Goal: Task Accomplishment & Management: Complete application form

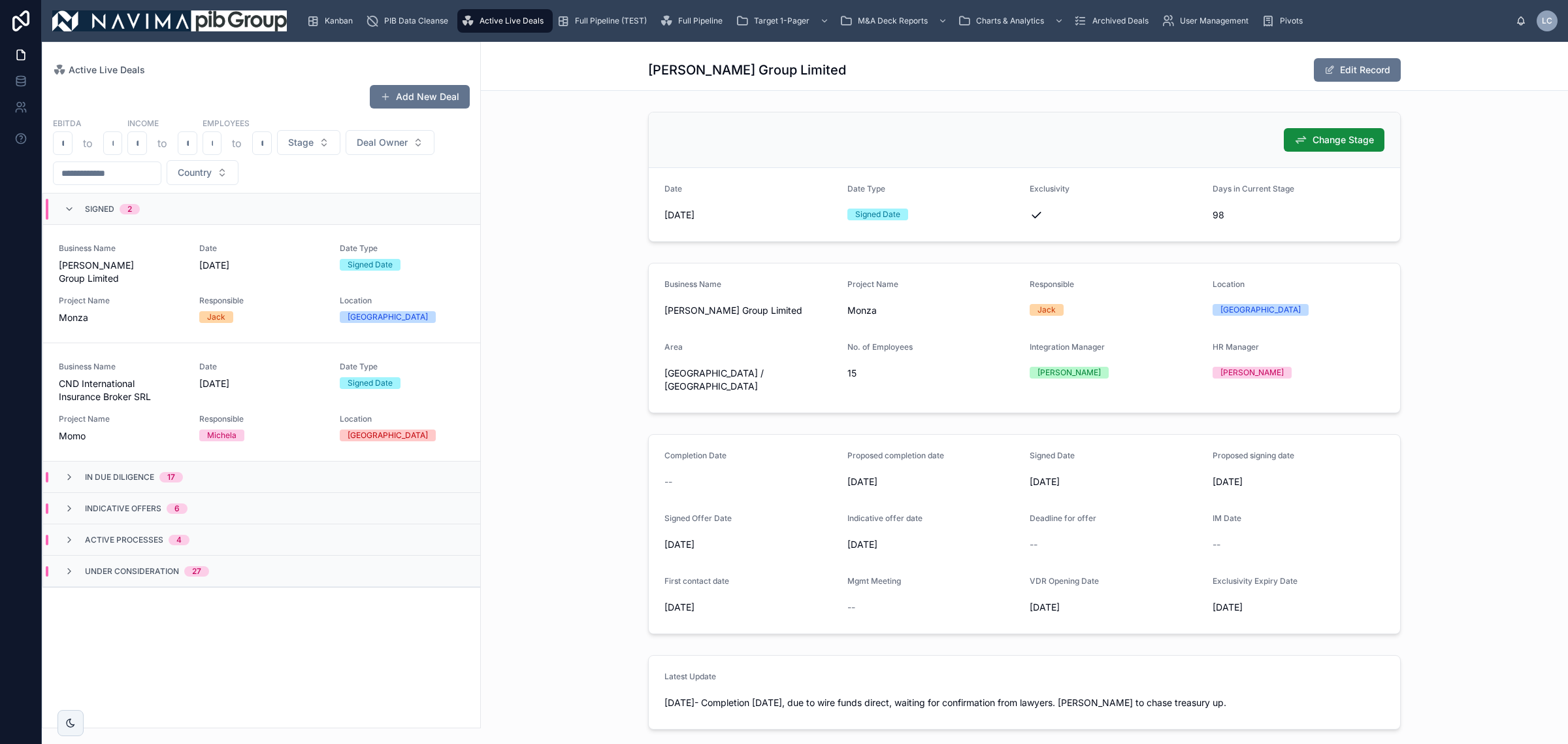
click at [625, 19] on span "Full Pipeline (TEST)" at bounding box center [611, 21] width 72 height 11
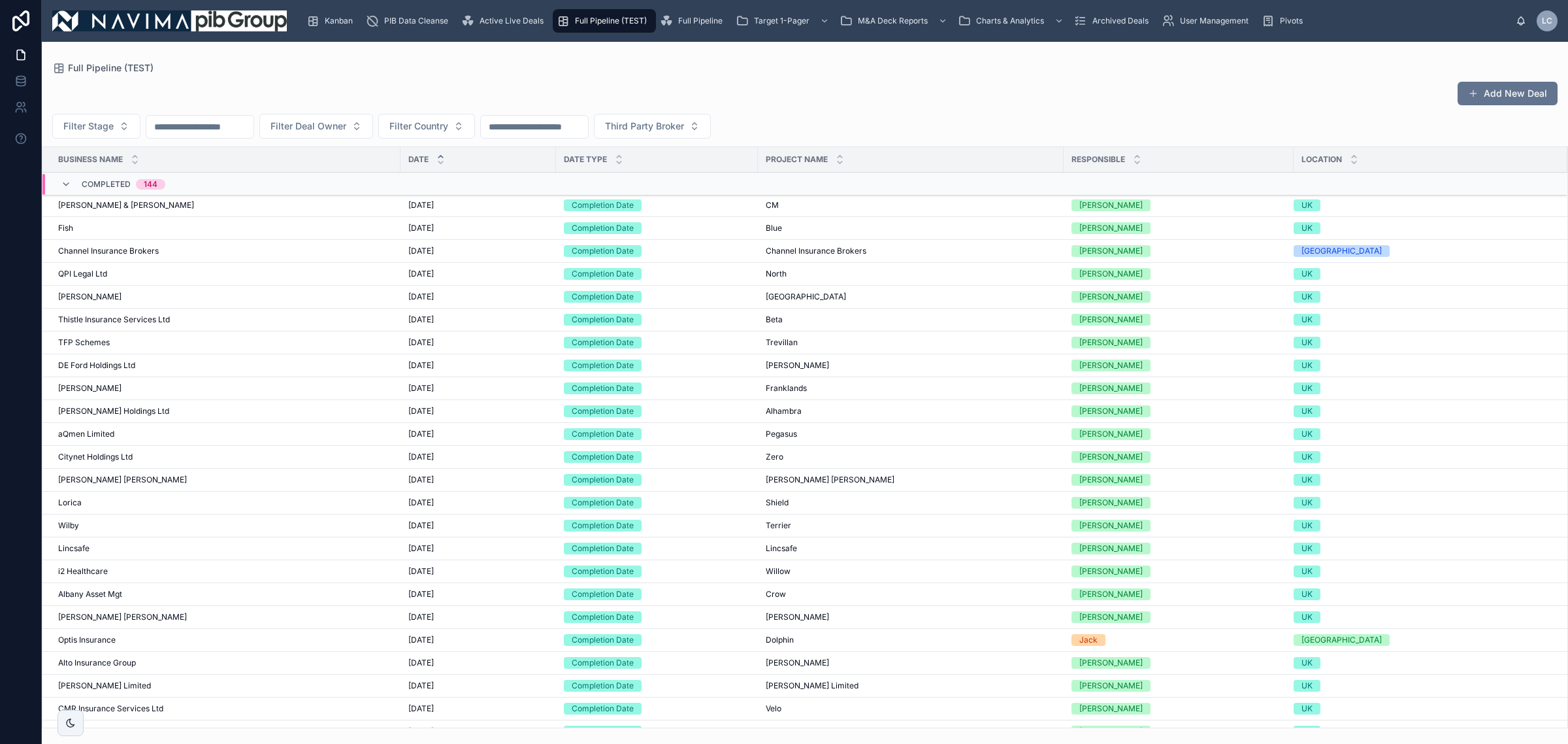
click at [194, 132] on input "text" at bounding box center [200, 126] width 107 height 18
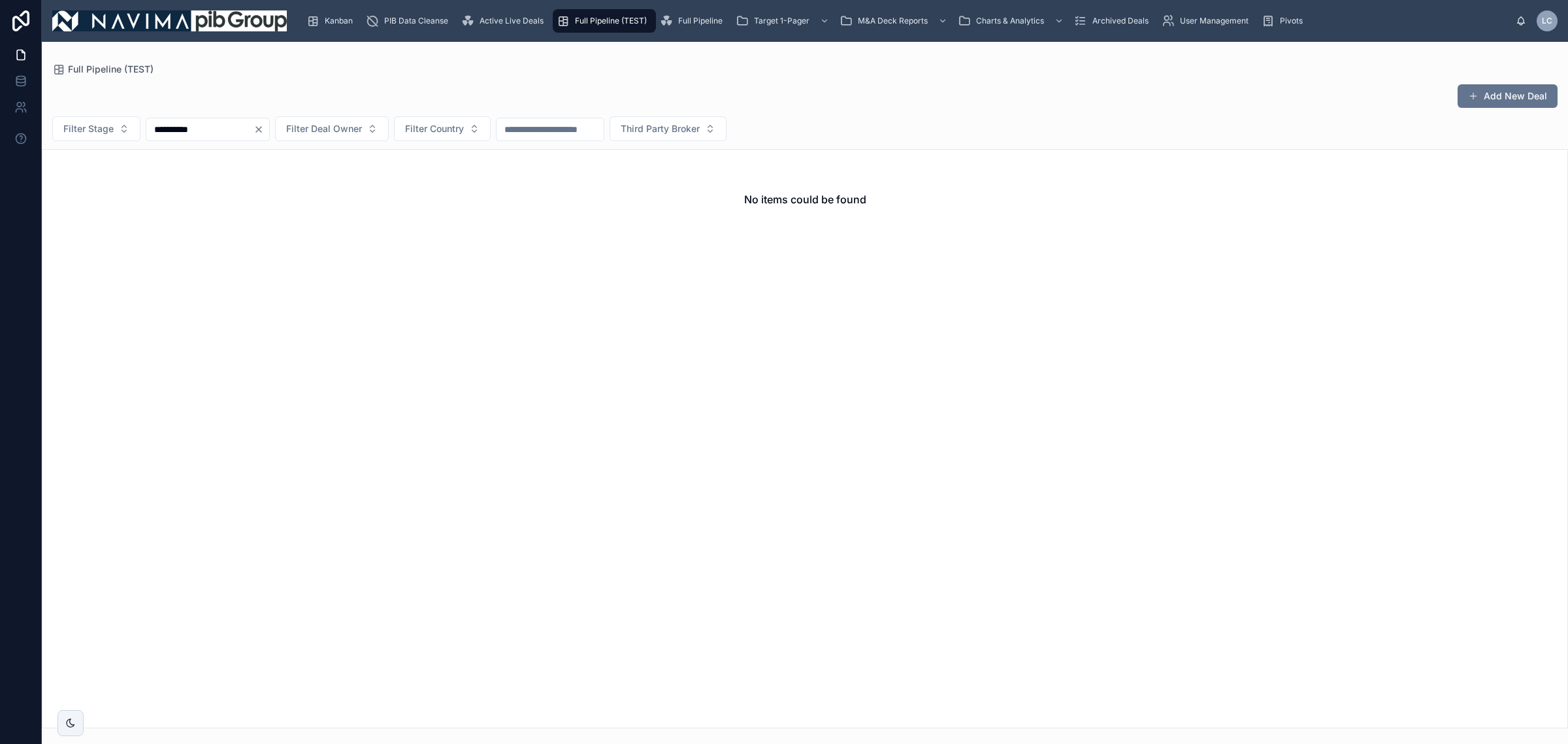
drag, startPoint x: 253, startPoint y: 132, endPoint x: 0, endPoint y: 83, distance: 257.7
click at [0, 132] on div "**********" at bounding box center [784, 372] width 1568 height 744
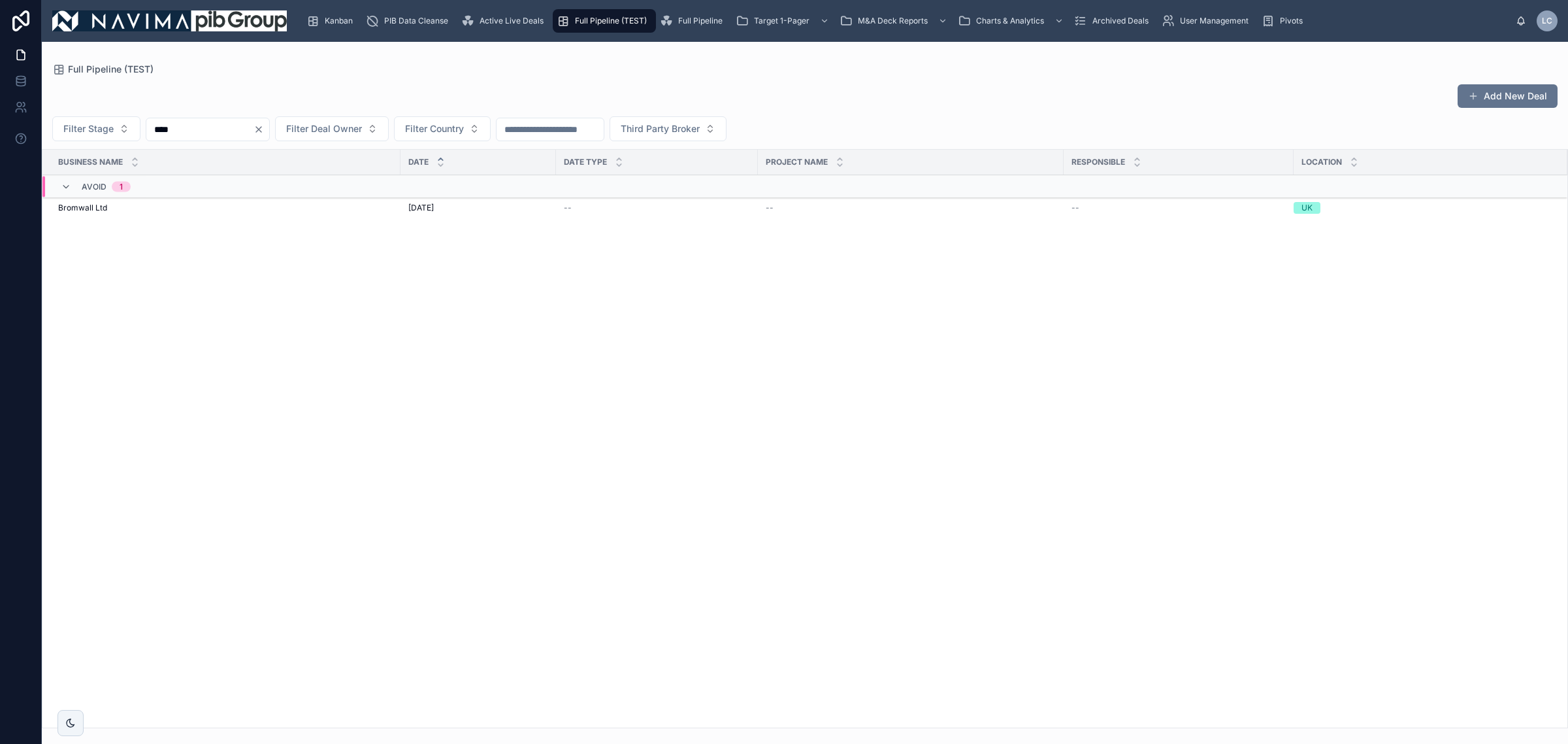
type input "***"
click at [1503, 89] on button "Add New Deal" at bounding box center [1508, 96] width 100 height 24
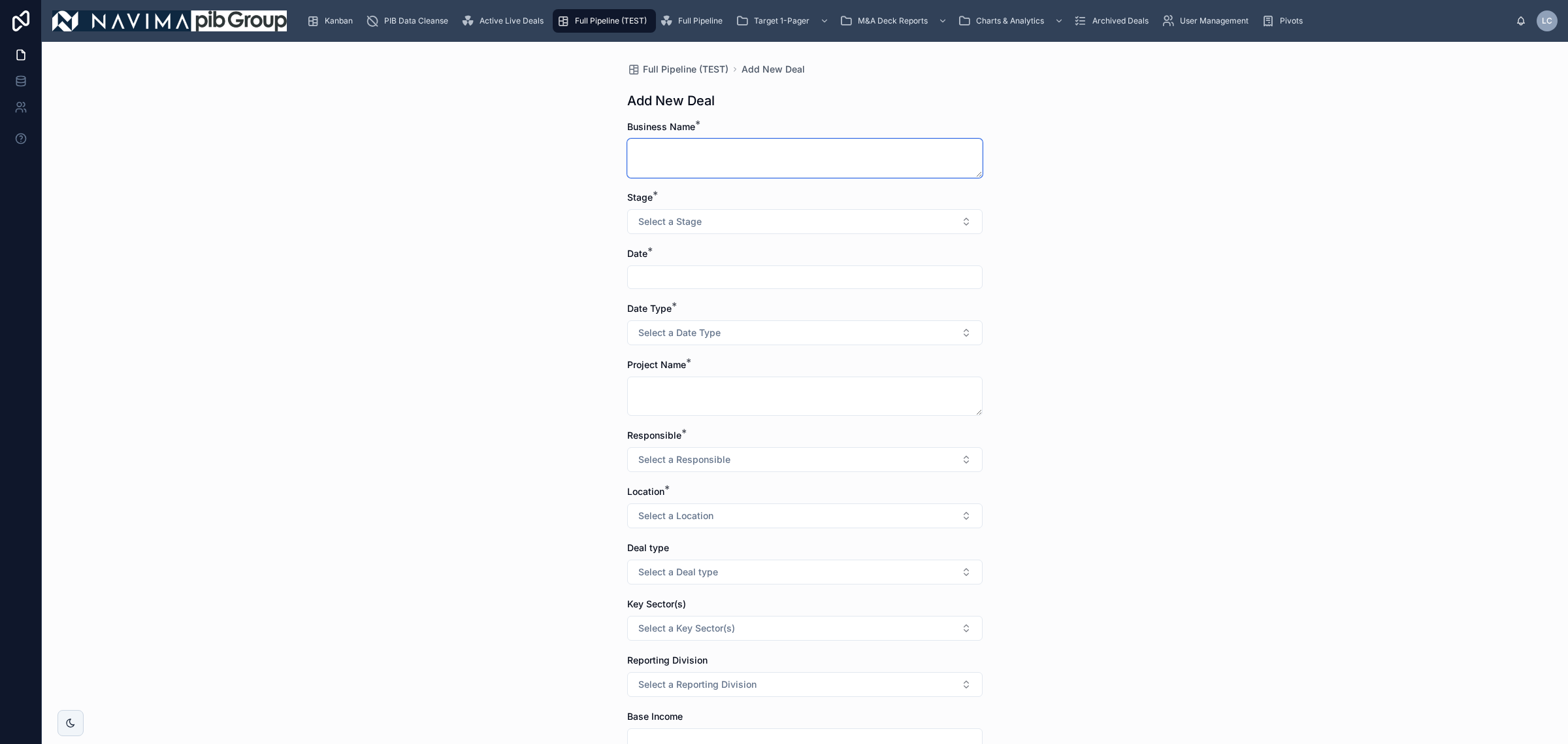
click at [674, 161] on textarea at bounding box center [804, 158] width 355 height 39
paste textarea "**********"
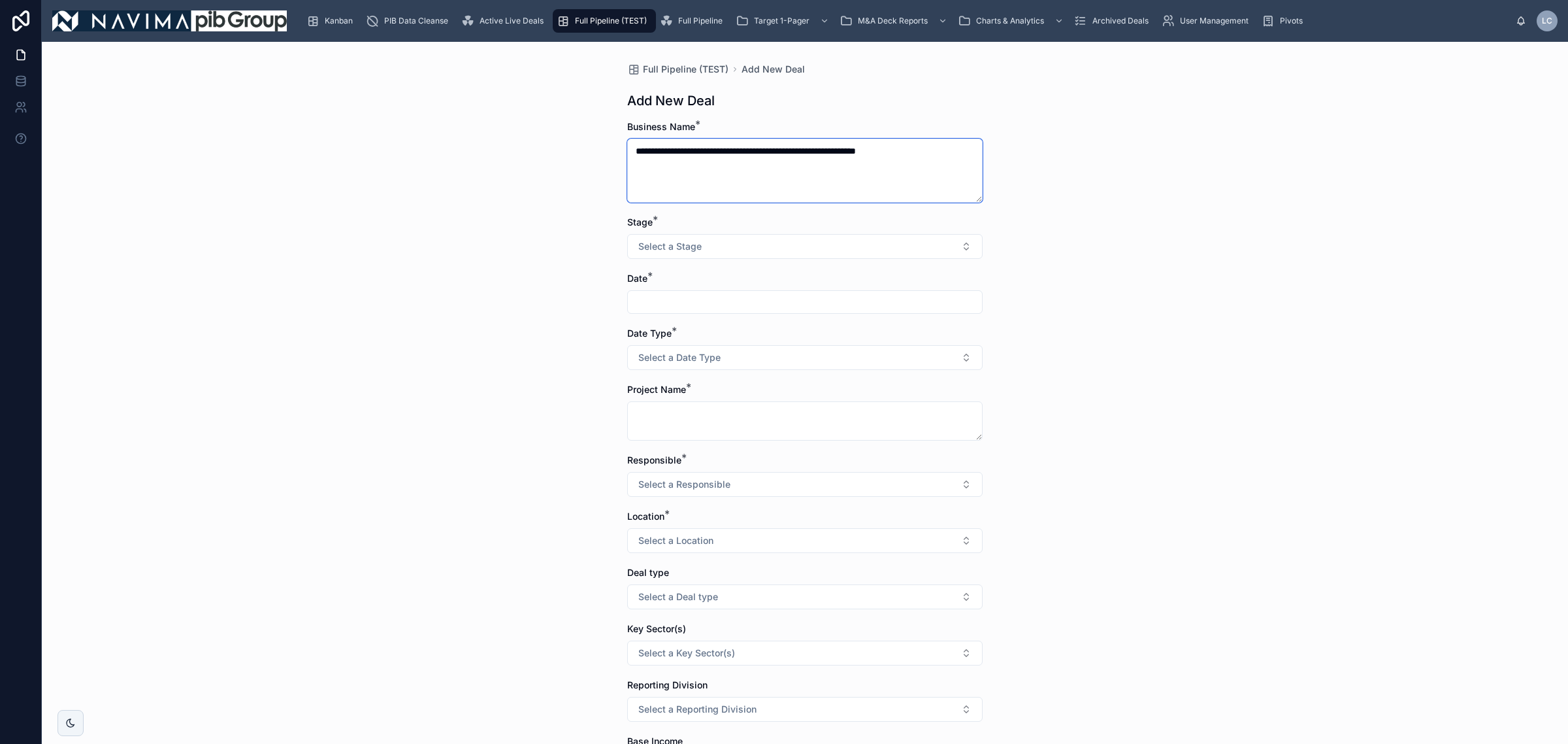
drag, startPoint x: 844, startPoint y: 151, endPoint x: 804, endPoint y: 145, distance: 40.4
click at [804, 145] on textarea "**********" at bounding box center [804, 170] width 355 height 64
type textarea "**********"
click at [704, 252] on button "Select a Stage" at bounding box center [804, 247] width 355 height 25
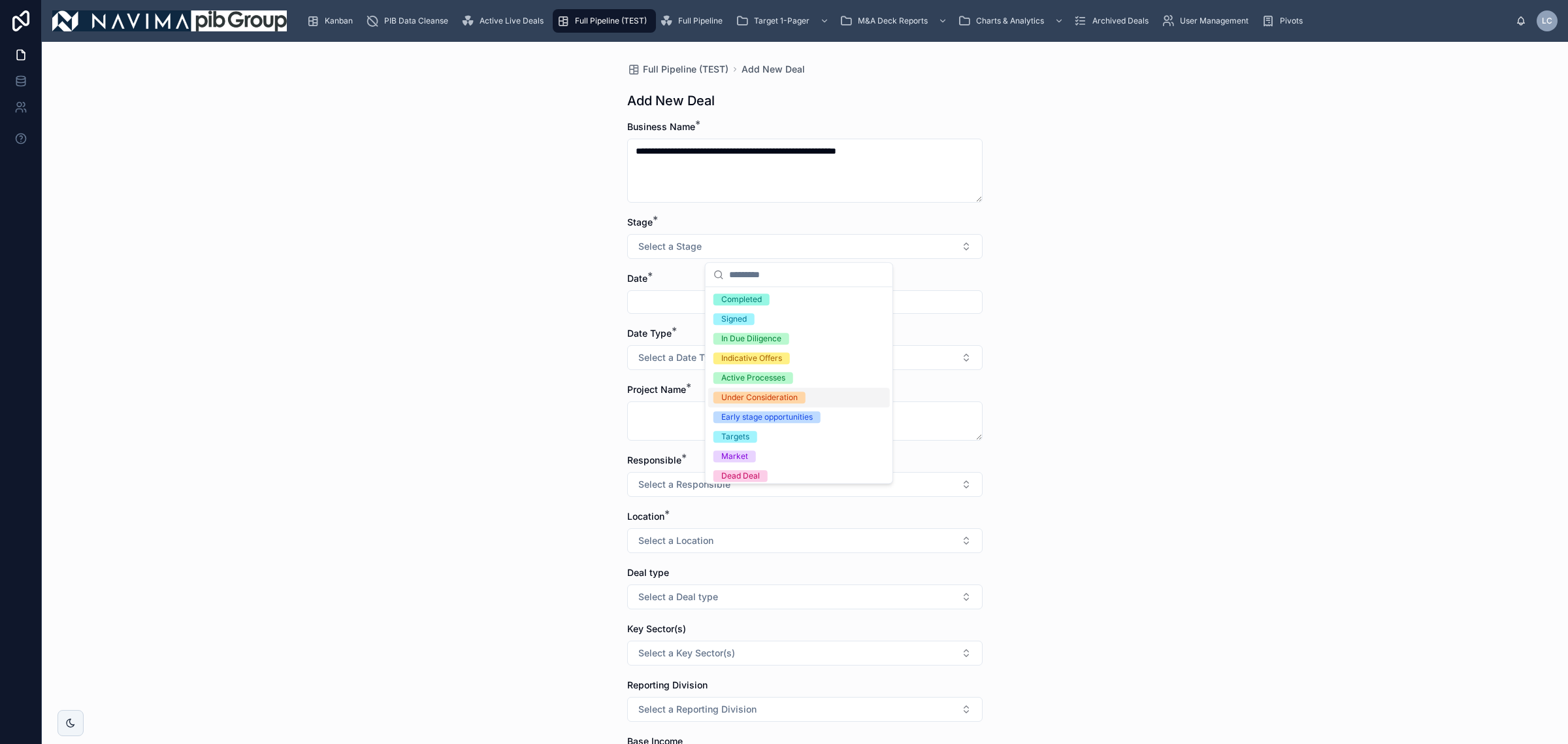
click at [773, 391] on div "Under Consideration" at bounding box center [759, 397] width 76 height 11
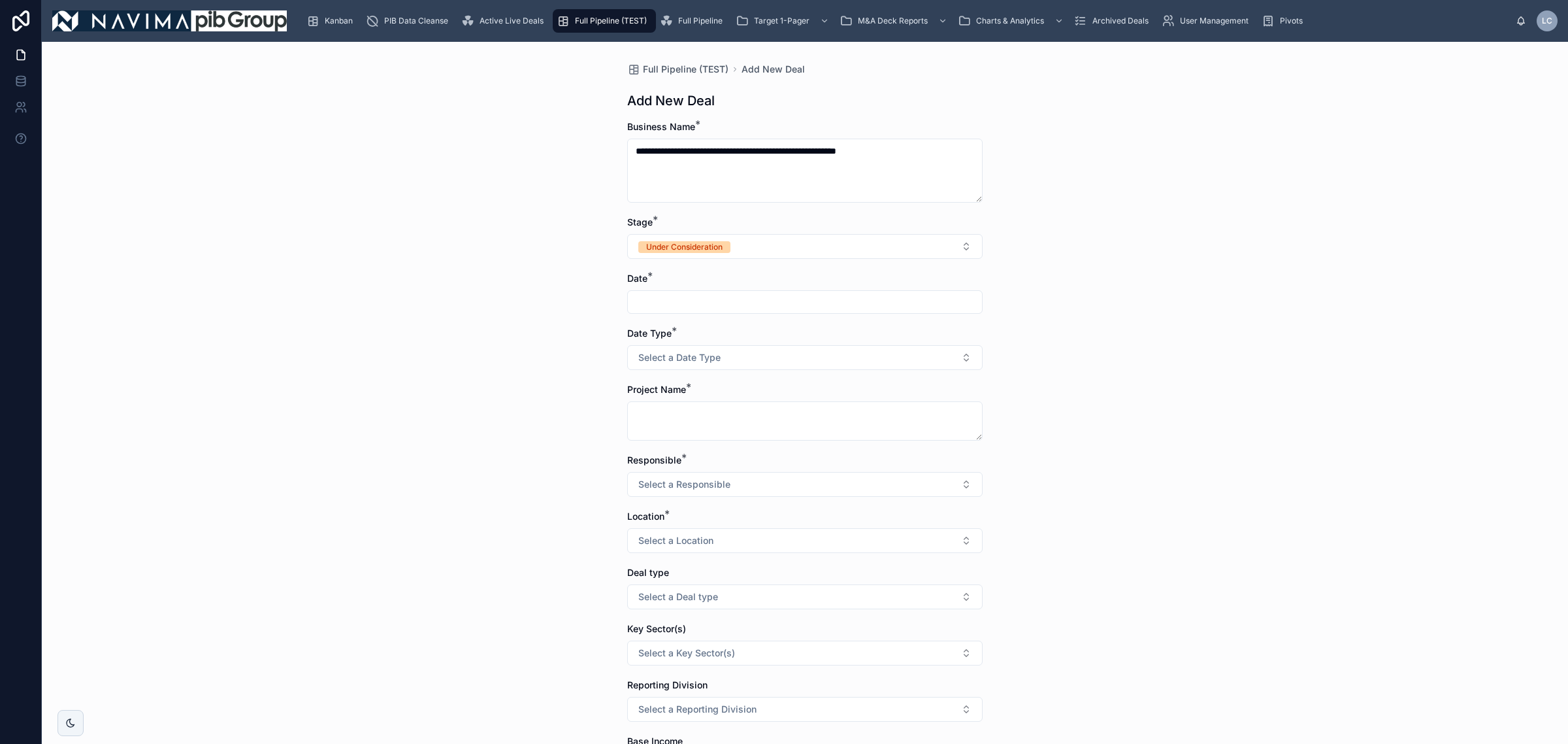
click at [716, 301] on input "text" at bounding box center [805, 302] width 354 height 18
click at [825, 412] on button "3" at bounding box center [823, 410] width 24 height 24
type input "**********"
click at [651, 357] on span "Select a Date Type" at bounding box center [680, 357] width 82 height 13
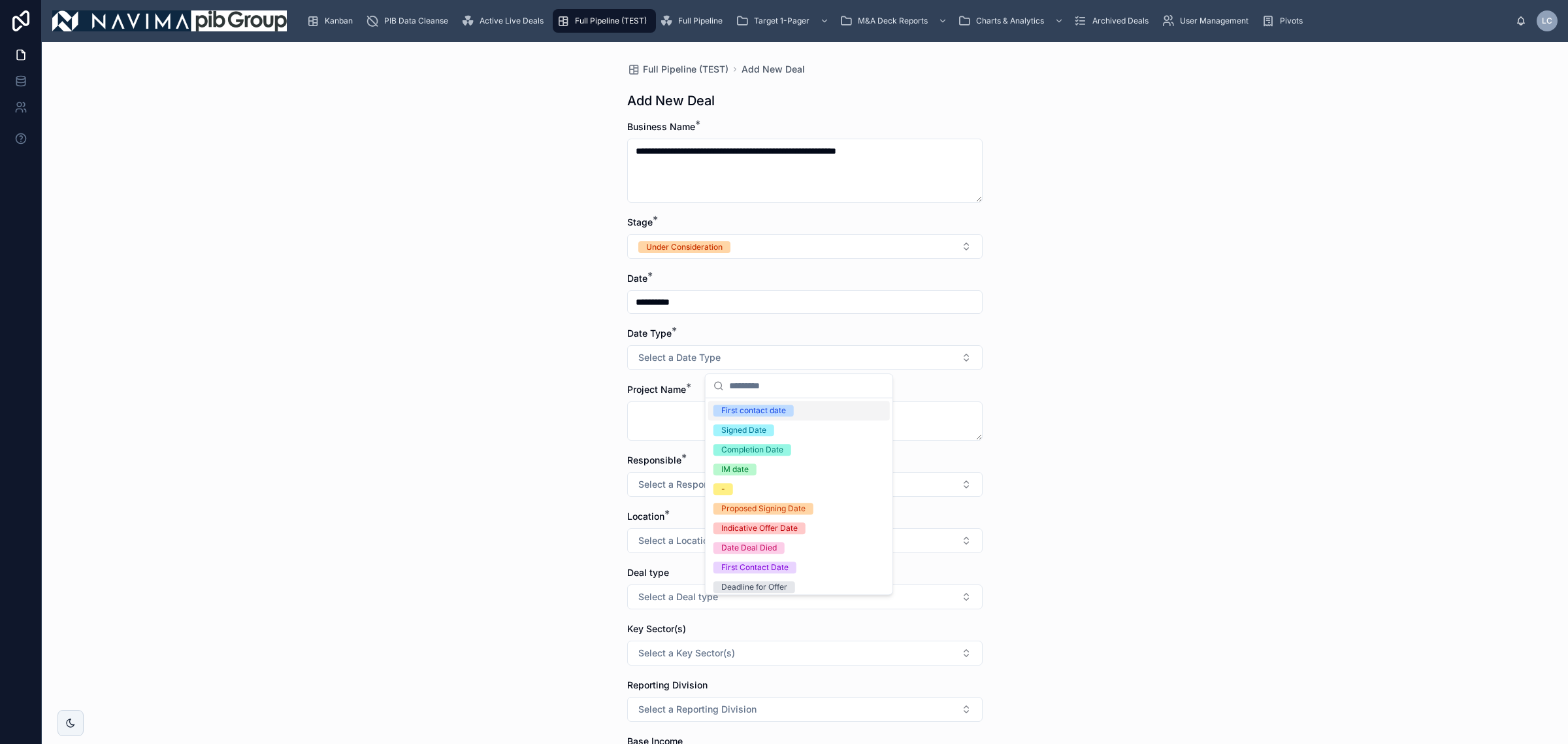
click at [782, 411] on div "First contact date" at bounding box center [754, 410] width 65 height 11
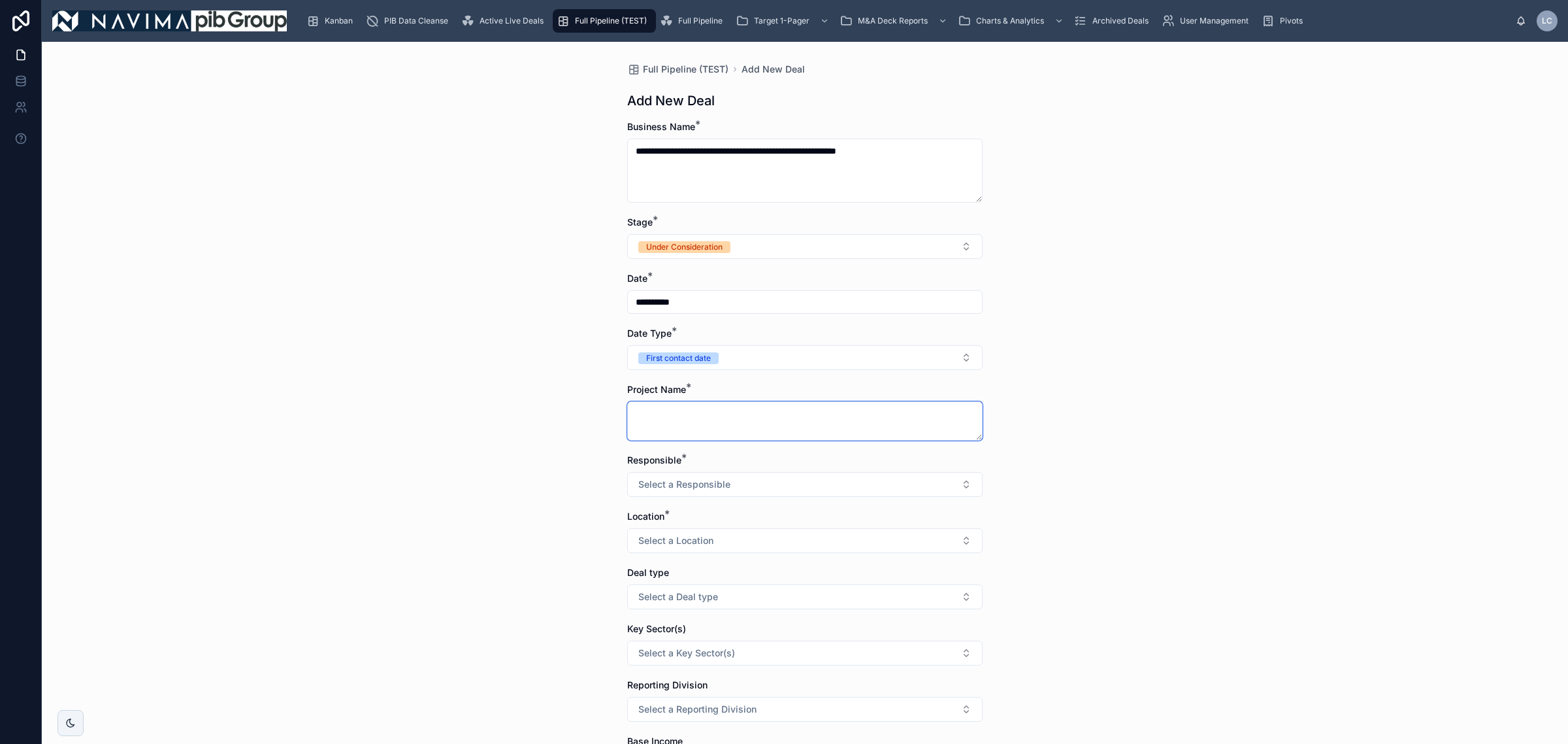
click at [713, 433] on textarea at bounding box center [804, 421] width 355 height 39
type textarea "*****"
click at [701, 494] on button "Select a Responsible" at bounding box center [804, 484] width 355 height 25
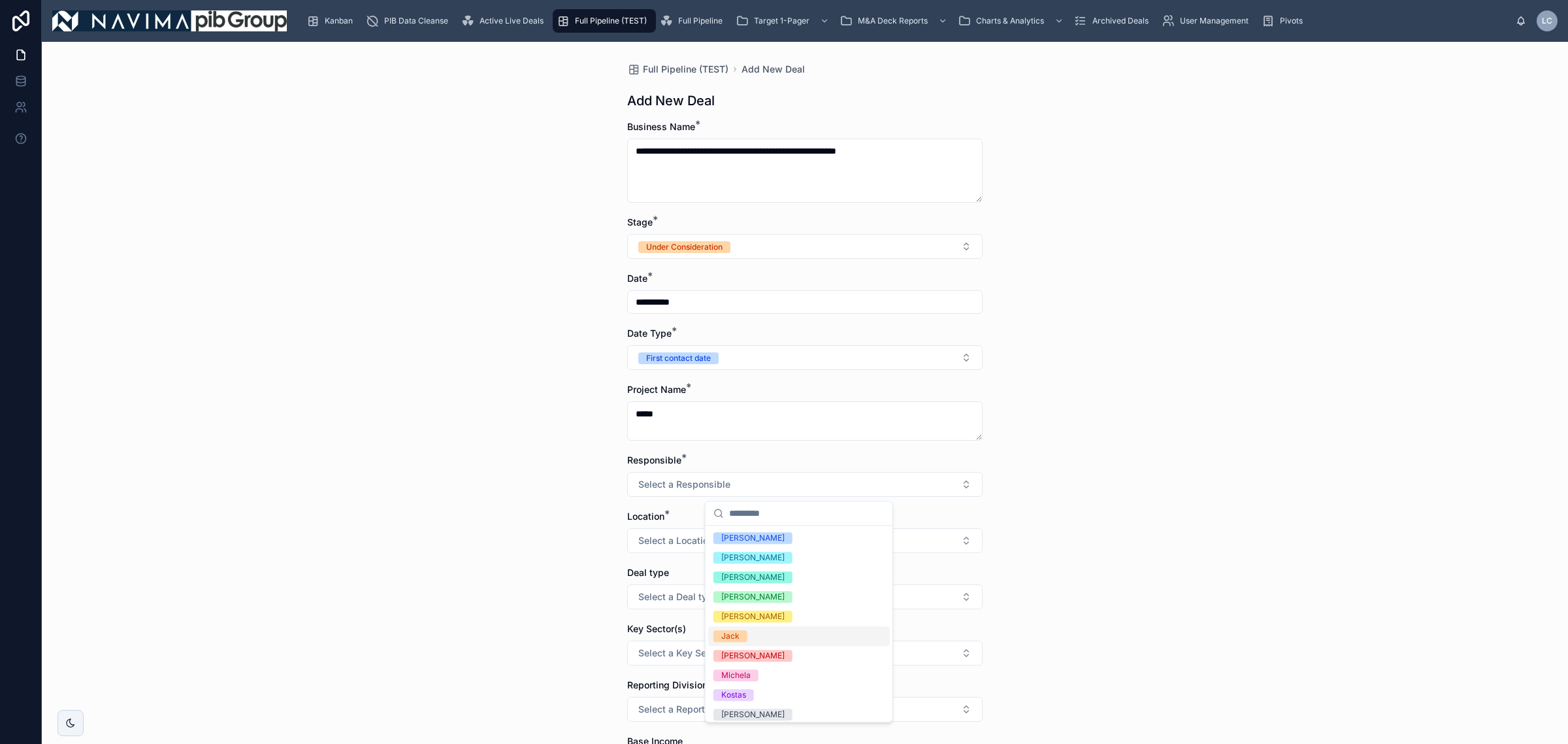
click at [766, 638] on div "Jack" at bounding box center [799, 636] width 182 height 19
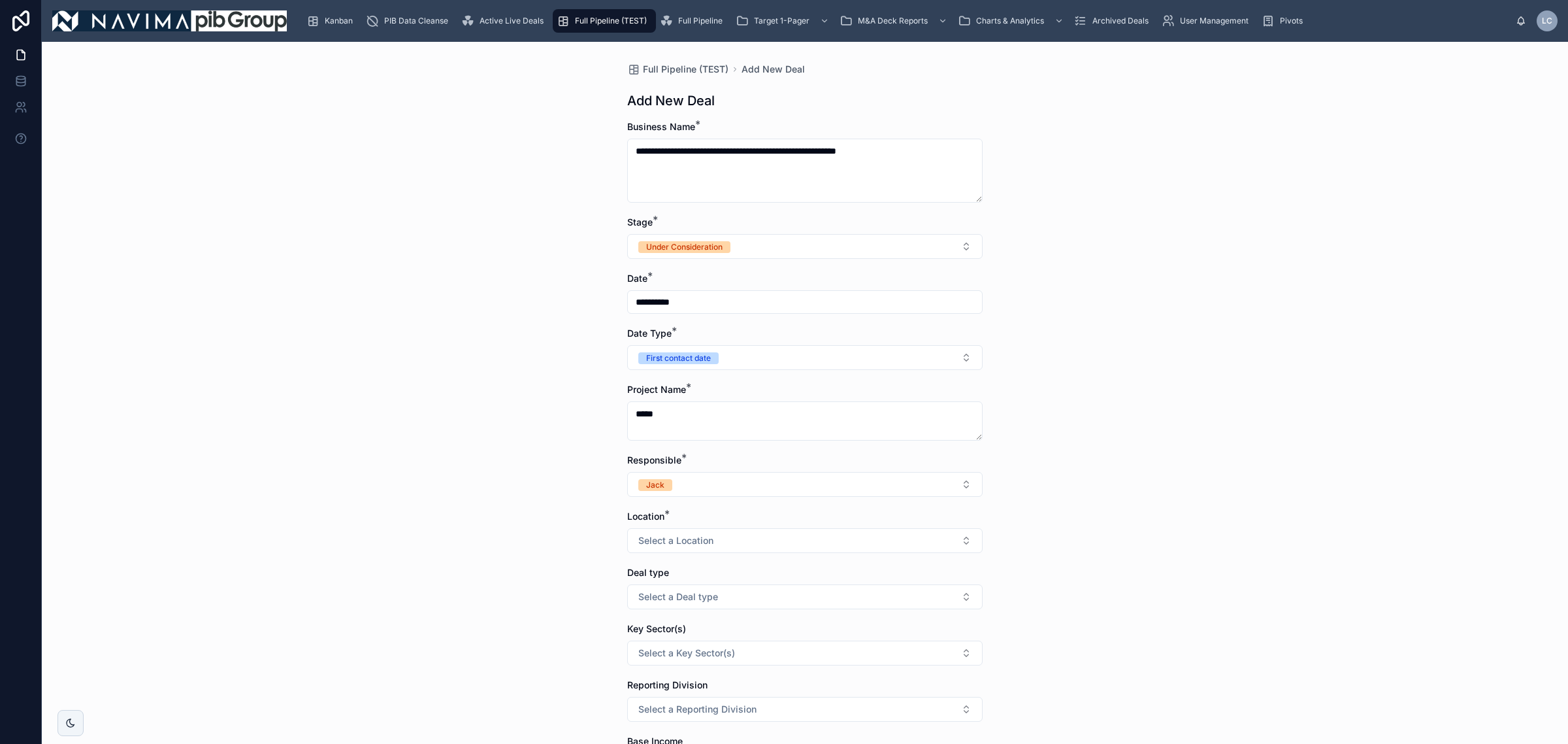
click at [721, 540] on button "Select a Location" at bounding box center [804, 540] width 355 height 25
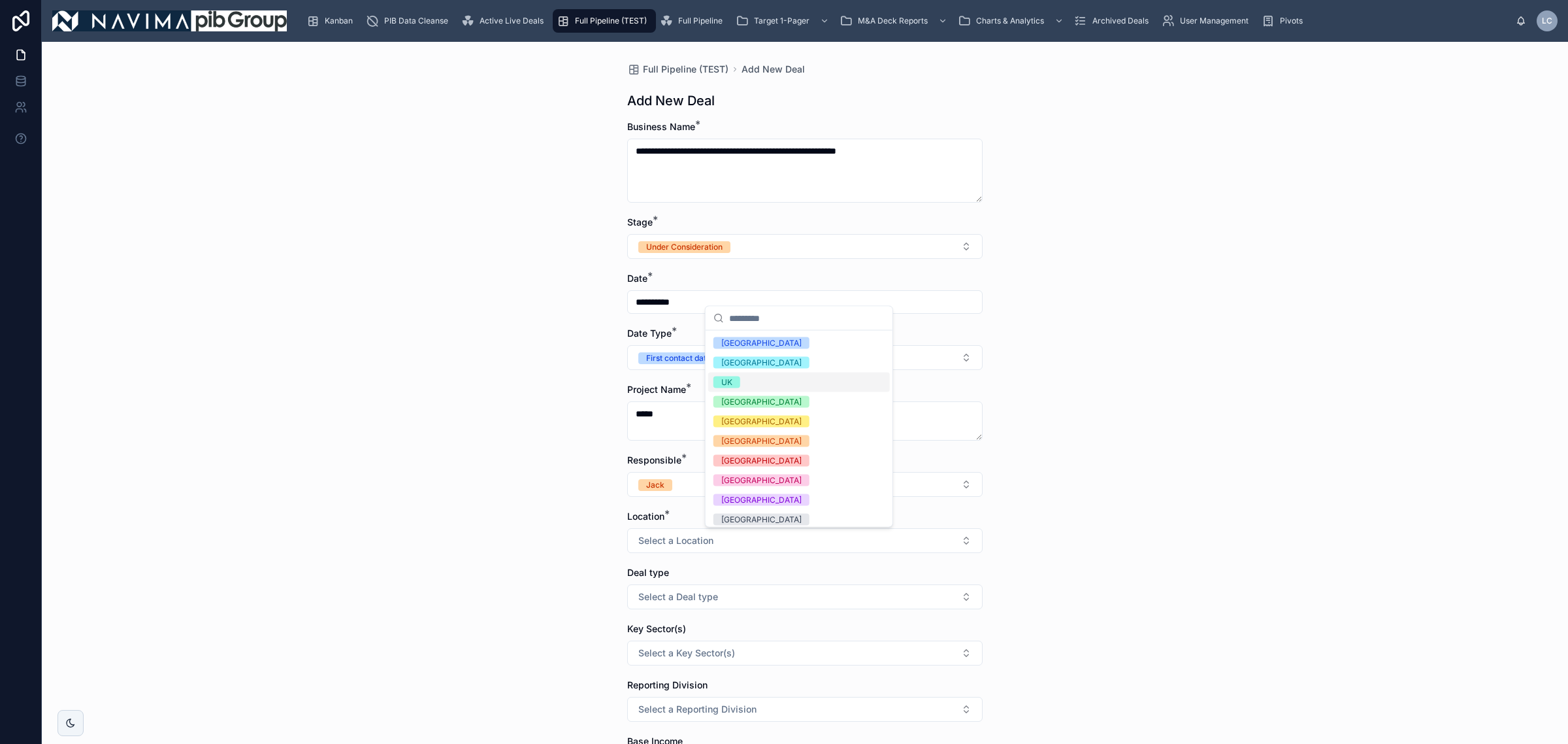
click at [747, 386] on div "UK" at bounding box center [799, 383] width 182 height 19
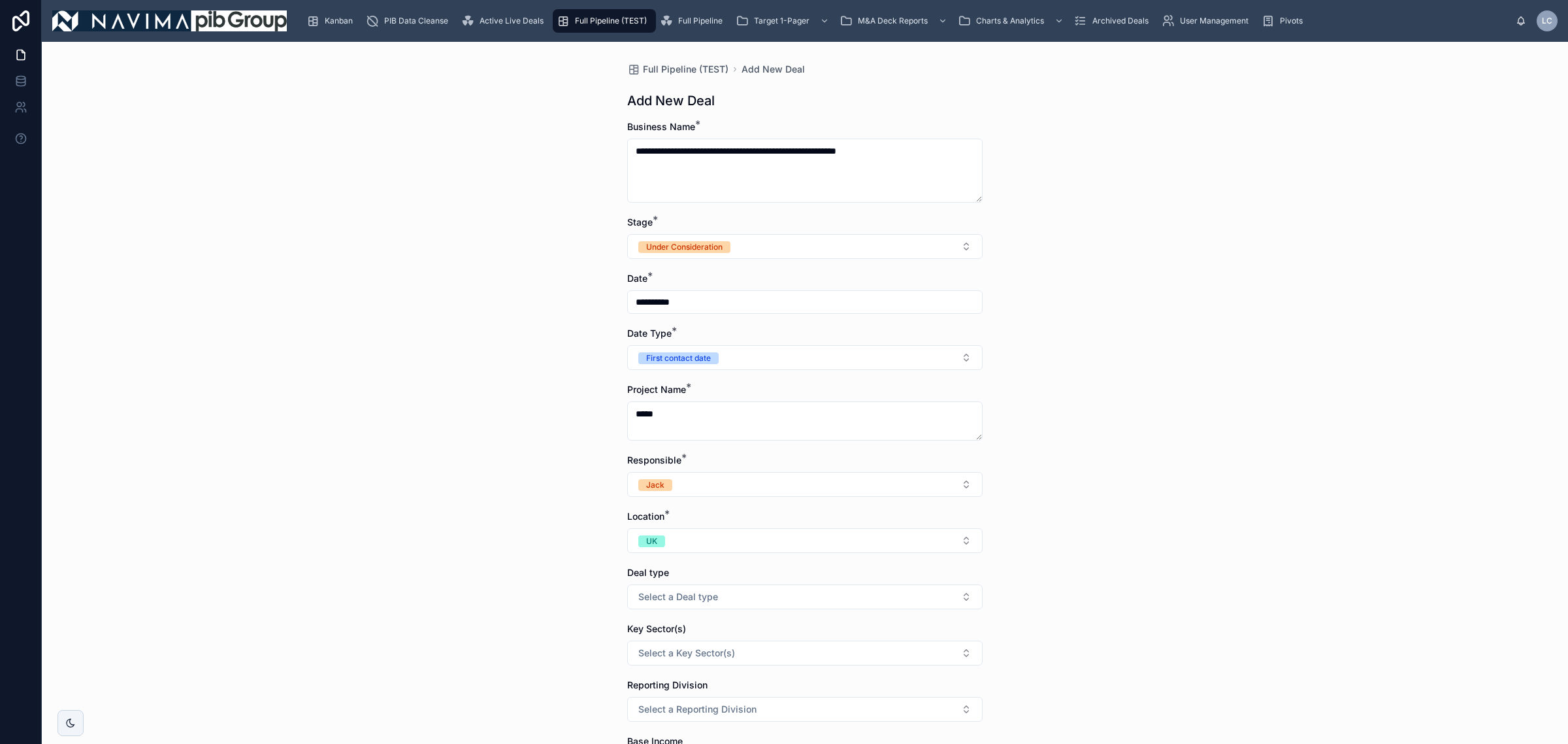
click at [680, 604] on span "Select a Deal type" at bounding box center [678, 597] width 80 height 13
click at [755, 691] on div "-" at bounding box center [799, 690] width 182 height 19
click at [640, 666] on button "Select a Key Sector(s)" at bounding box center [804, 653] width 355 height 25
click at [440, 626] on div "**********" at bounding box center [805, 393] width 1527 height 702
click at [734, 653] on button "Select a Key Sector(s)" at bounding box center [804, 653] width 355 height 25
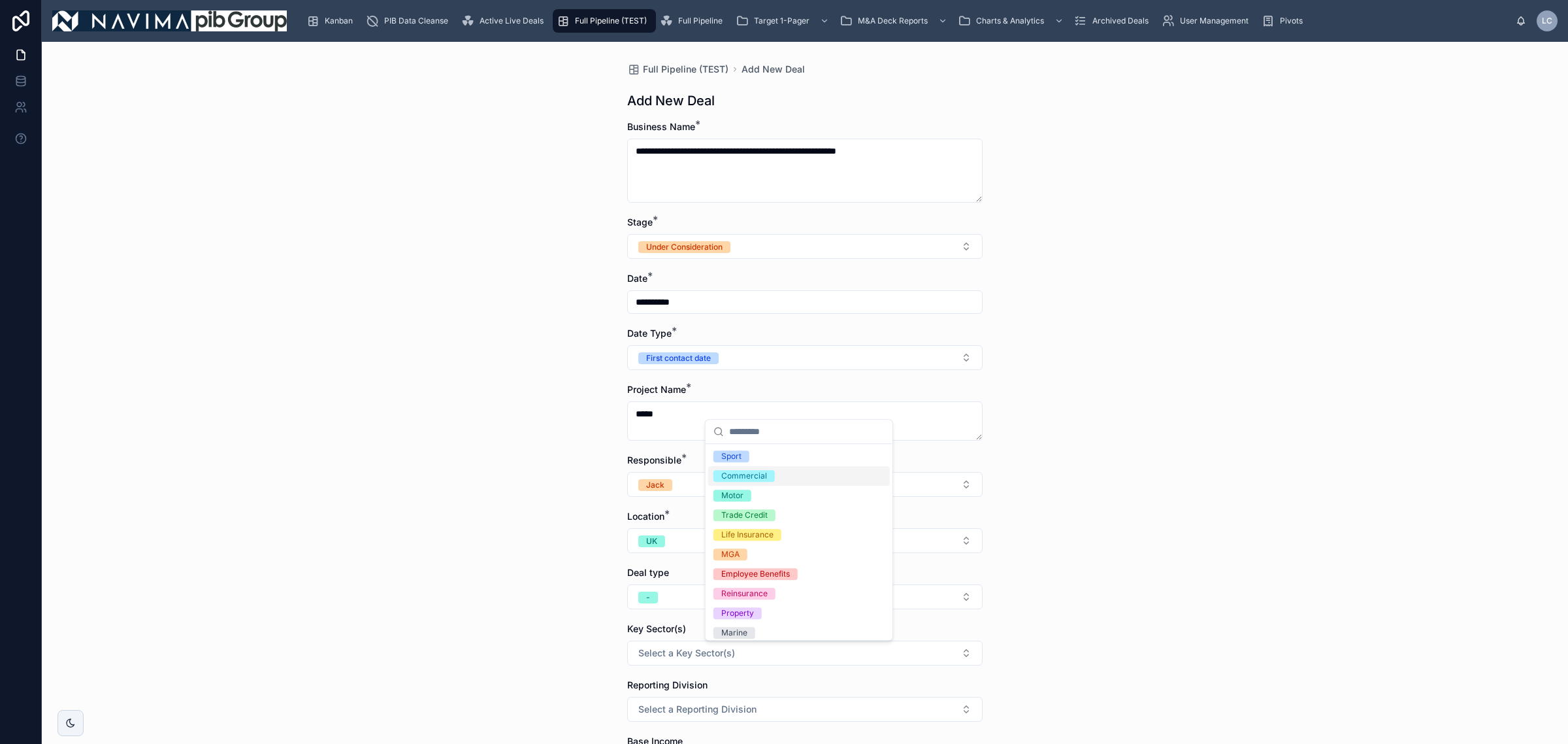
click at [733, 471] on div "Commercial" at bounding box center [745, 476] width 46 height 11
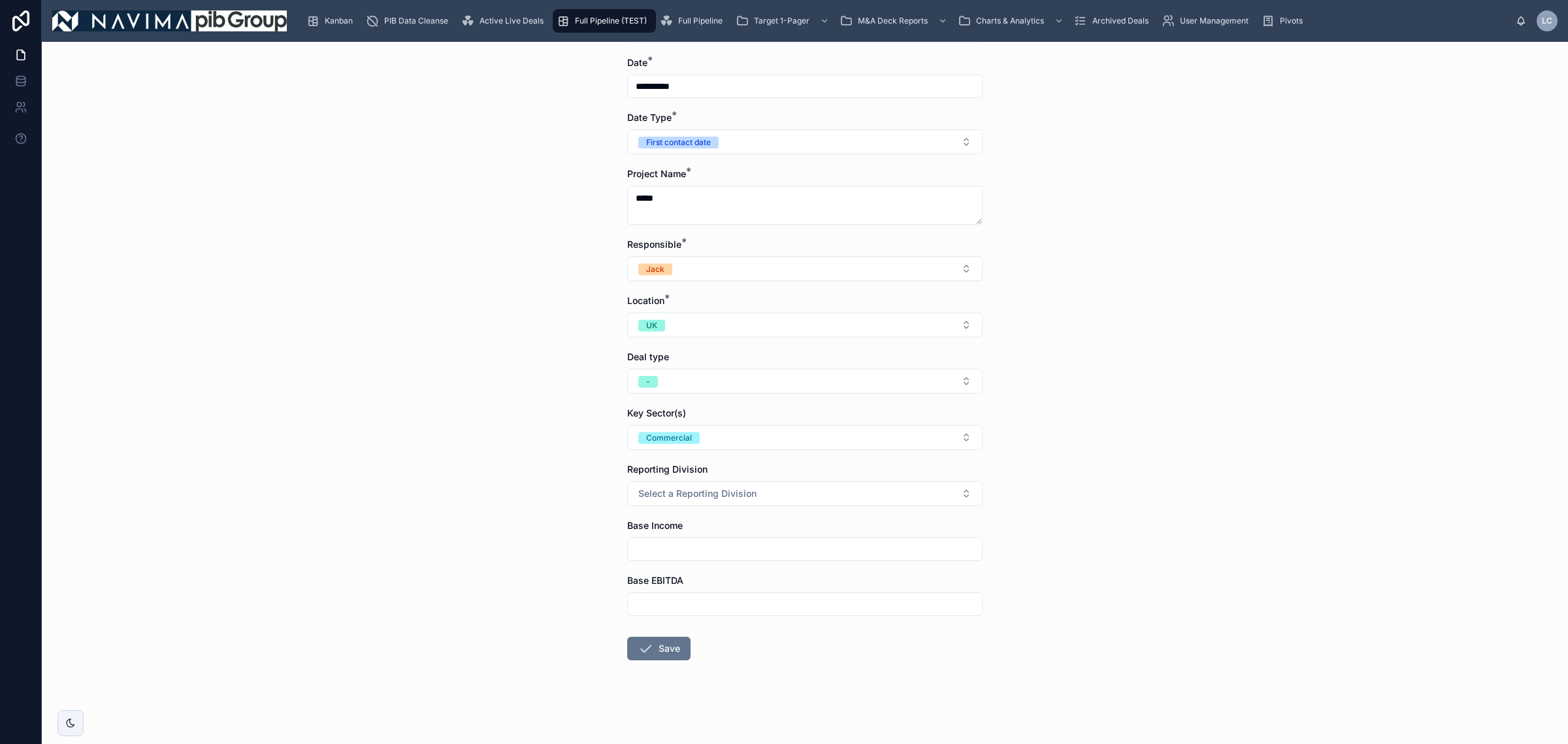
click at [683, 418] on div "Key Sector(s) Commercial" at bounding box center [804, 428] width 355 height 43
click at [696, 435] on button "Commercial" at bounding box center [804, 437] width 355 height 25
click at [766, 578] on div "Property" at bounding box center [799, 585] width 182 height 19
click at [681, 497] on span "Select a Reporting Division" at bounding box center [697, 493] width 118 height 13
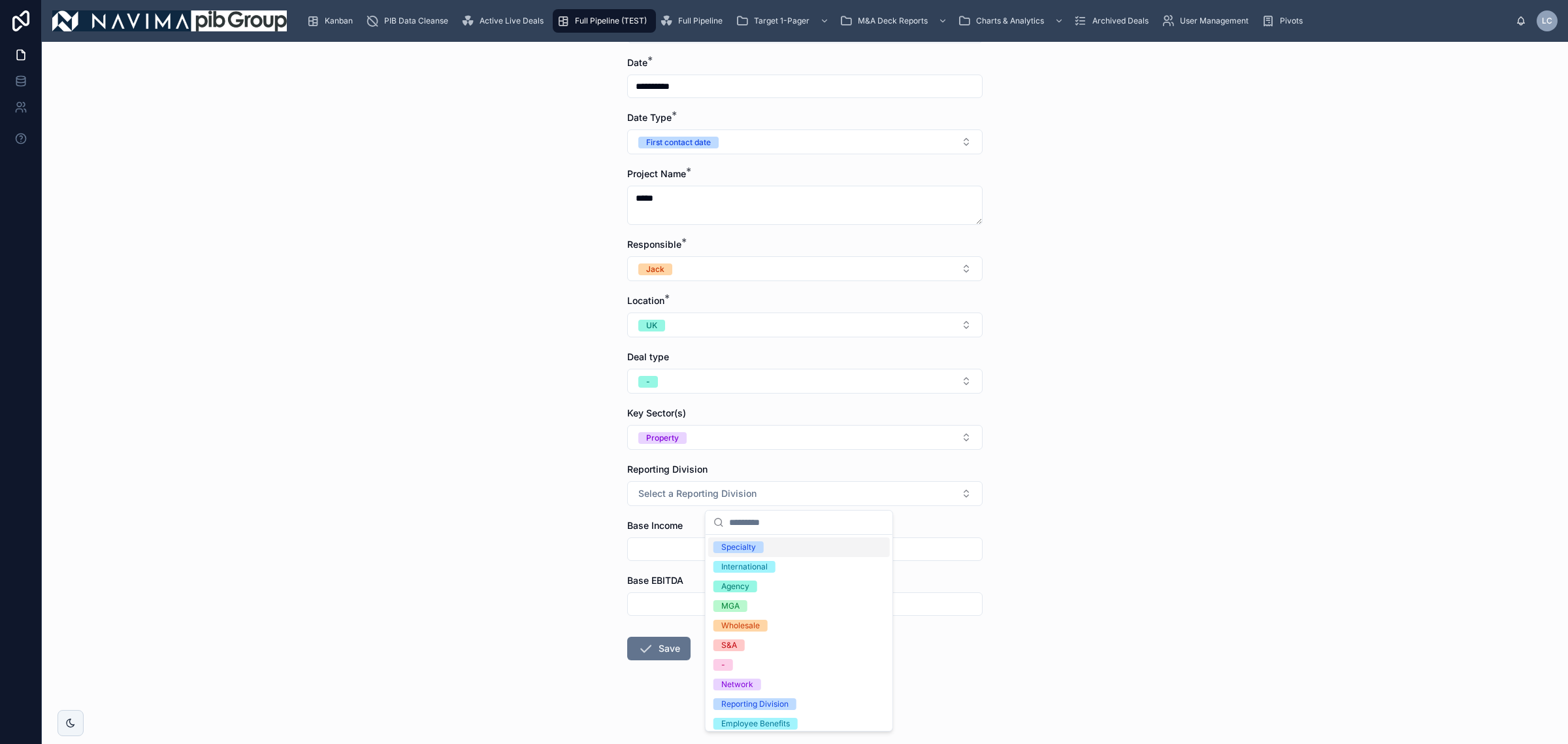
click at [740, 543] on div "Specialty" at bounding box center [738, 547] width 34 height 11
click at [722, 553] on input "text" at bounding box center [805, 549] width 354 height 18
type input "***"
click at [738, 612] on input "text" at bounding box center [805, 604] width 354 height 18
type input "*"
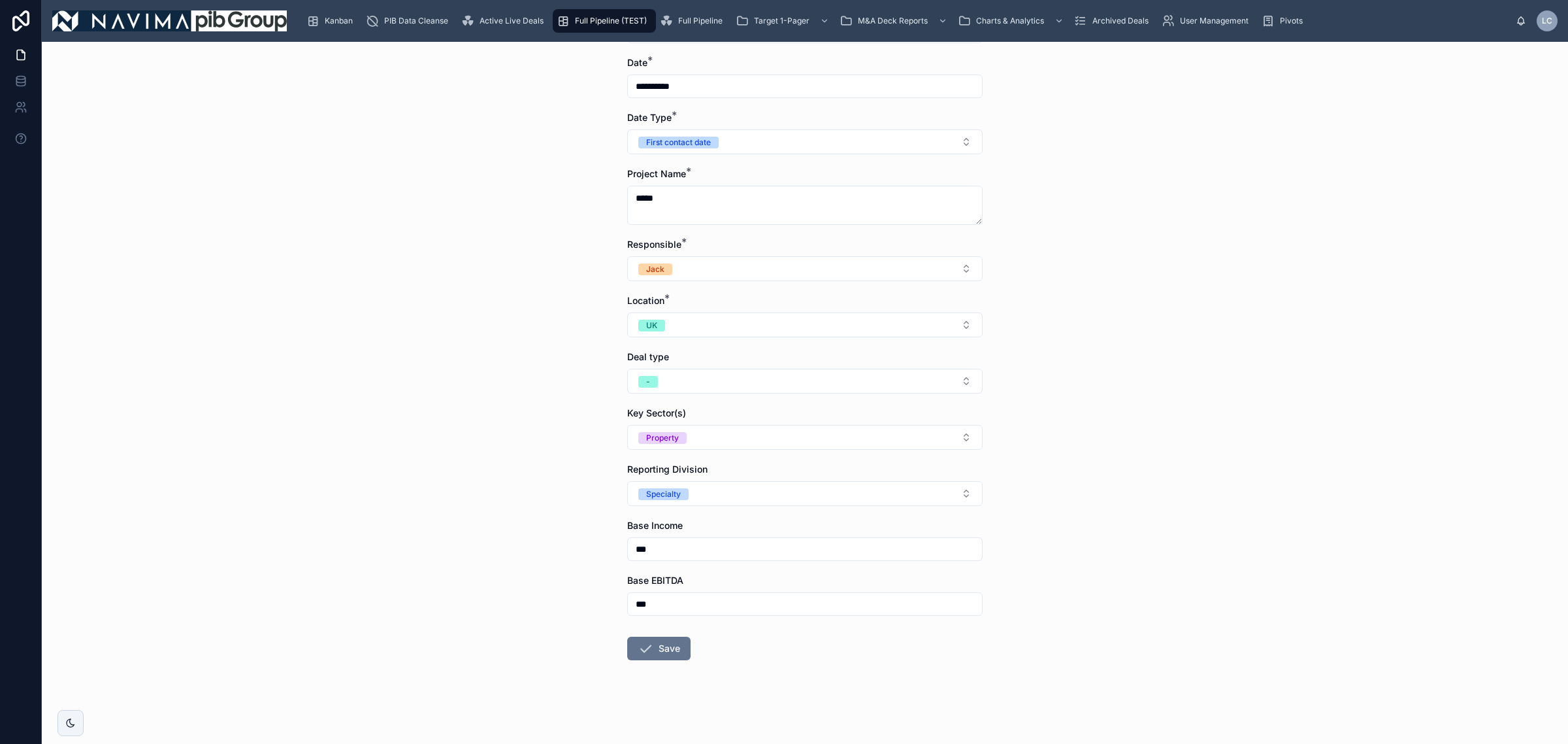
type input "***"
click at [681, 649] on button "Save" at bounding box center [659, 648] width 63 height 24
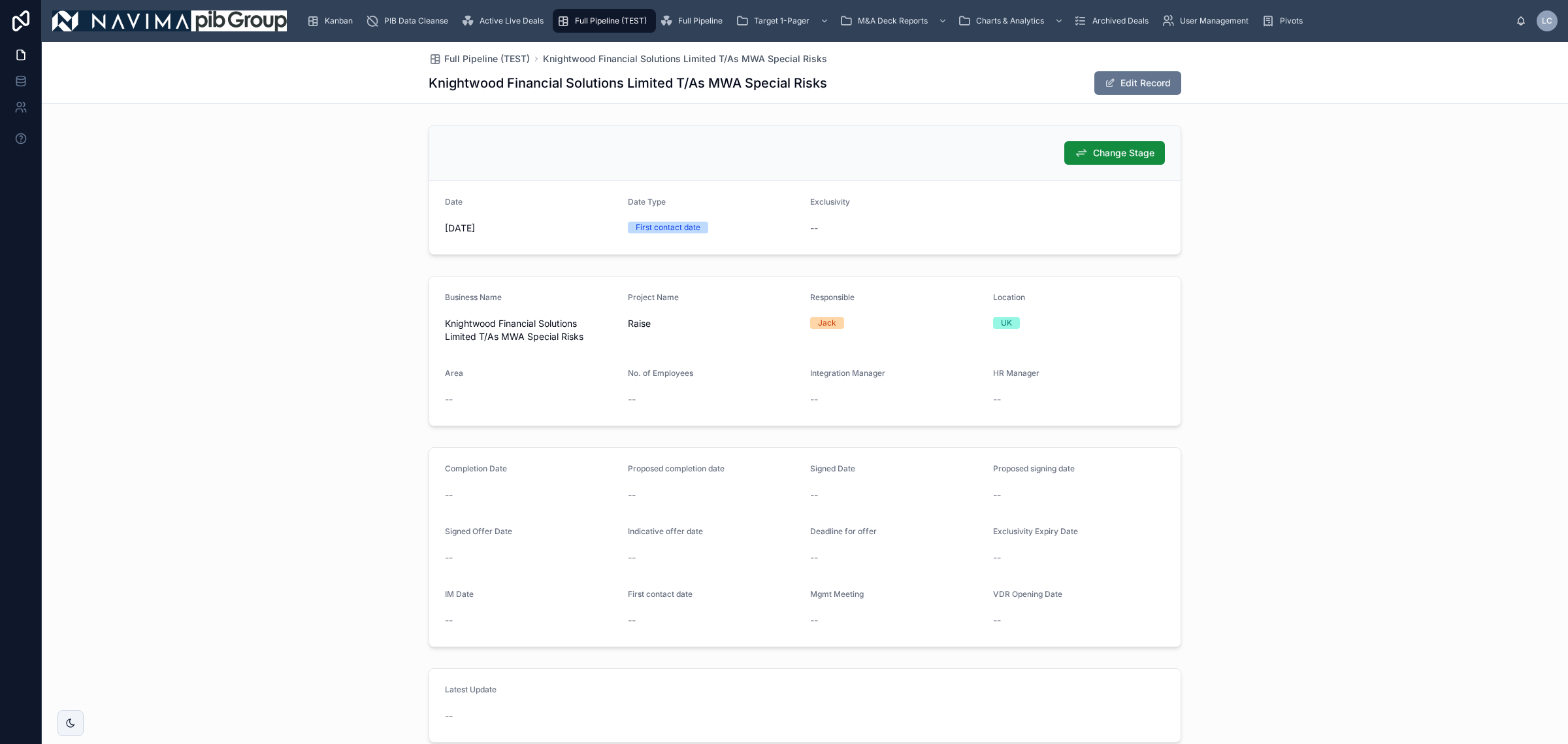
click at [1122, 90] on button "Edit Record" at bounding box center [1137, 82] width 87 height 24
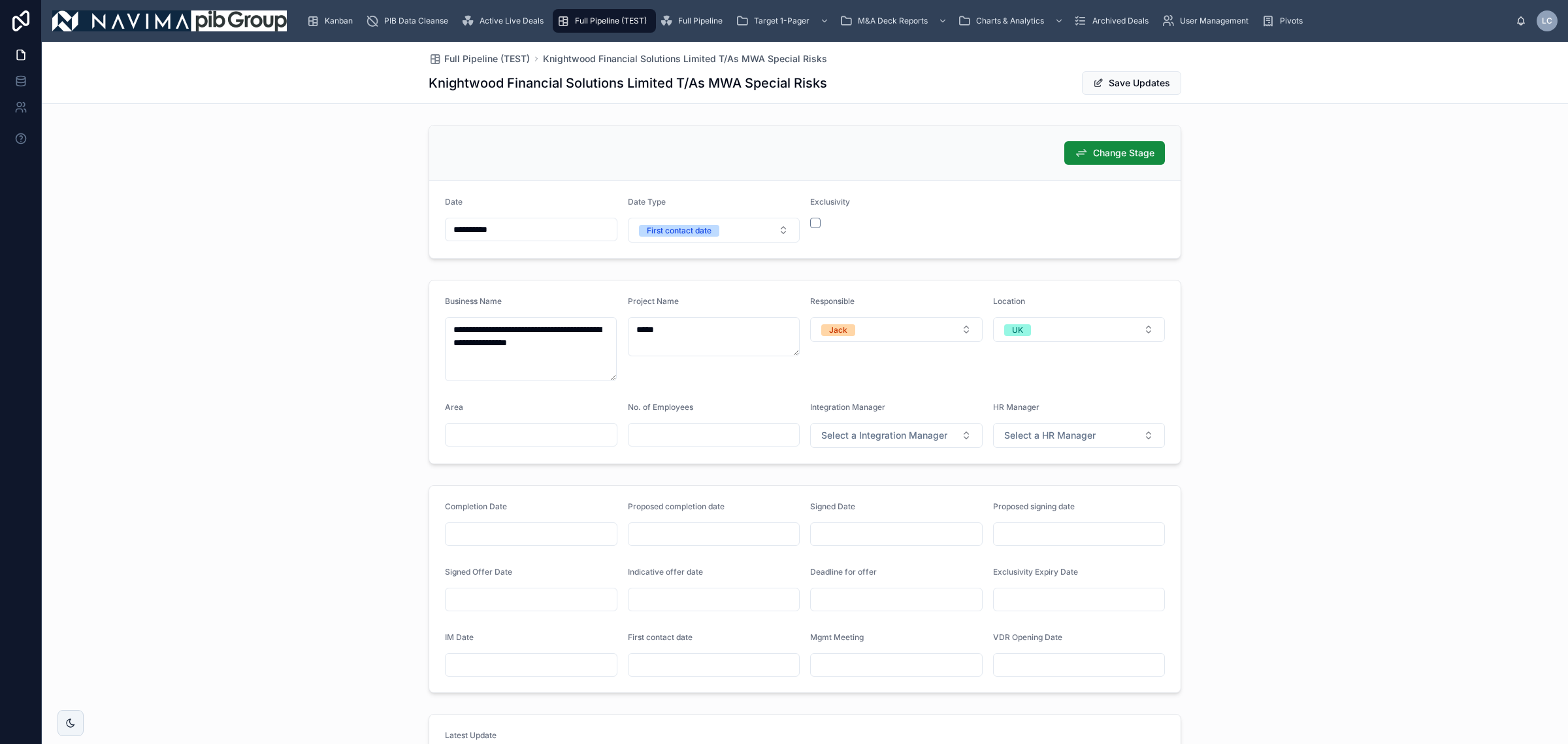
click at [562, 443] on input "text" at bounding box center [531, 434] width 171 height 18
paste input "**********"
type input "**********"
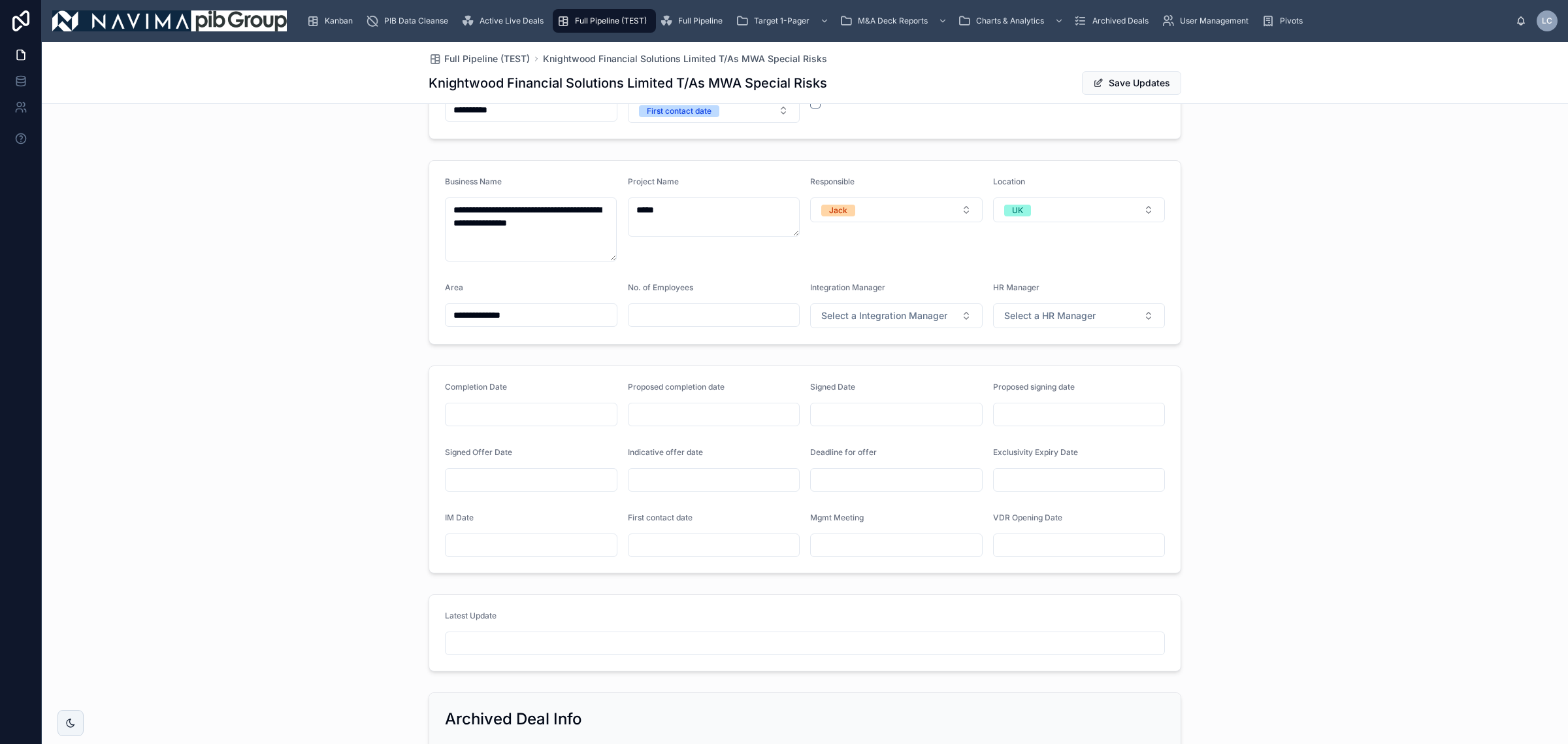
scroll to position [82, 0]
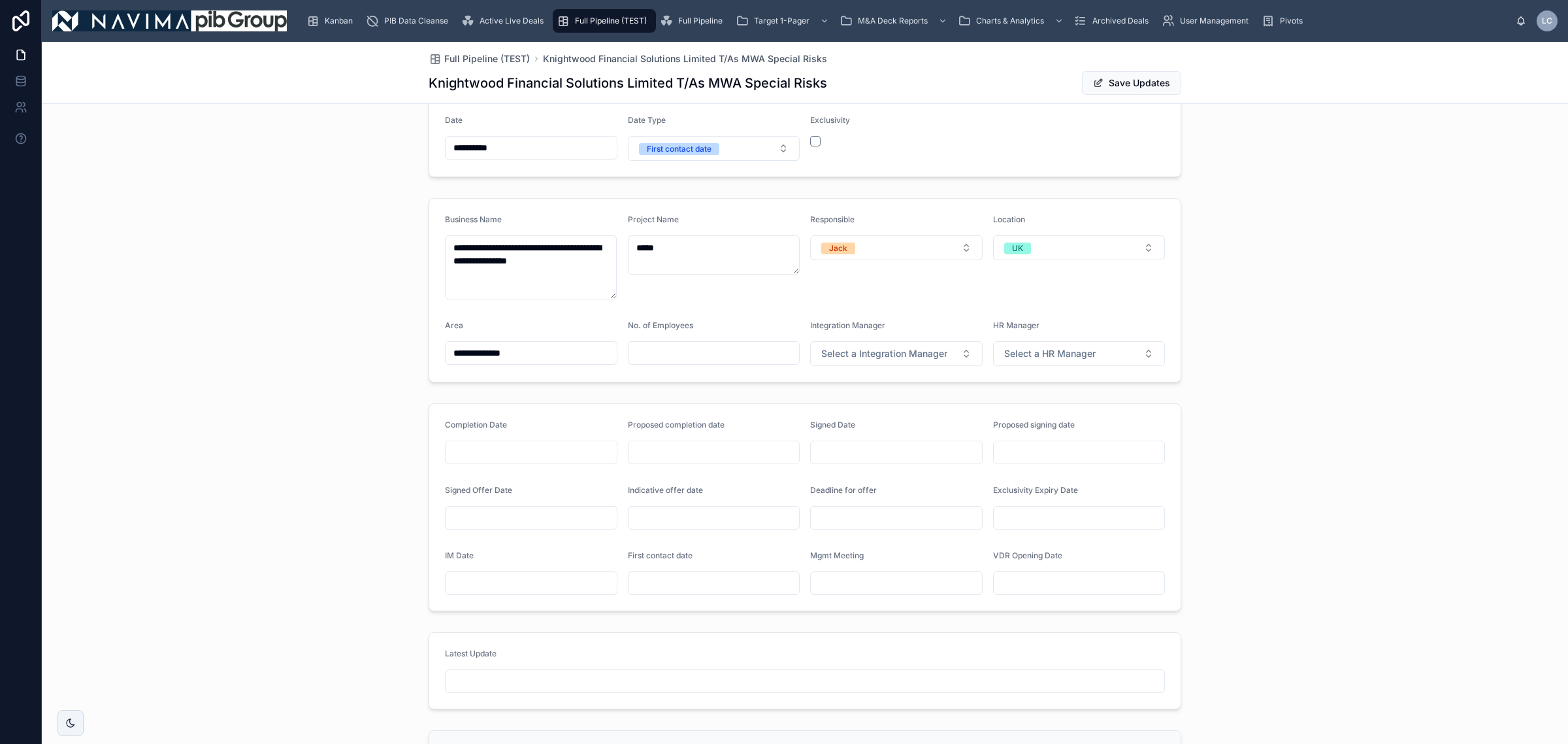
click at [649, 576] on input "text" at bounding box center [714, 583] width 171 height 18
click at [732, 432] on button "3" at bounding box center [731, 438] width 24 height 24
type input "**********"
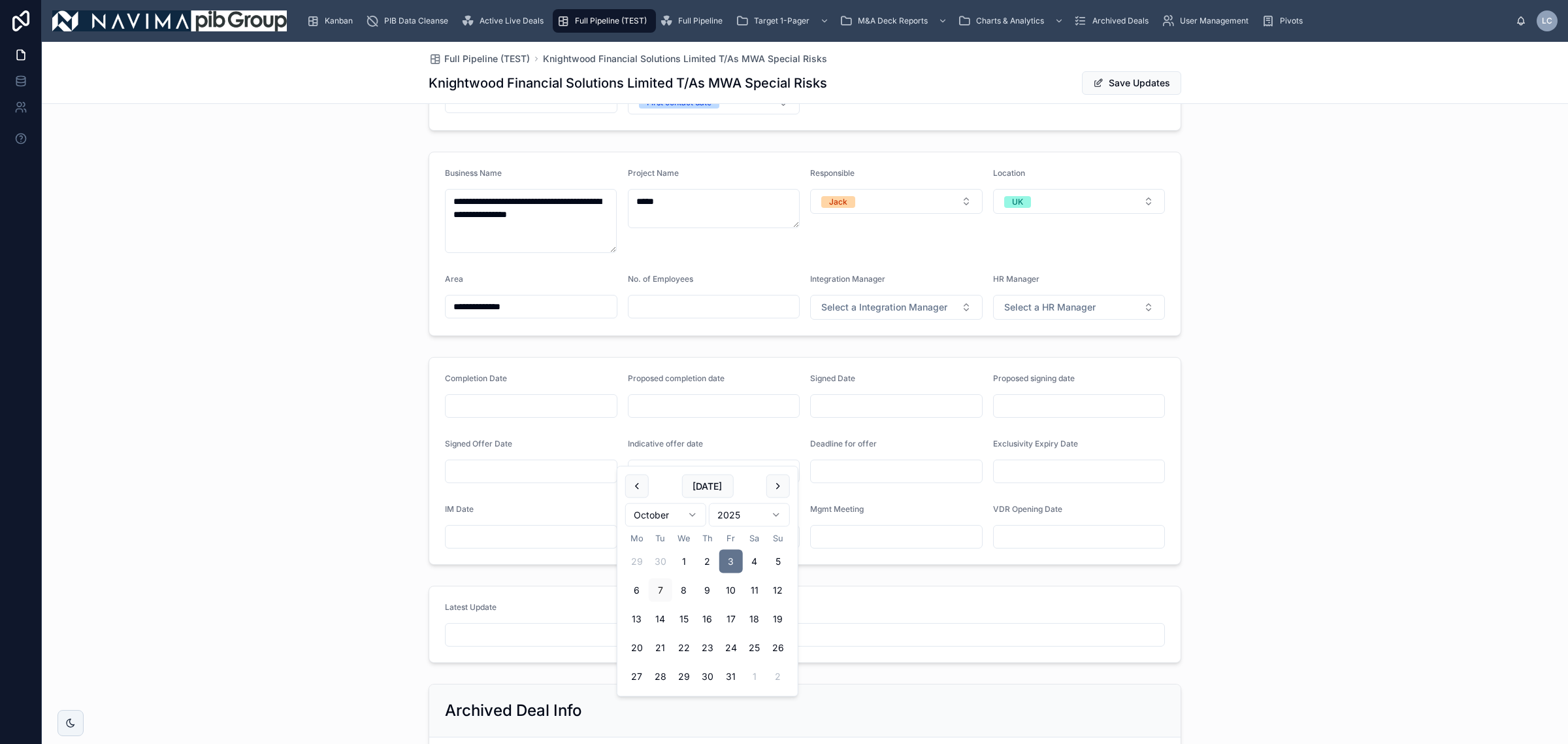
scroll to position [245, 0]
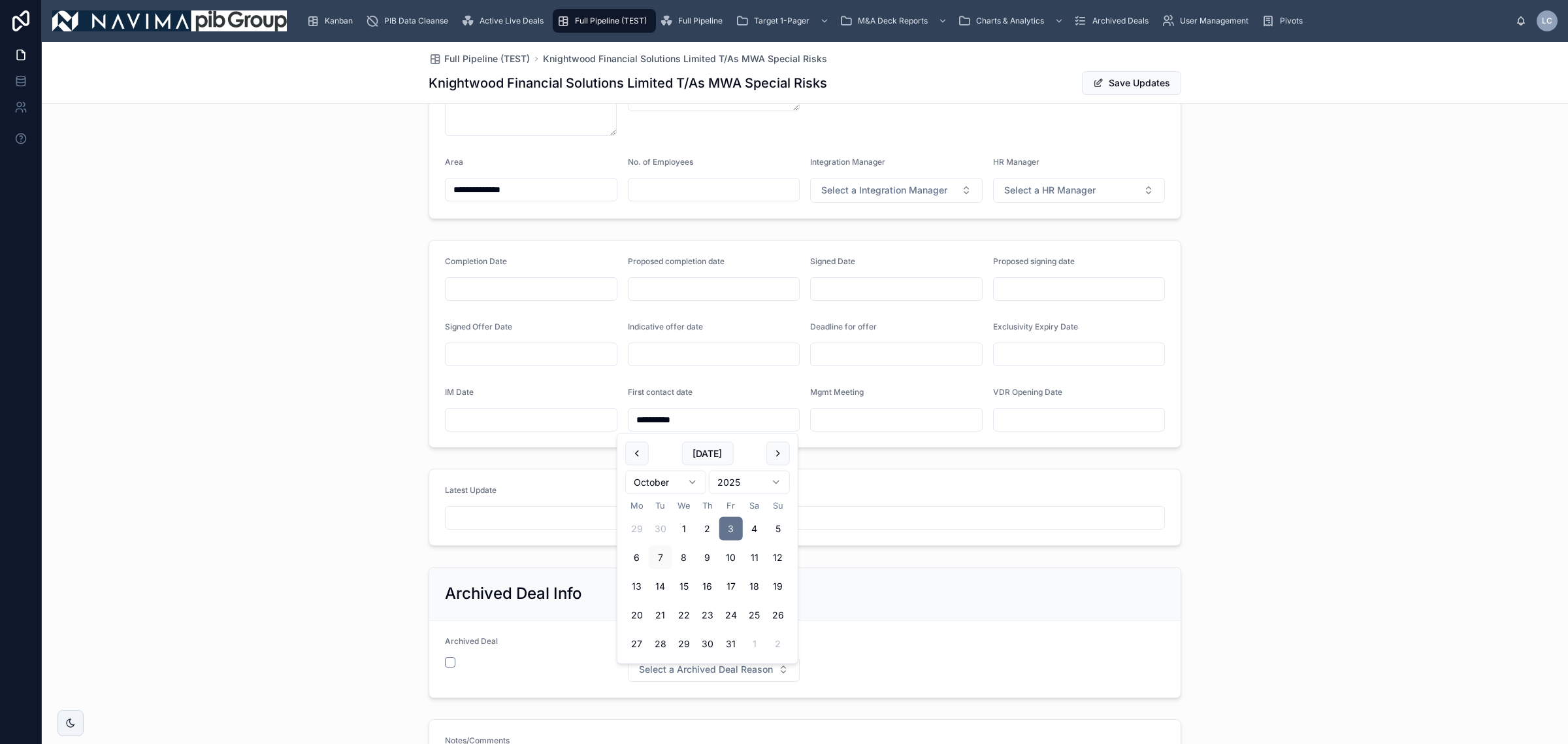
click at [495, 518] on input "text" at bounding box center [805, 518] width 719 height 18
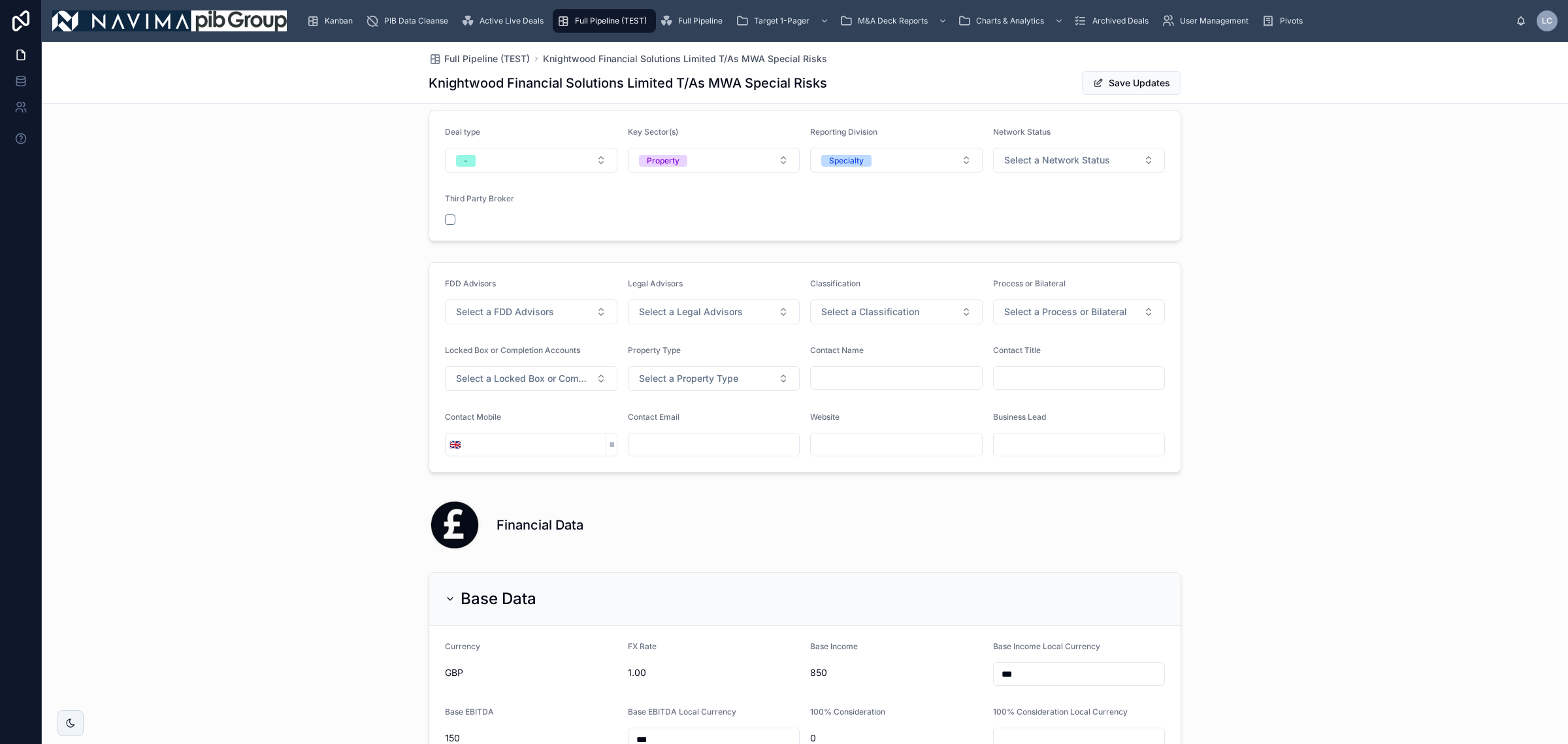
scroll to position [981, 0]
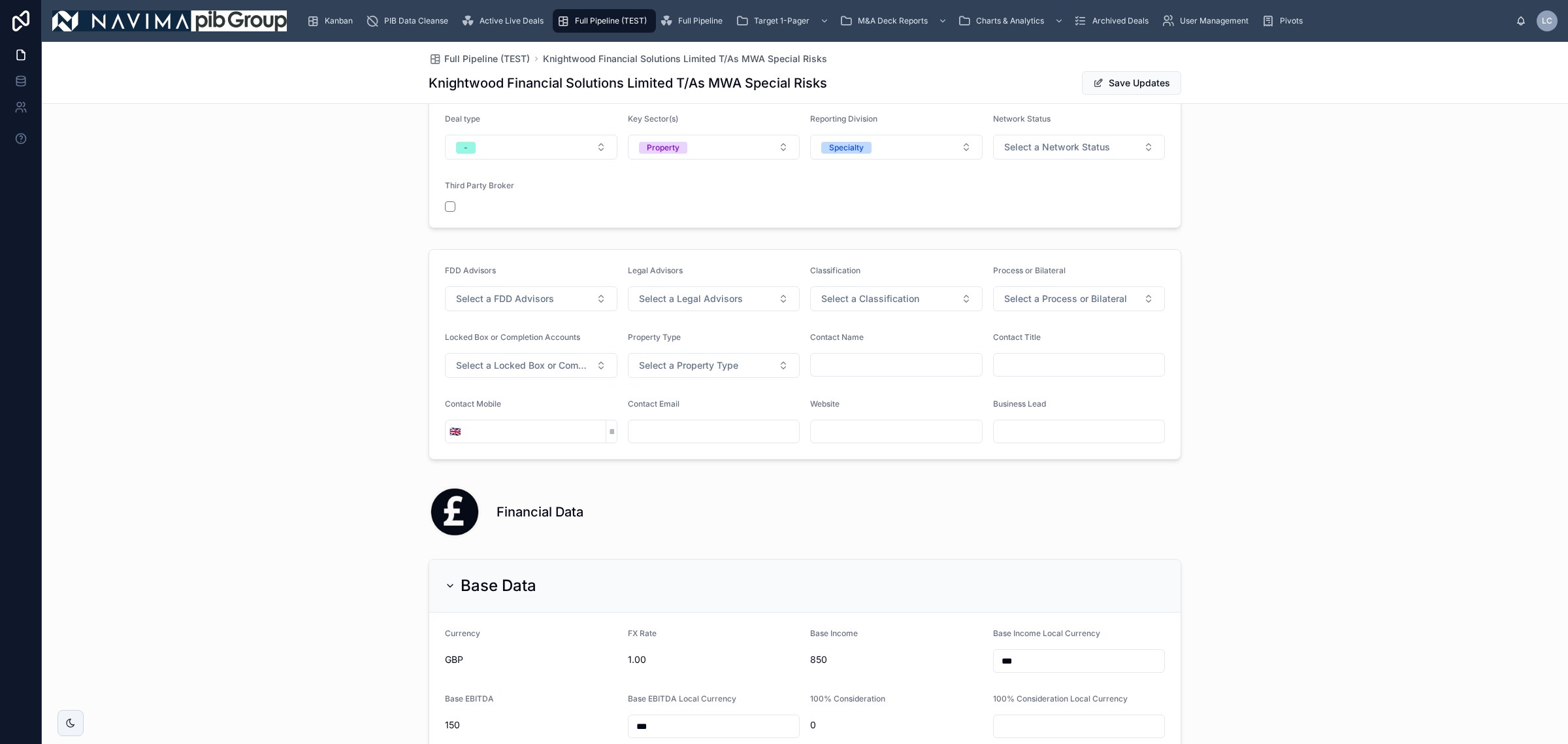
type input "**********"
click at [857, 293] on button "Select a Classification" at bounding box center [896, 298] width 173 height 25
click at [866, 347] on div "Bronze" at bounding box center [890, 356] width 182 height 19
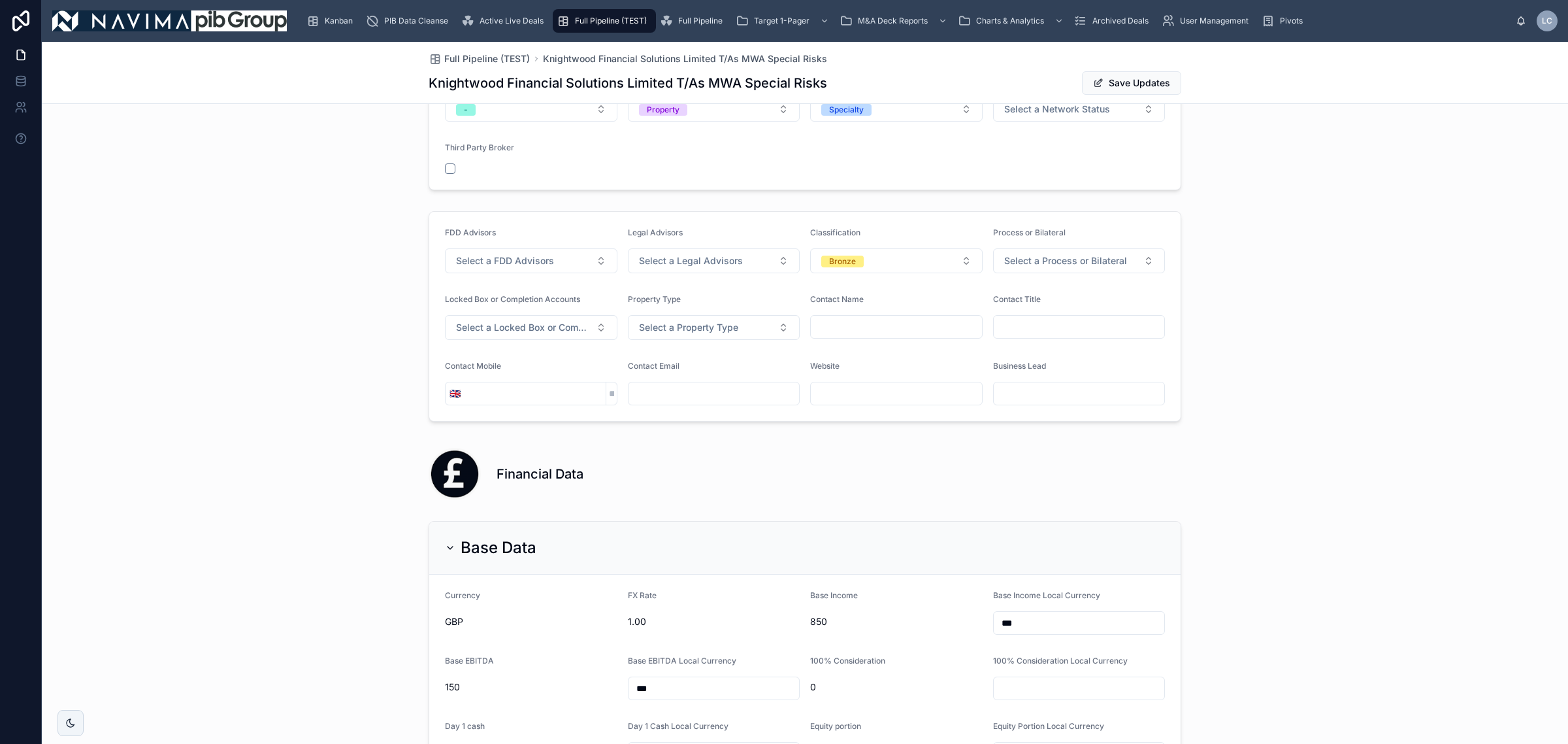
scroll to position [1226, 0]
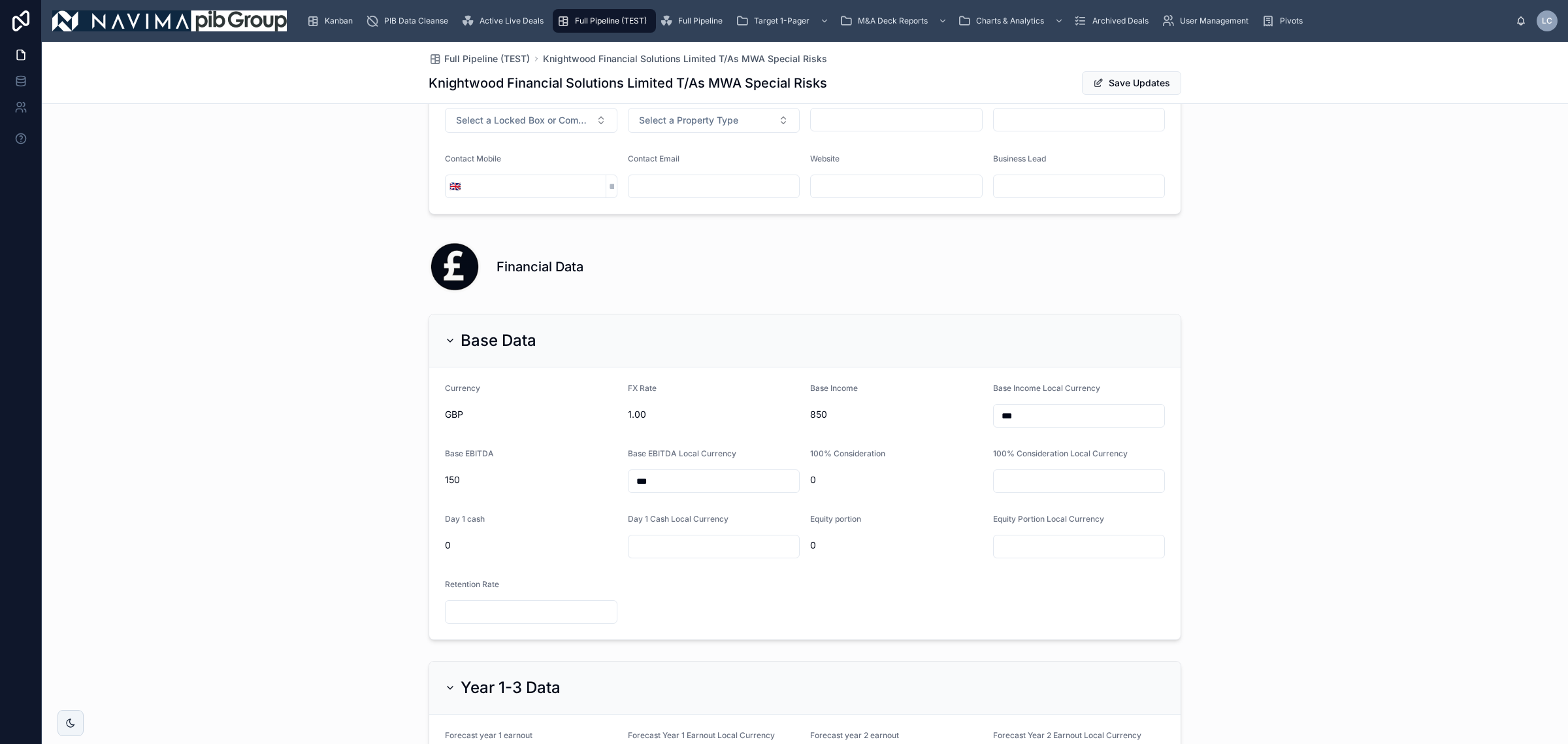
click at [1059, 484] on input "text" at bounding box center [1079, 481] width 171 height 18
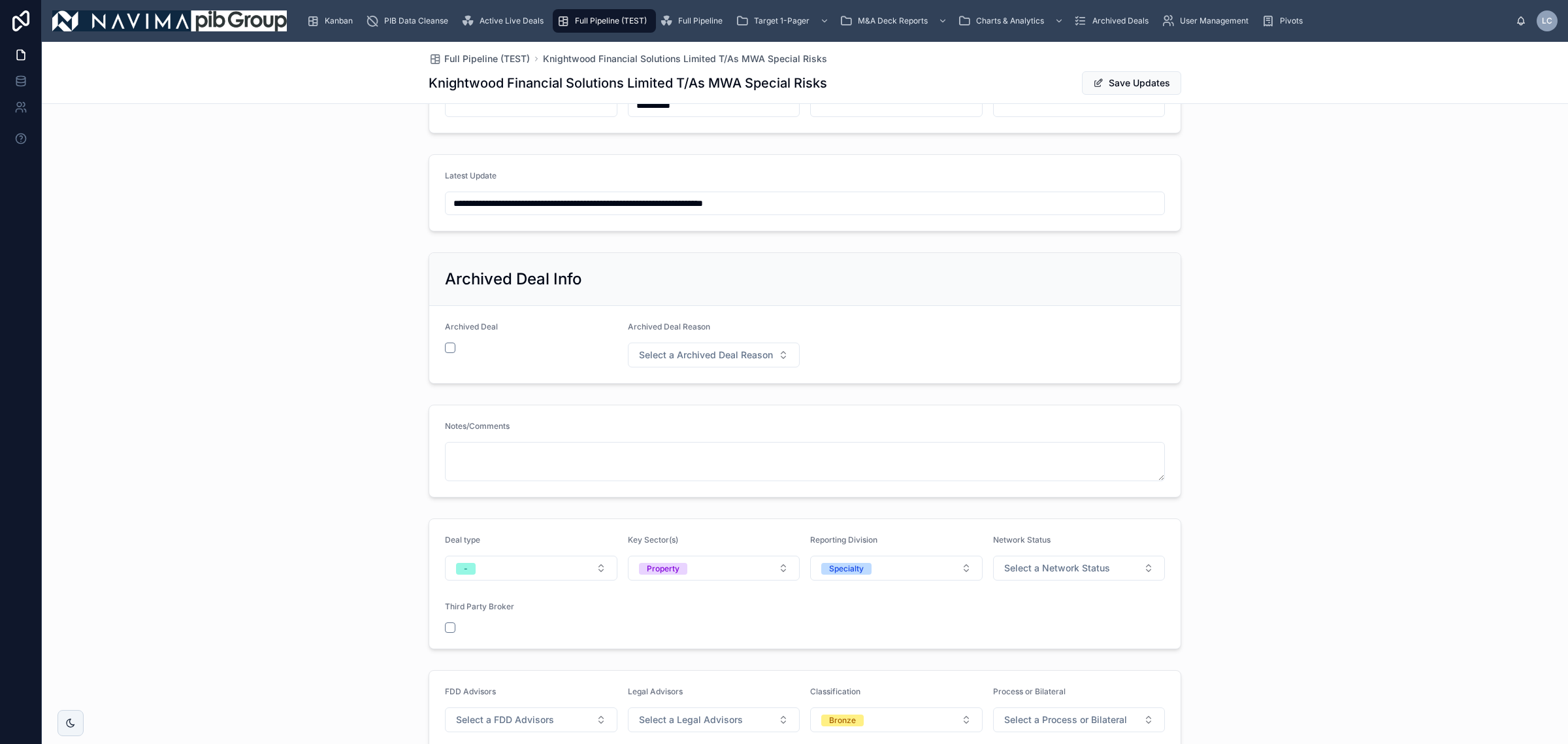
scroll to position [817, 0]
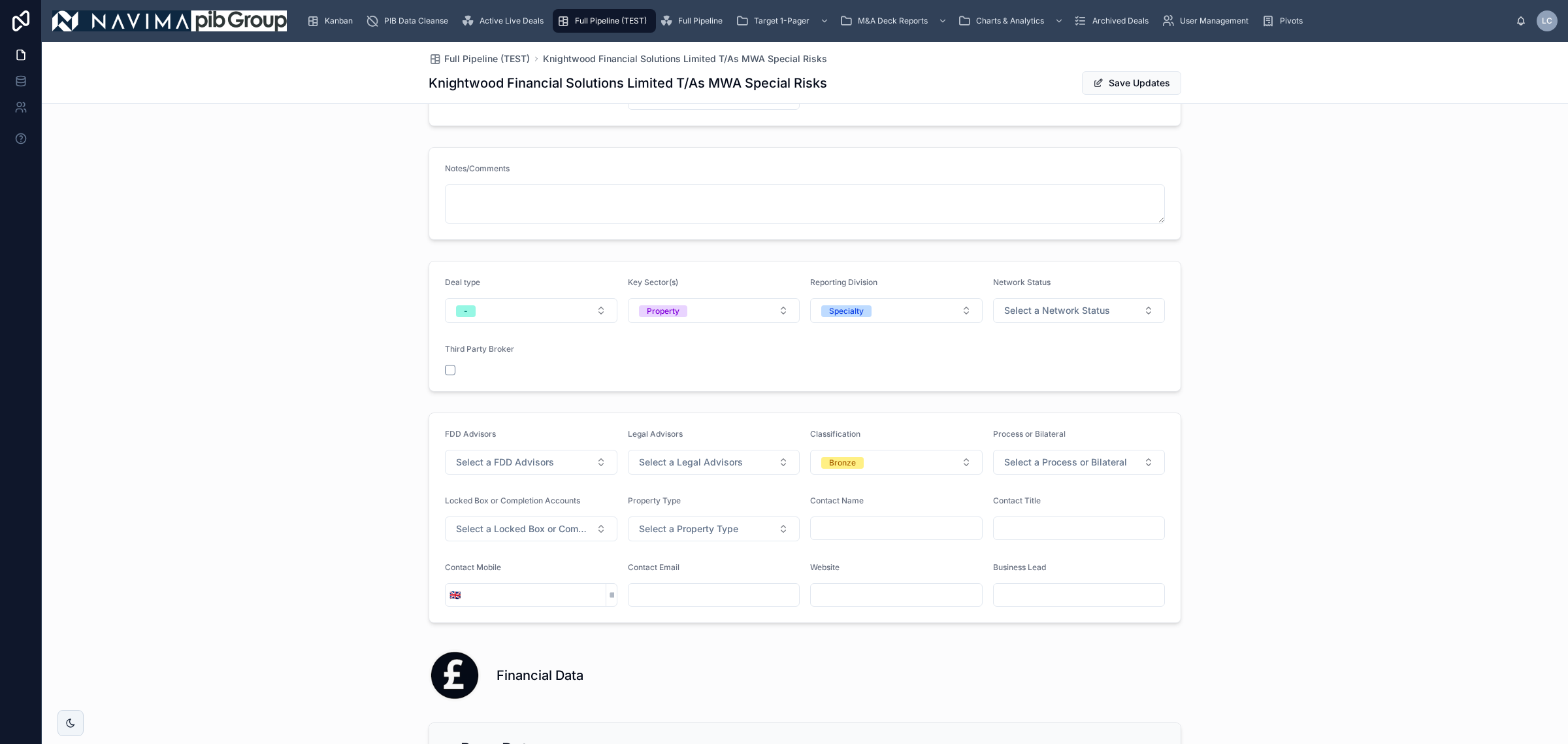
type input "*****"
click at [878, 604] on input "text" at bounding box center [896, 595] width 171 height 18
paste input "**********"
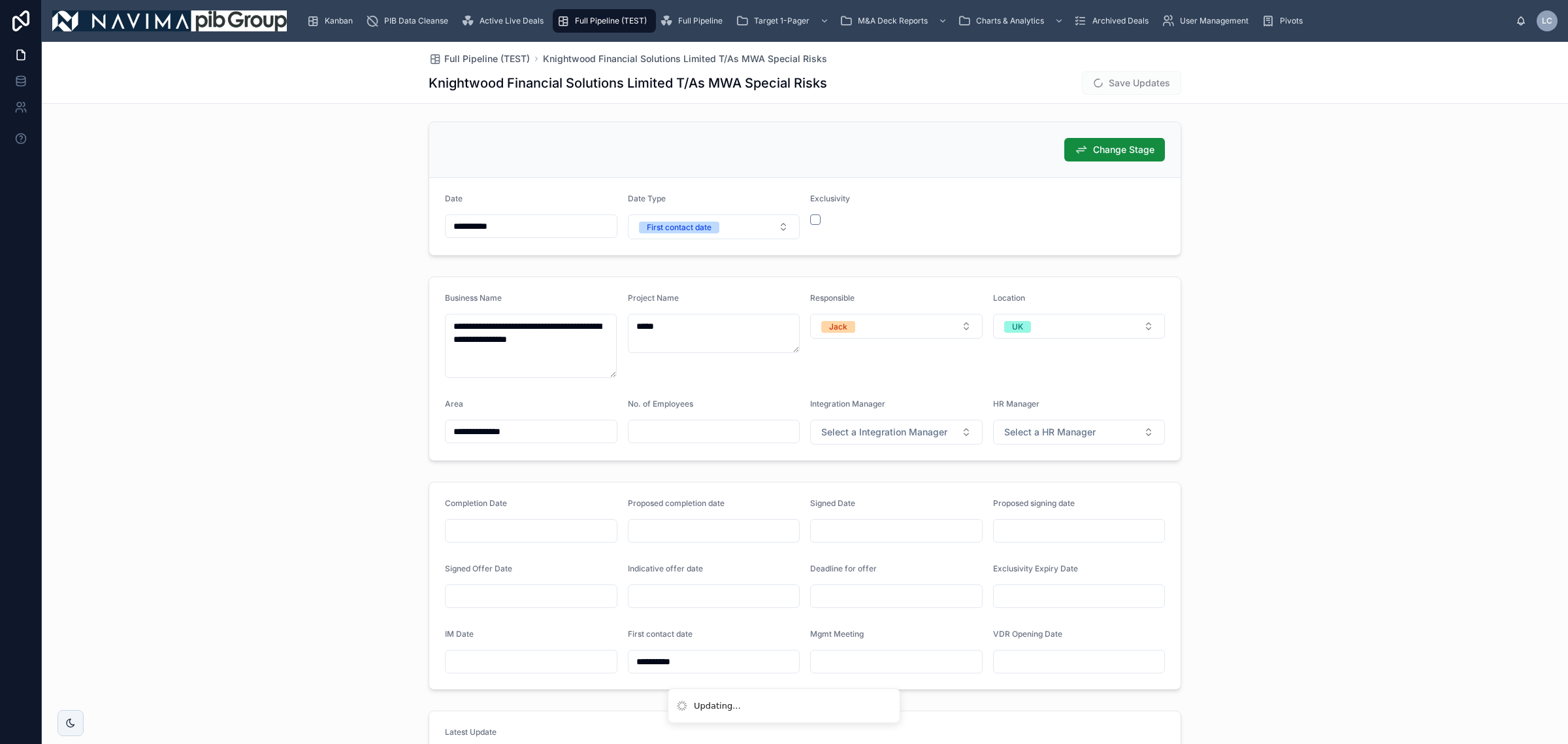
scroll to position [0, 0]
type input "**********"
click at [1137, 82] on button "Save Updates" at bounding box center [1131, 82] width 99 height 24
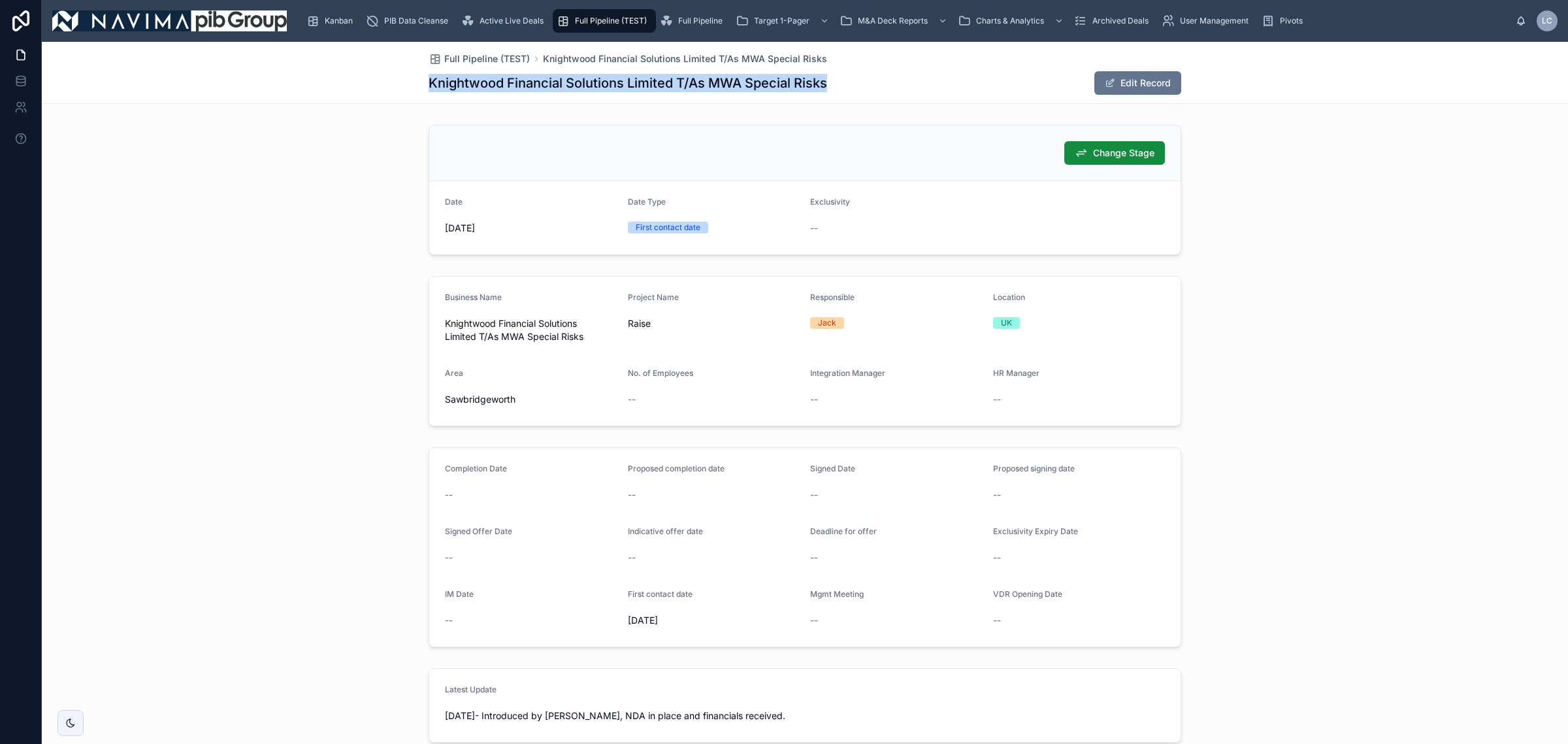
drag, startPoint x: 824, startPoint y: 83, endPoint x: 419, endPoint y: 82, distance: 405.0
click at [419, 82] on div "Full Pipeline (TEST) Knightwood Financial Solutions Limited T/As MWA Special Ri…" at bounding box center [805, 73] width 1527 height 62
copy h1 "Knightwood Financial Solutions Limited T/As MWA Special Risks"
click at [276, 443] on div "Completion Date -- Proposed completion date -- Signed Date -- Proposed signing …" at bounding box center [805, 547] width 1527 height 211
click at [530, 19] on span "Active Live Deals" at bounding box center [511, 21] width 64 height 11
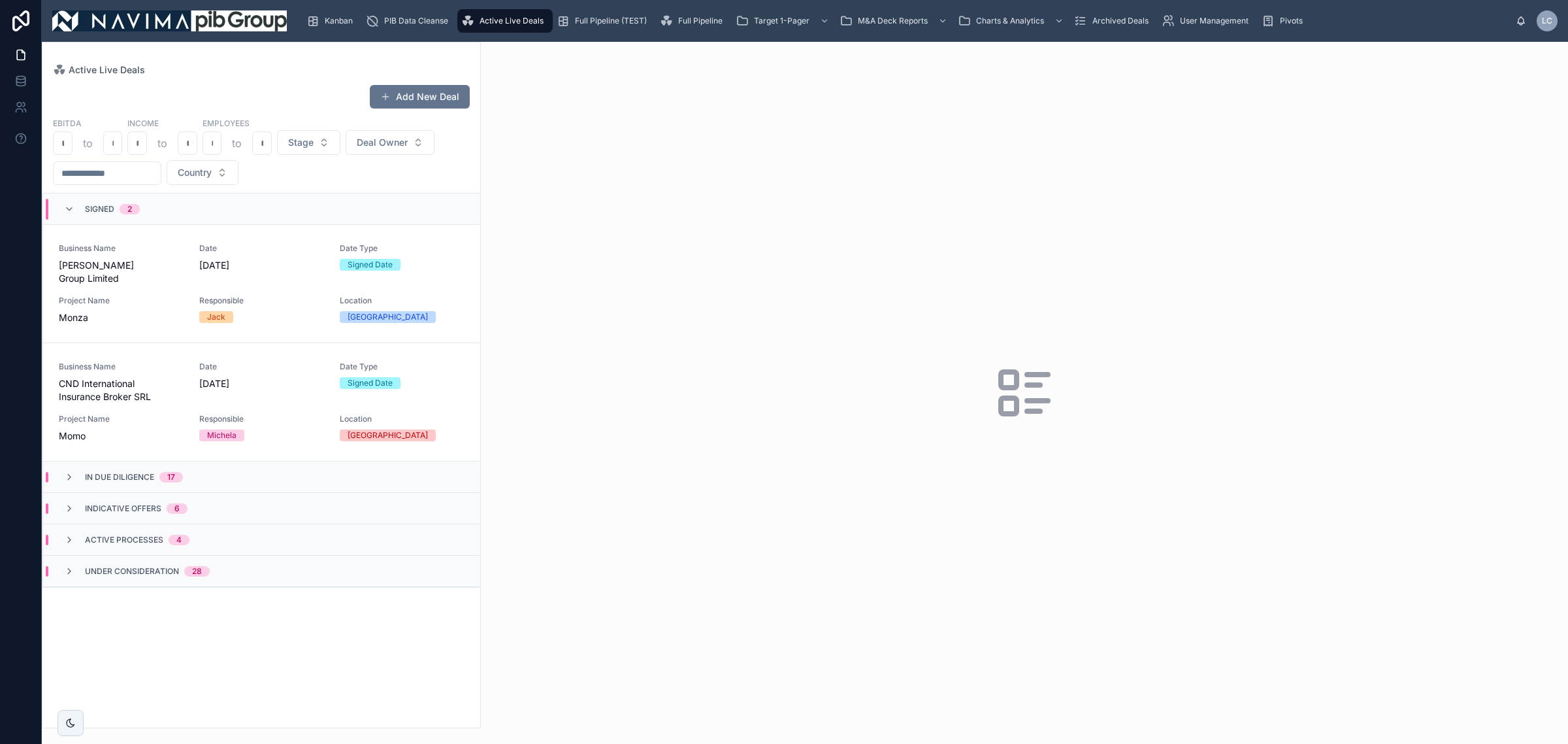
click at [263, 214] on div "Signed 2" at bounding box center [261, 210] width 438 height 32
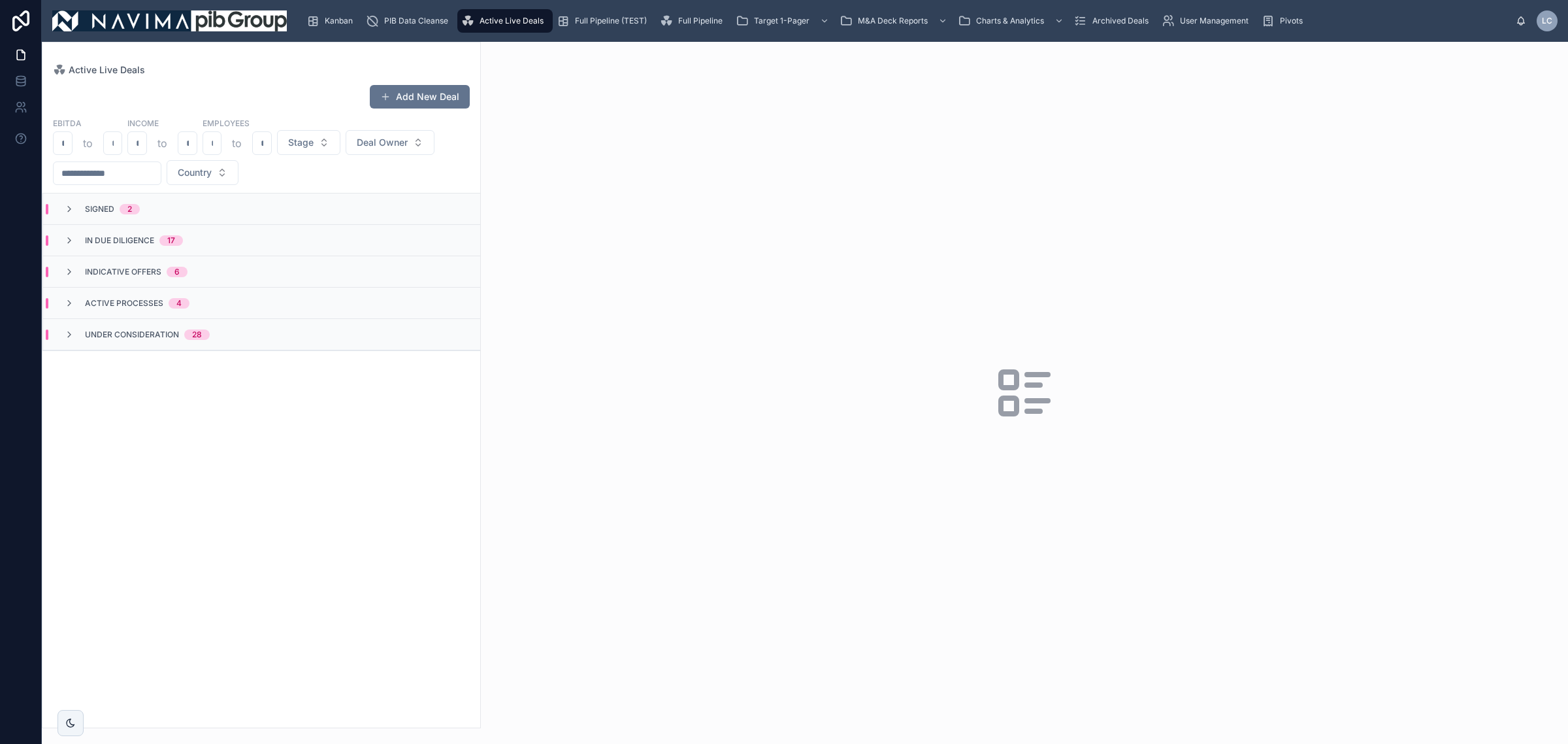
click at [159, 331] on span "Under Consideration" at bounding box center [132, 335] width 94 height 11
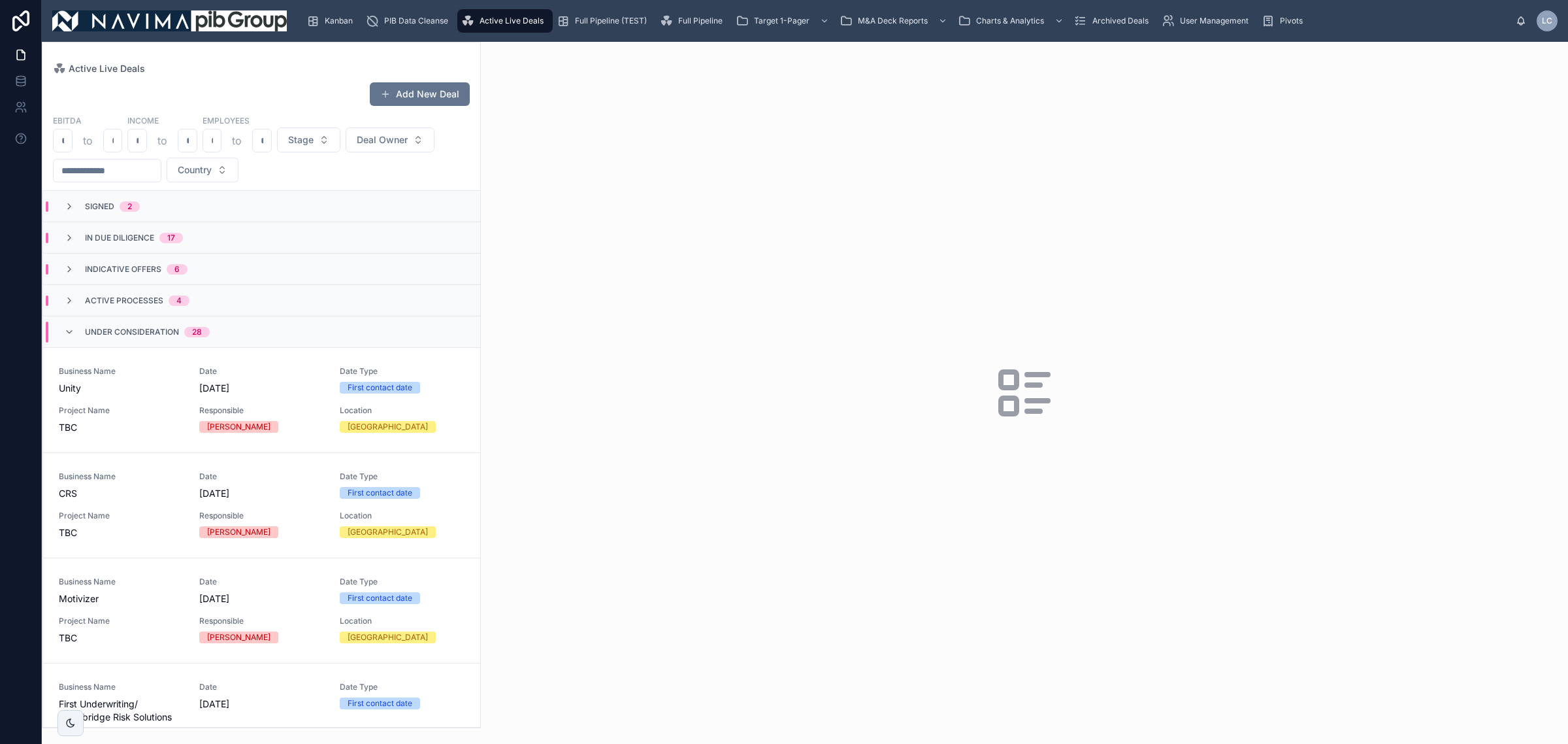
drag, startPoint x: 481, startPoint y: 259, endPoint x: 481, endPoint y: 269, distance: 10.0
click at [481, 267] on div at bounding box center [1024, 393] width 1087 height 702
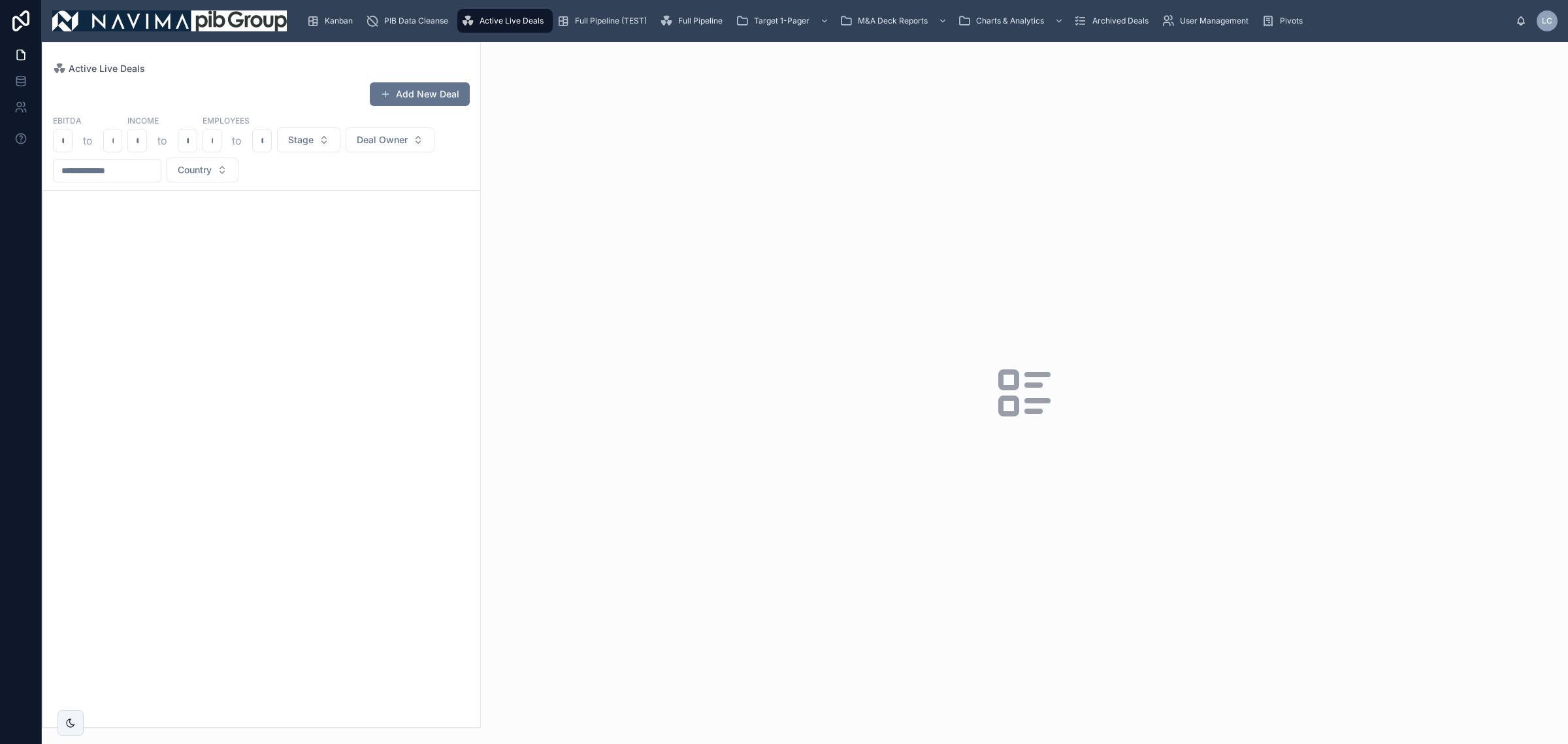
scroll to position [2892, 0]
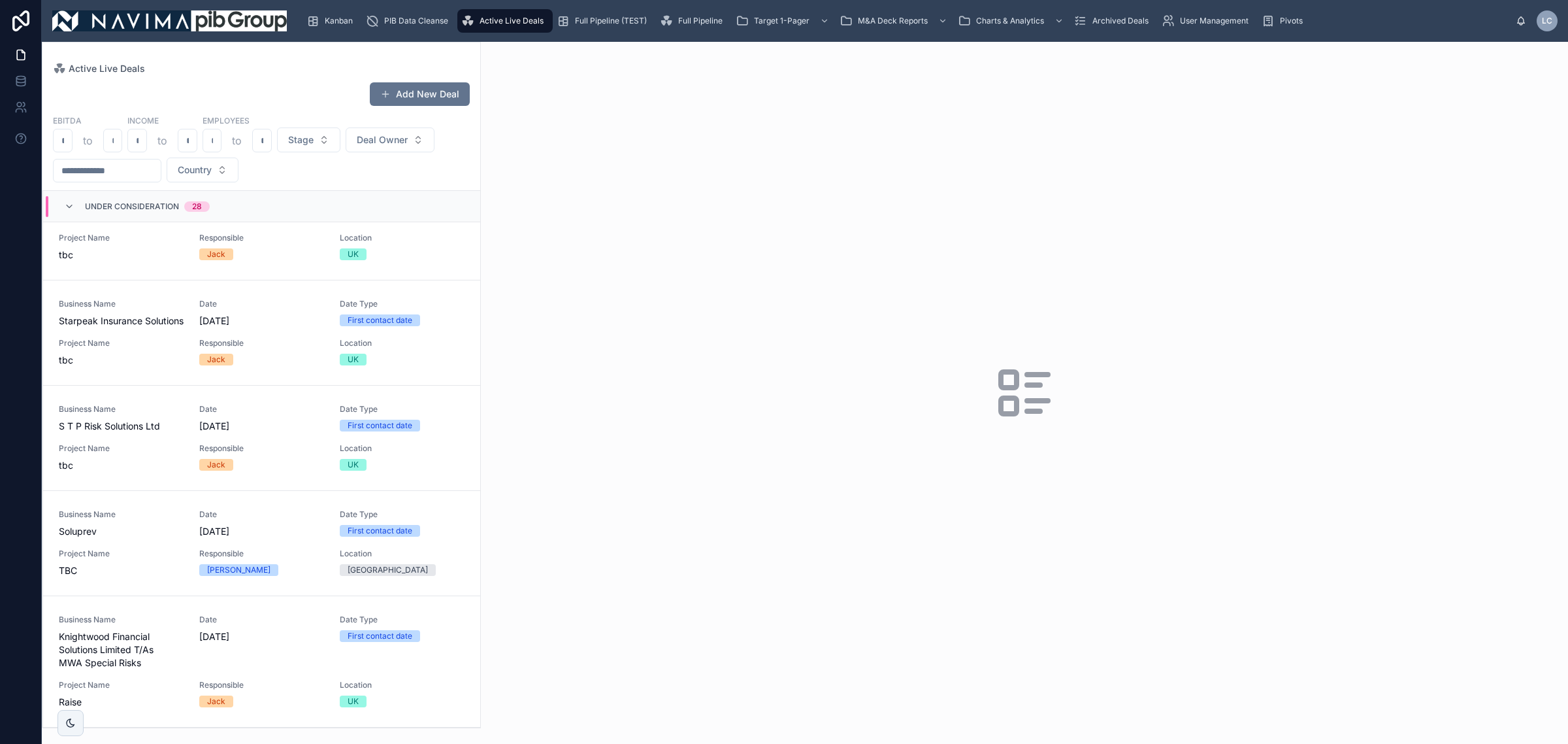
click at [223, 643] on span "[DATE]" at bounding box center [261, 636] width 125 height 13
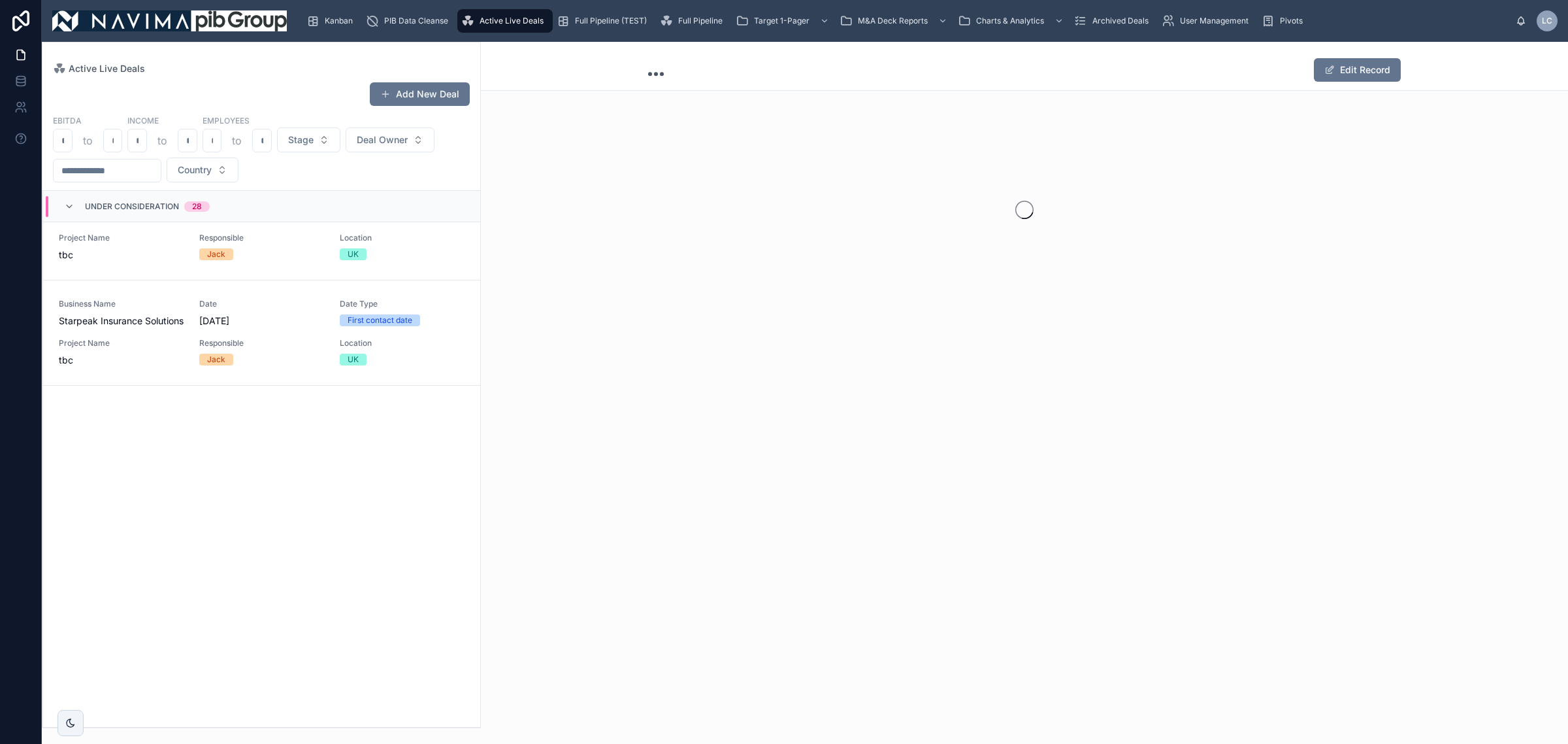
scroll to position [576, 0]
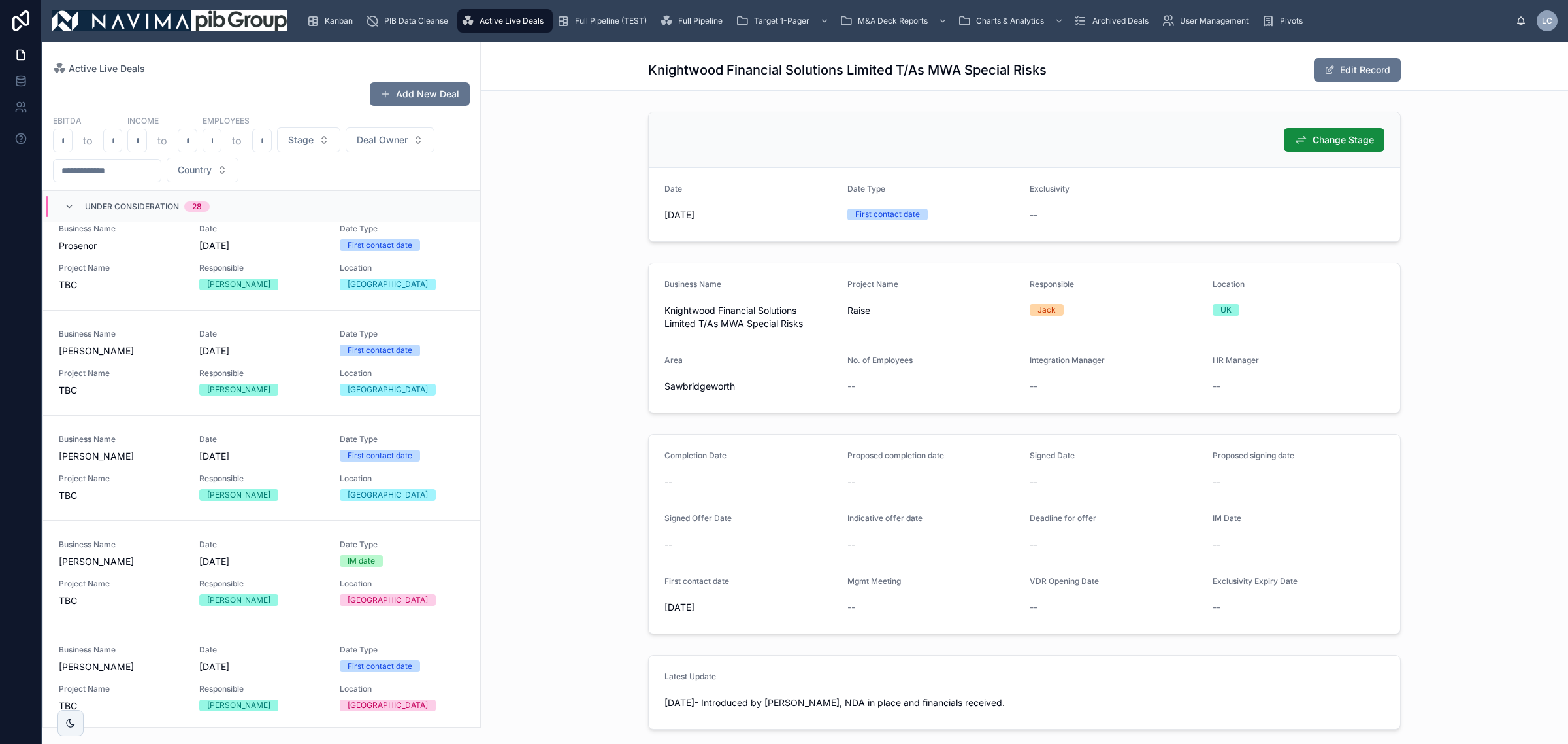
click at [1351, 73] on button "Edit Record" at bounding box center [1358, 69] width 87 height 24
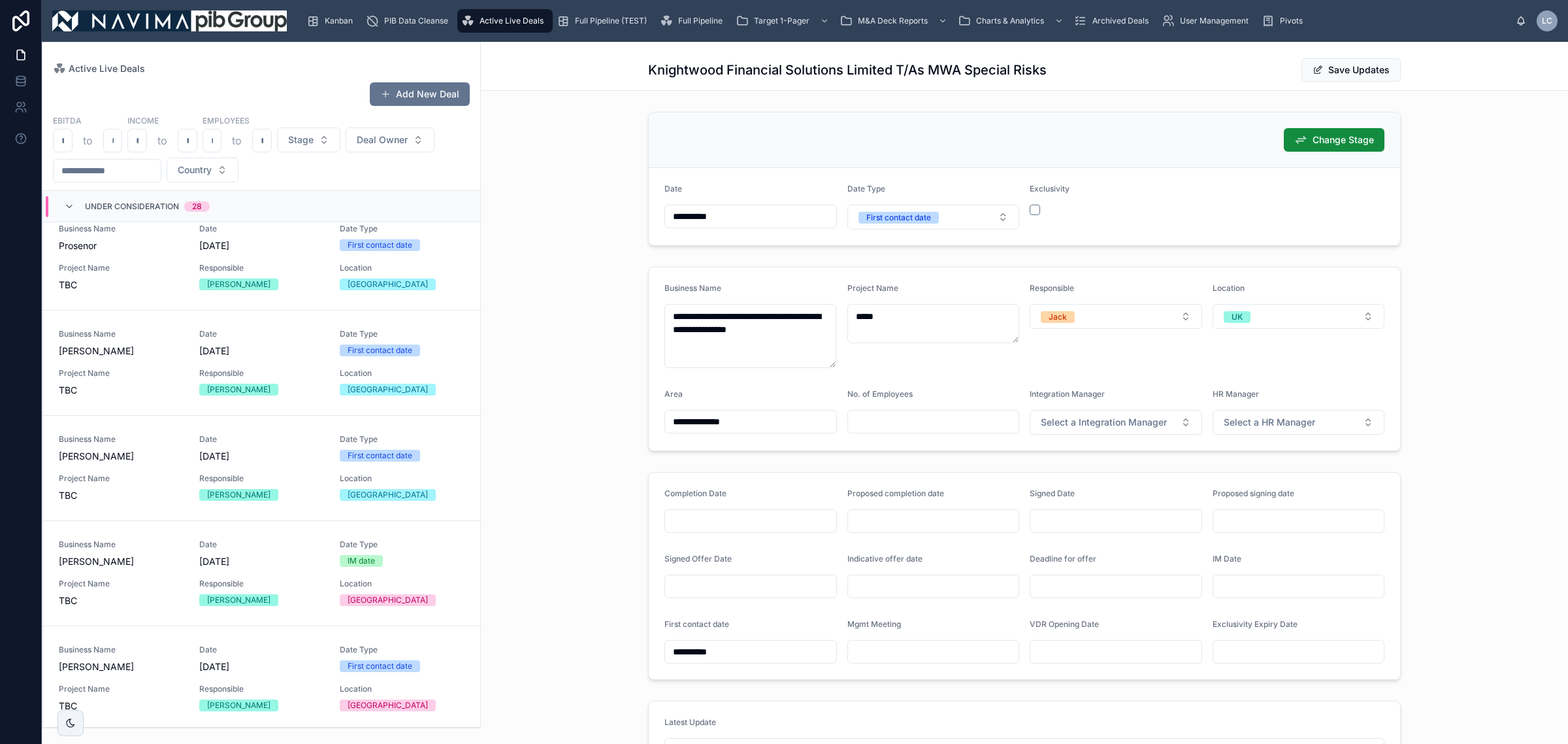
click at [902, 426] on input "text" at bounding box center [933, 421] width 171 height 18
type input "*"
click at [1346, 73] on span "Save Updates" at bounding box center [1351, 69] width 99 height 24
click at [149, 204] on span "Under Consideration" at bounding box center [132, 207] width 94 height 11
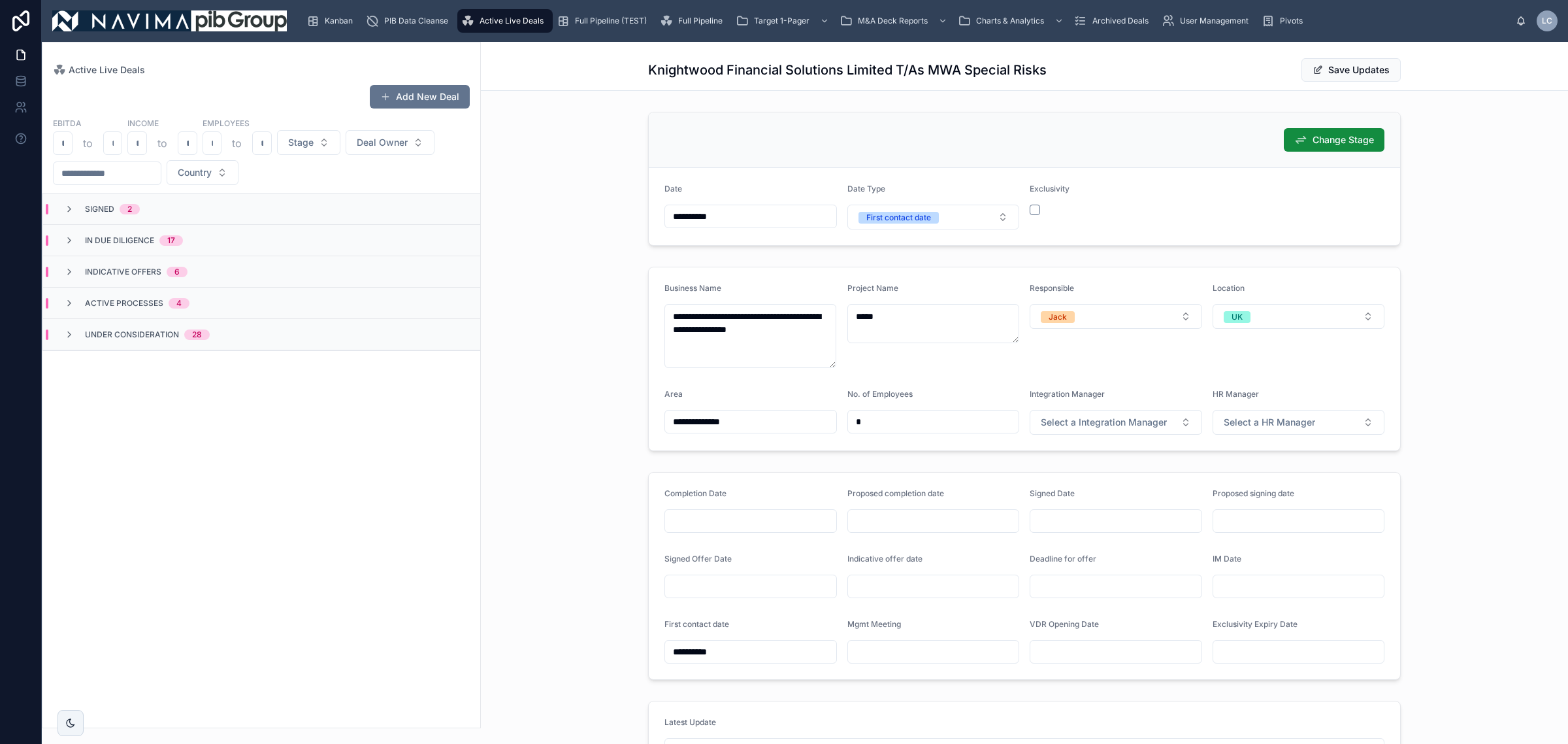
scroll to position [0, 0]
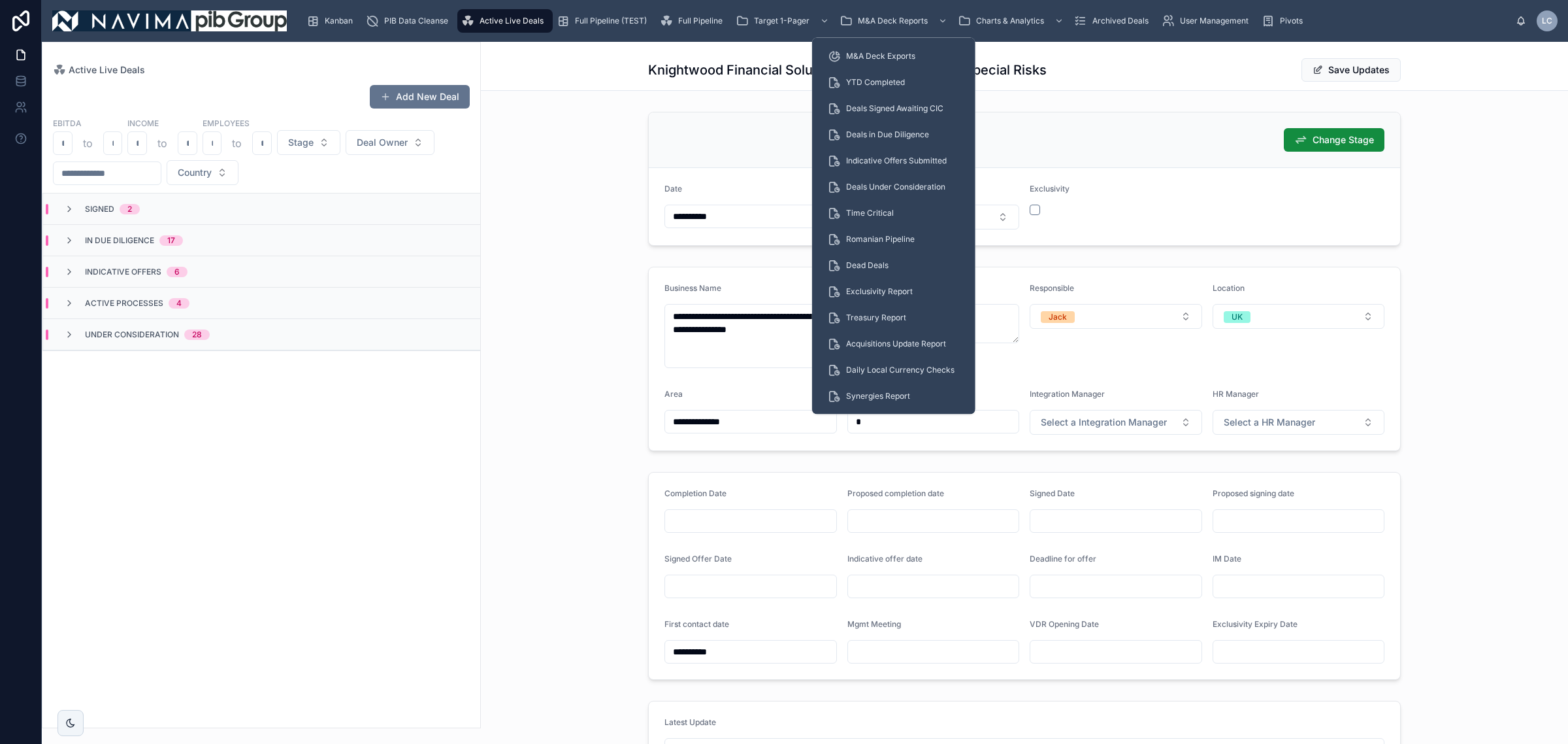
click at [916, 288] on div "Exclusivity Report" at bounding box center [894, 291] width 132 height 21
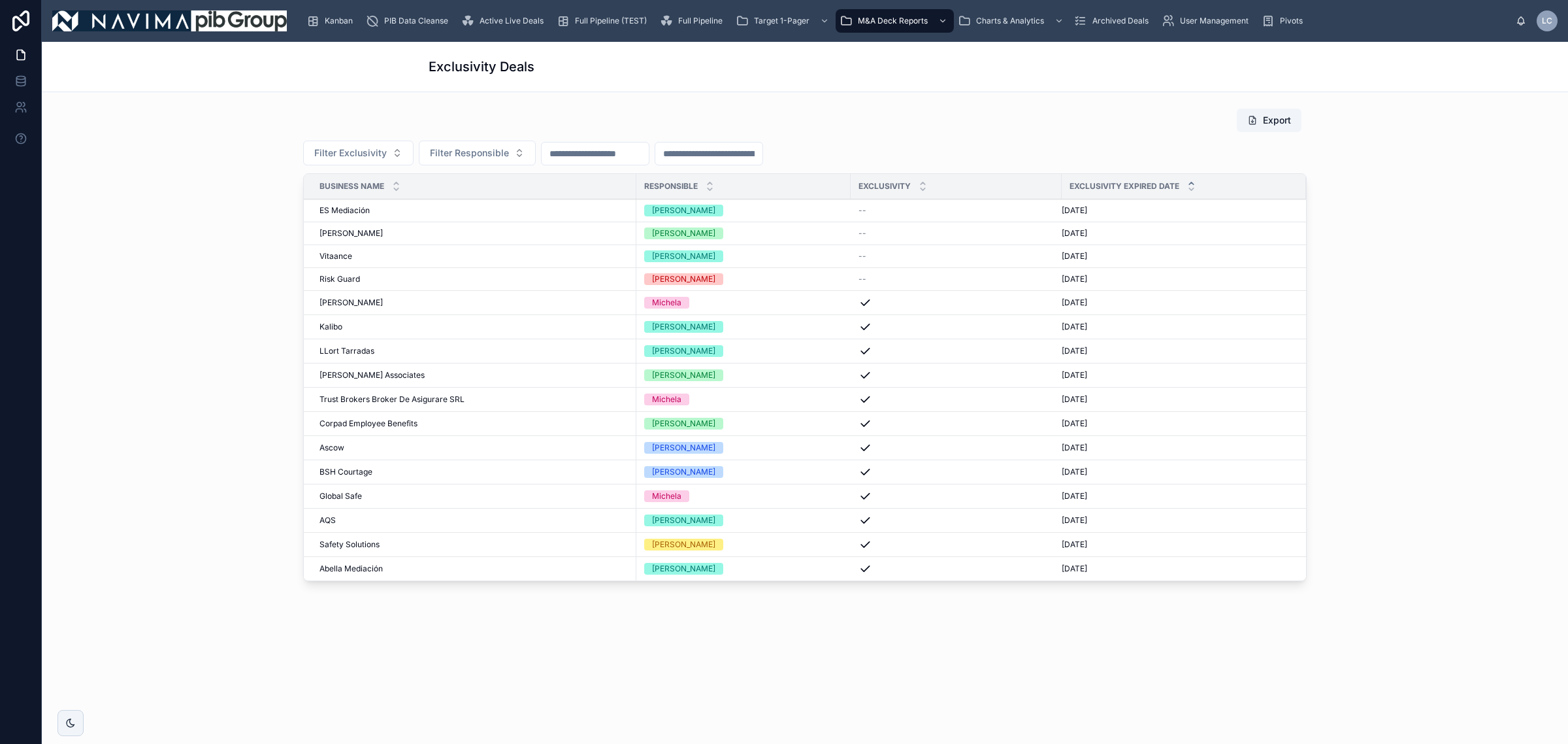
click at [1266, 122] on button "Export" at bounding box center [1270, 120] width 65 height 24
click at [354, 301] on span "[PERSON_NAME]" at bounding box center [351, 303] width 63 height 11
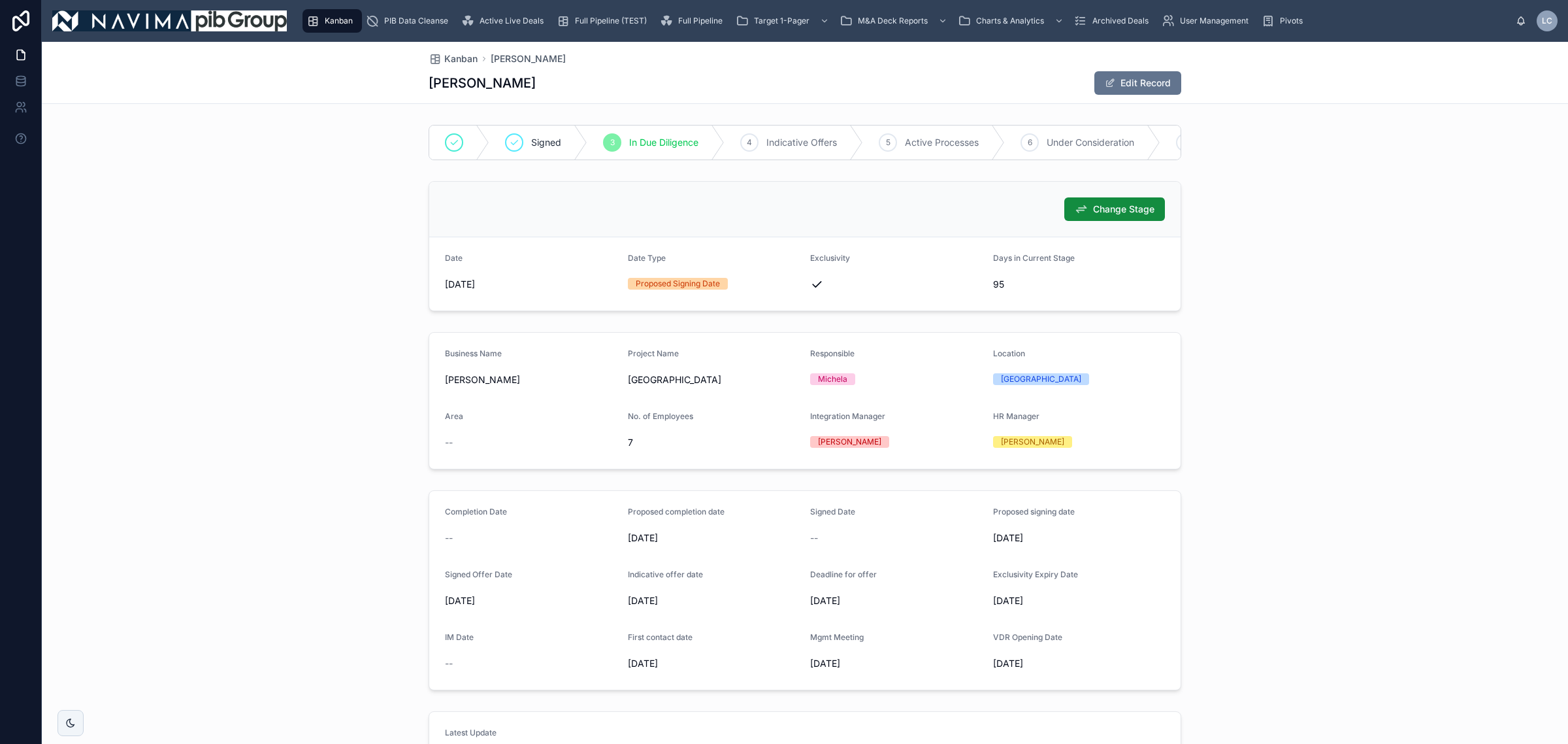
click at [514, 14] on div "Active Live Deals" at bounding box center [505, 21] width 88 height 21
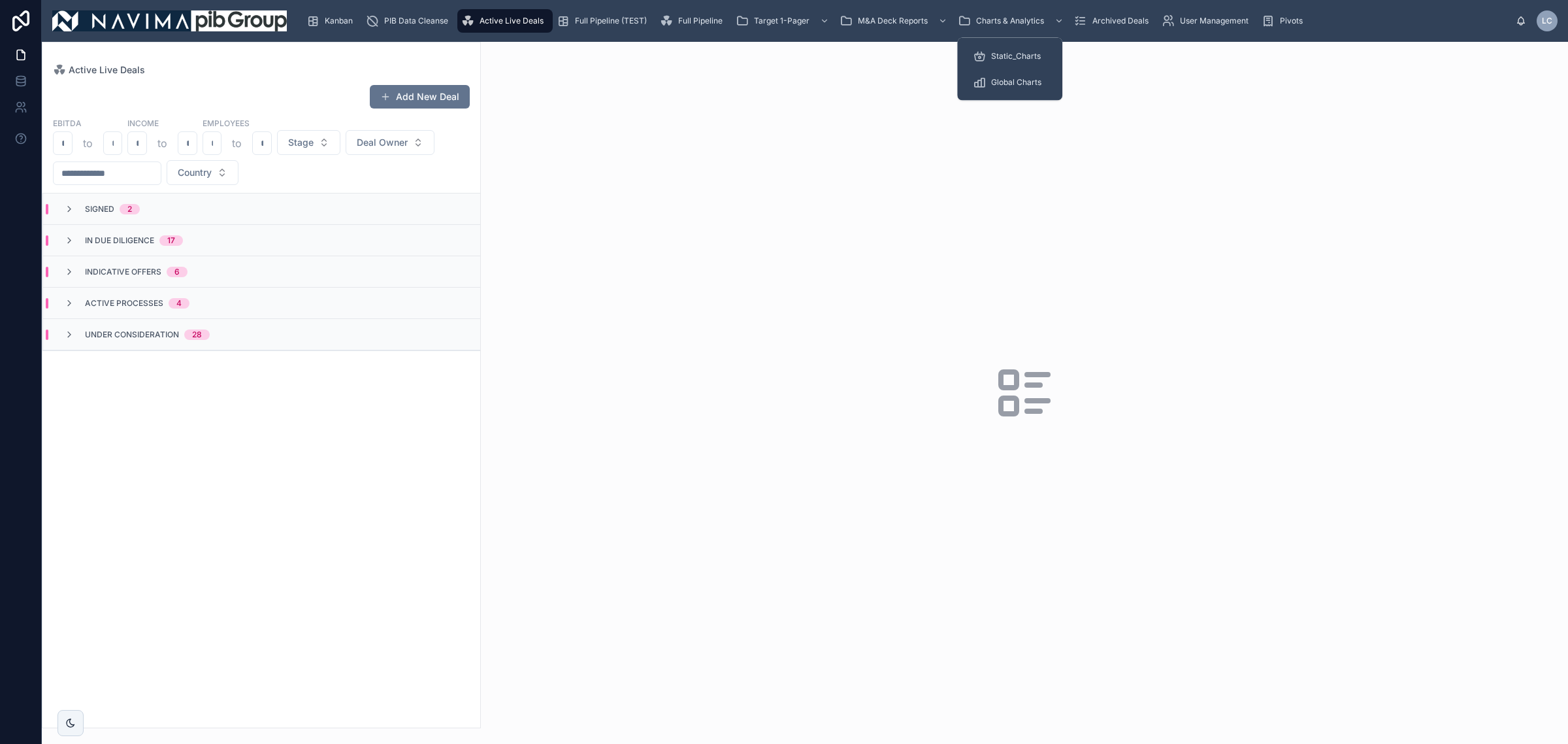
click at [1007, 79] on span "Global Charts" at bounding box center [1016, 82] width 50 height 11
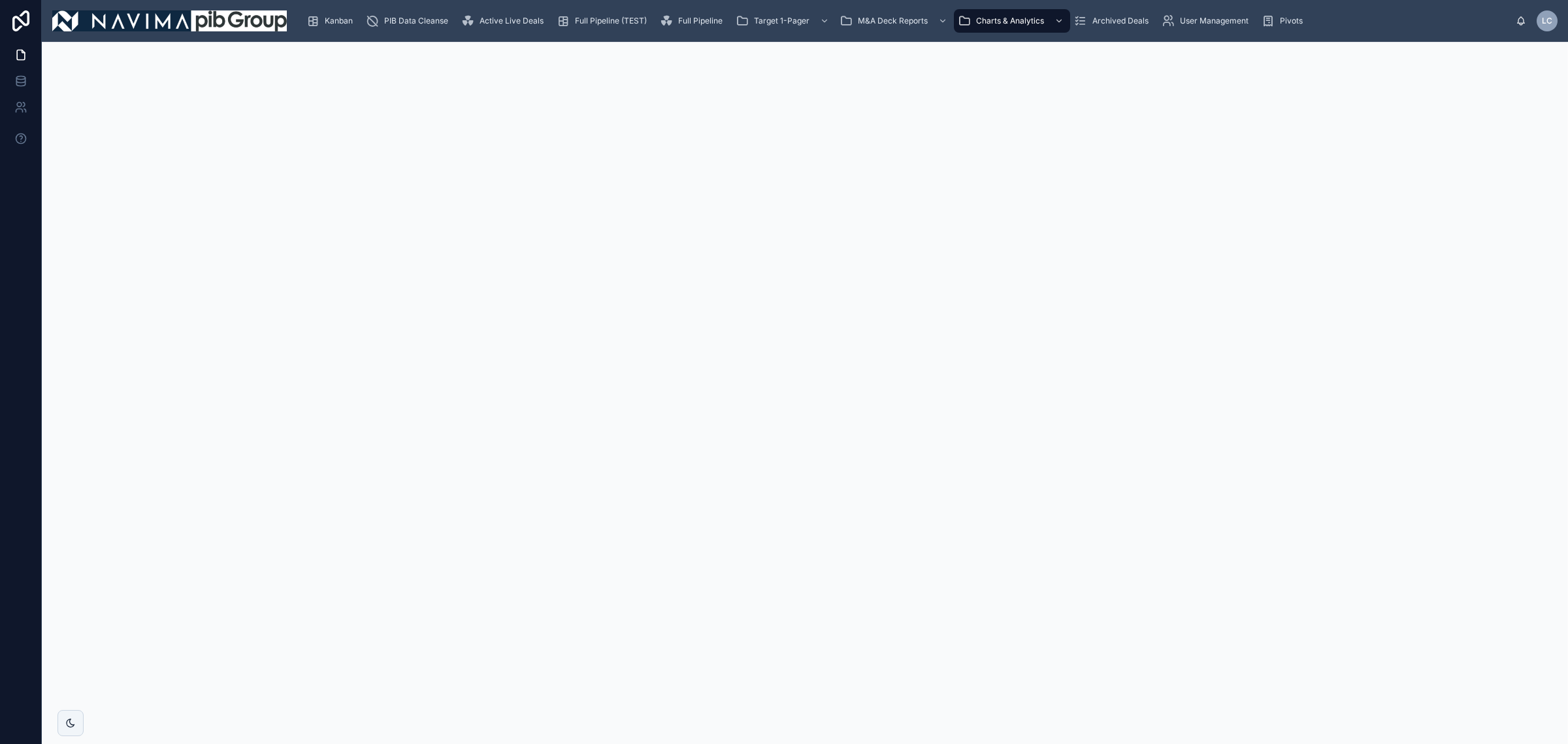
click at [523, 20] on span "Active Live Deals" at bounding box center [511, 21] width 64 height 11
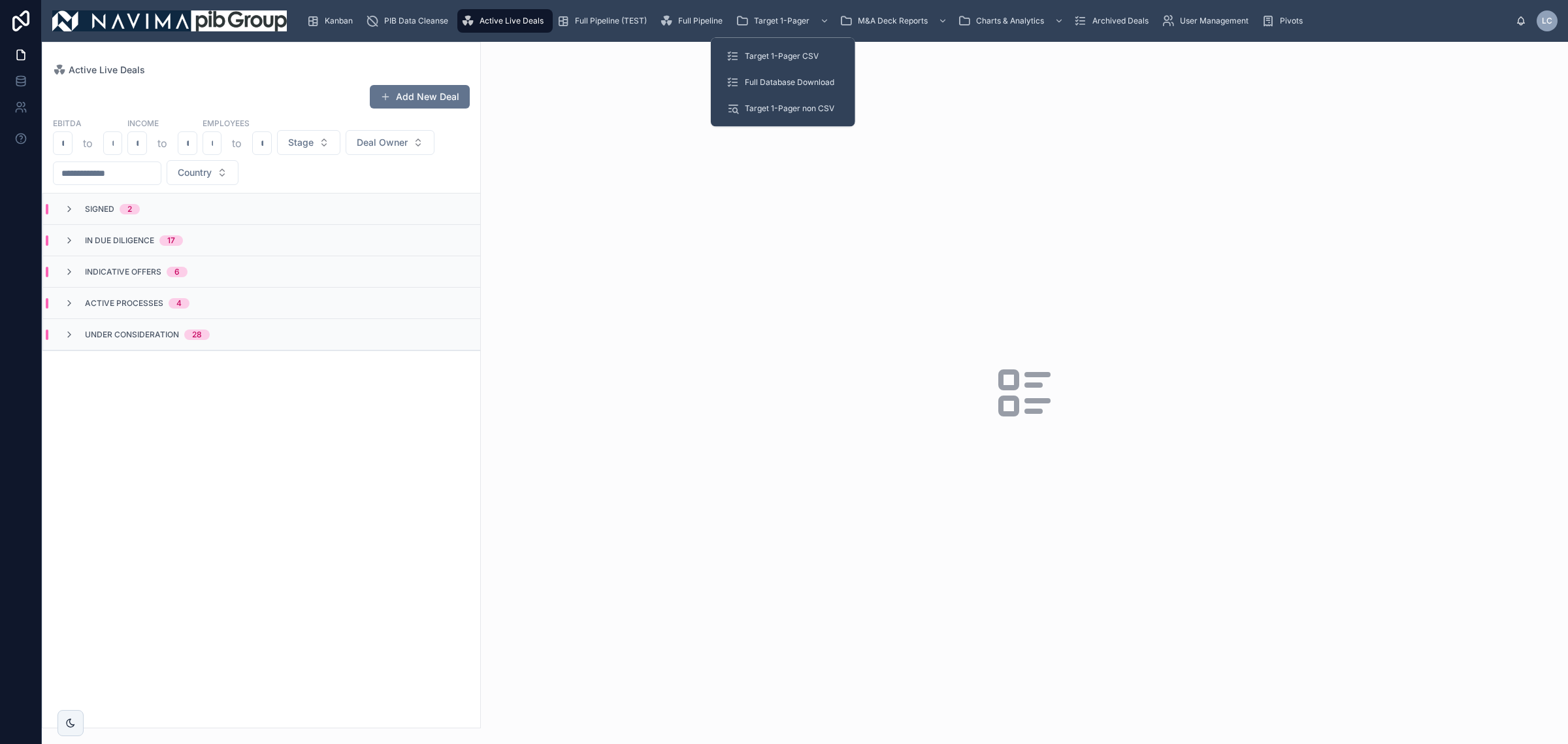
click at [781, 55] on span "Target 1-Pager CSV" at bounding box center [782, 56] width 74 height 11
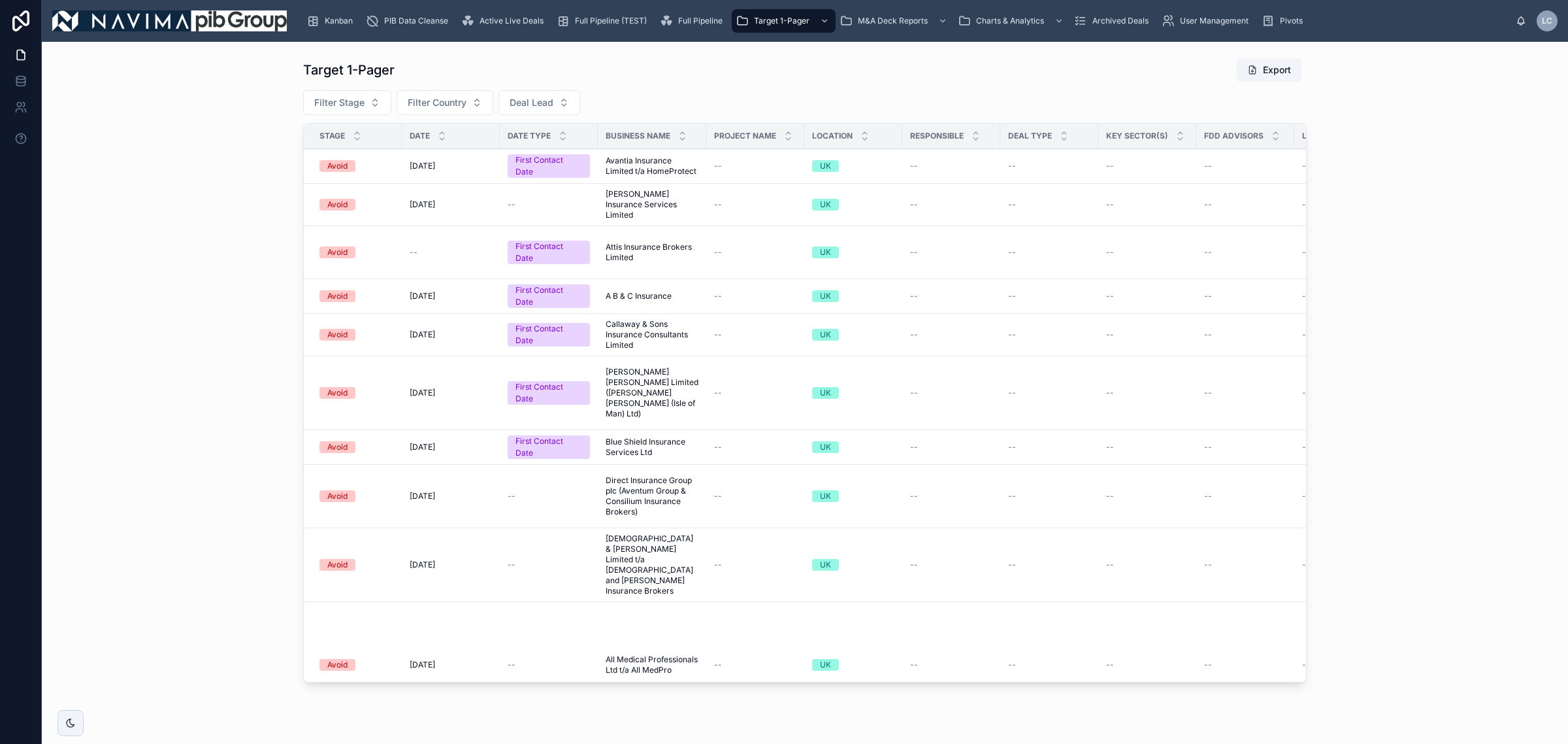
click at [335, 97] on span "Filter Stage" at bounding box center [339, 103] width 50 height 13
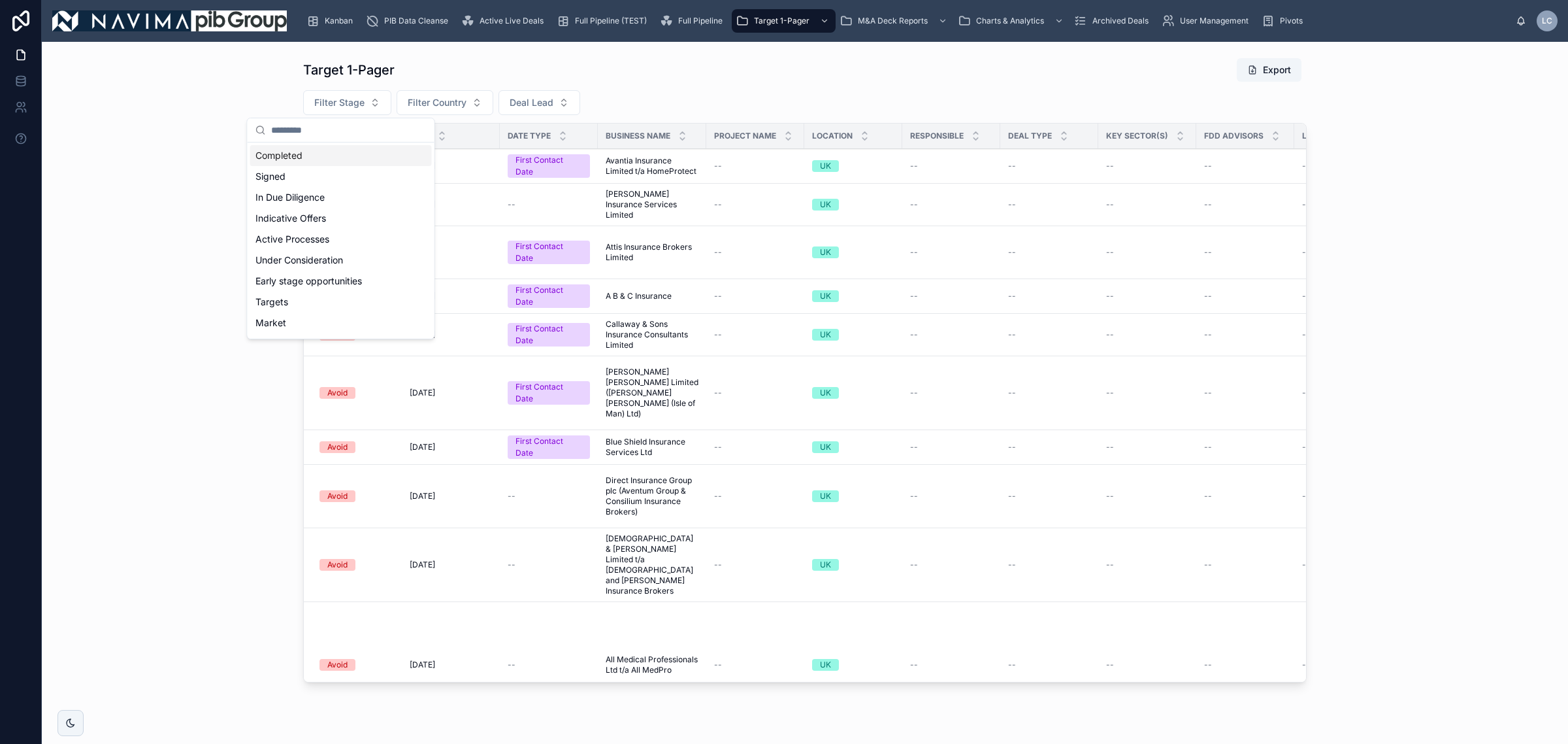
click at [354, 155] on div "Completed" at bounding box center [340, 155] width 182 height 21
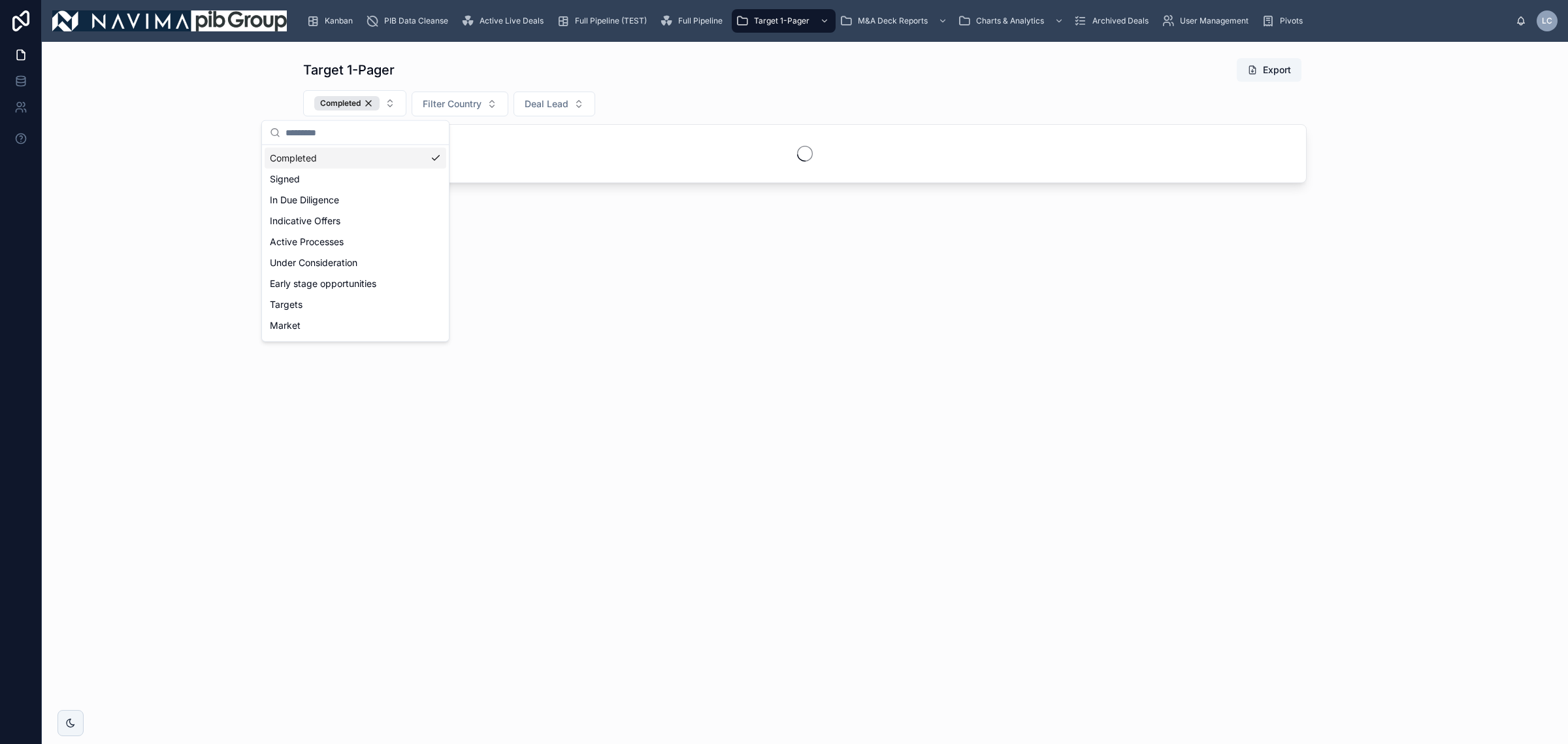
click at [355, 158] on div "Completed" at bounding box center [355, 158] width 182 height 21
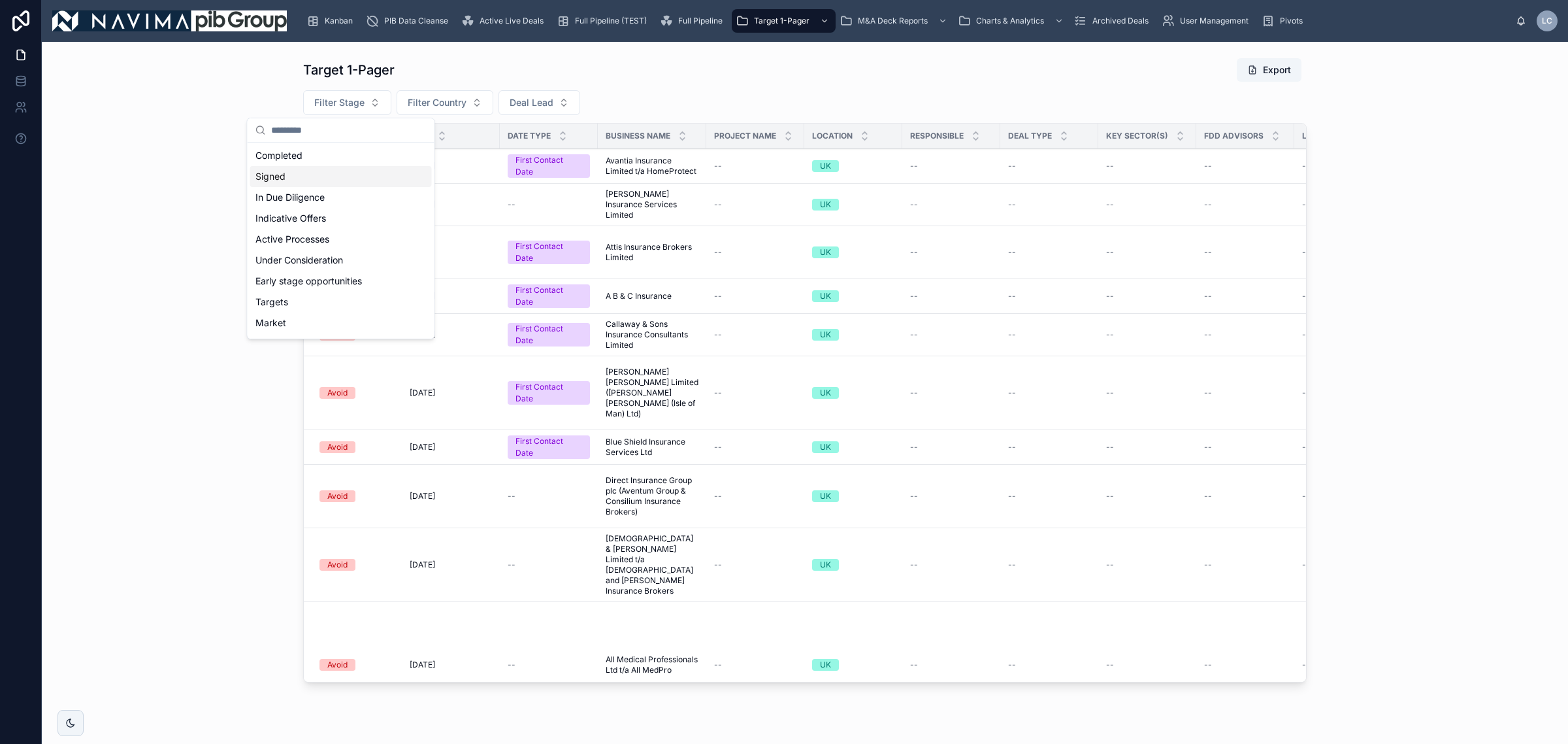
click at [306, 183] on div "Signed" at bounding box center [340, 176] width 182 height 21
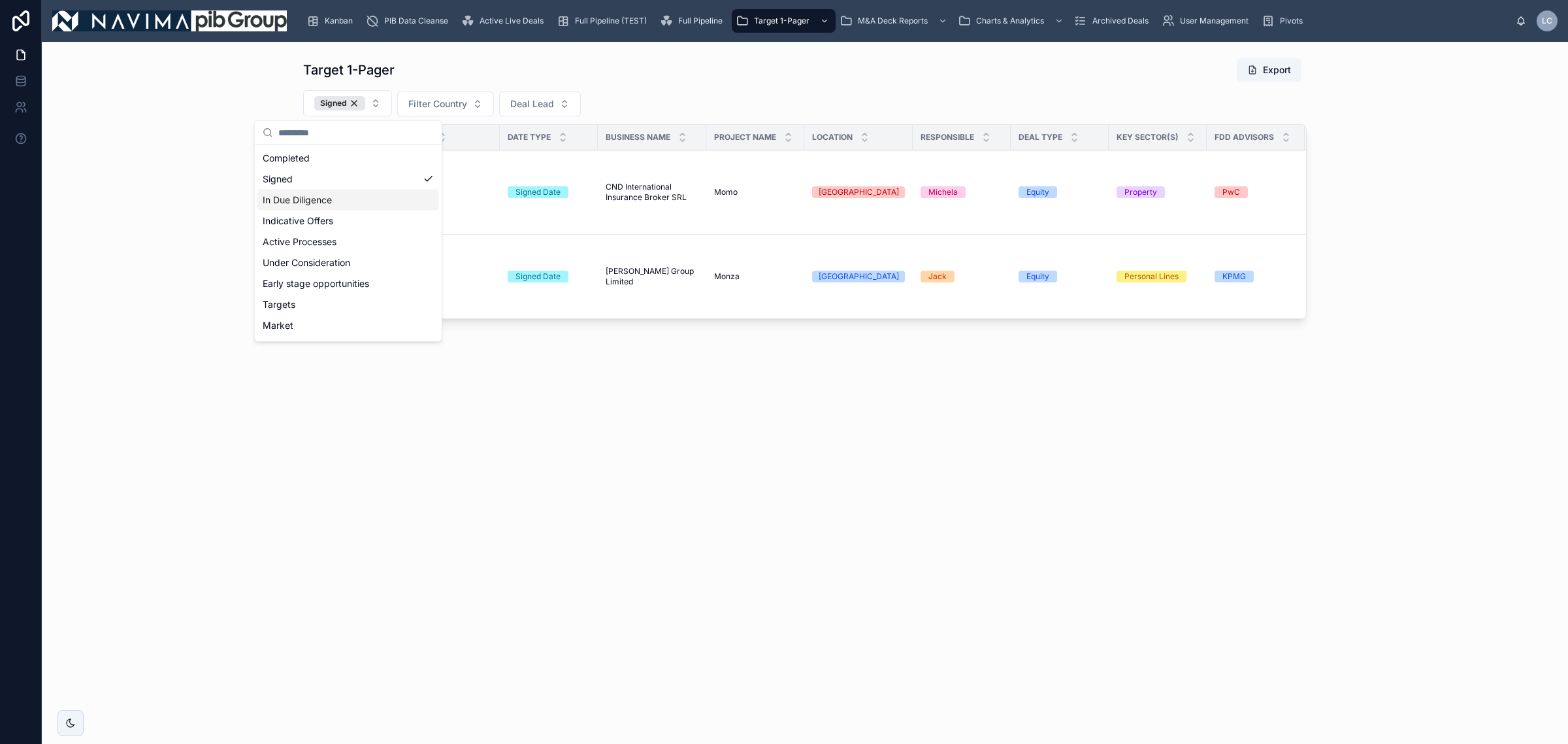
click at [321, 195] on div "In Due Diligence" at bounding box center [348, 200] width 182 height 21
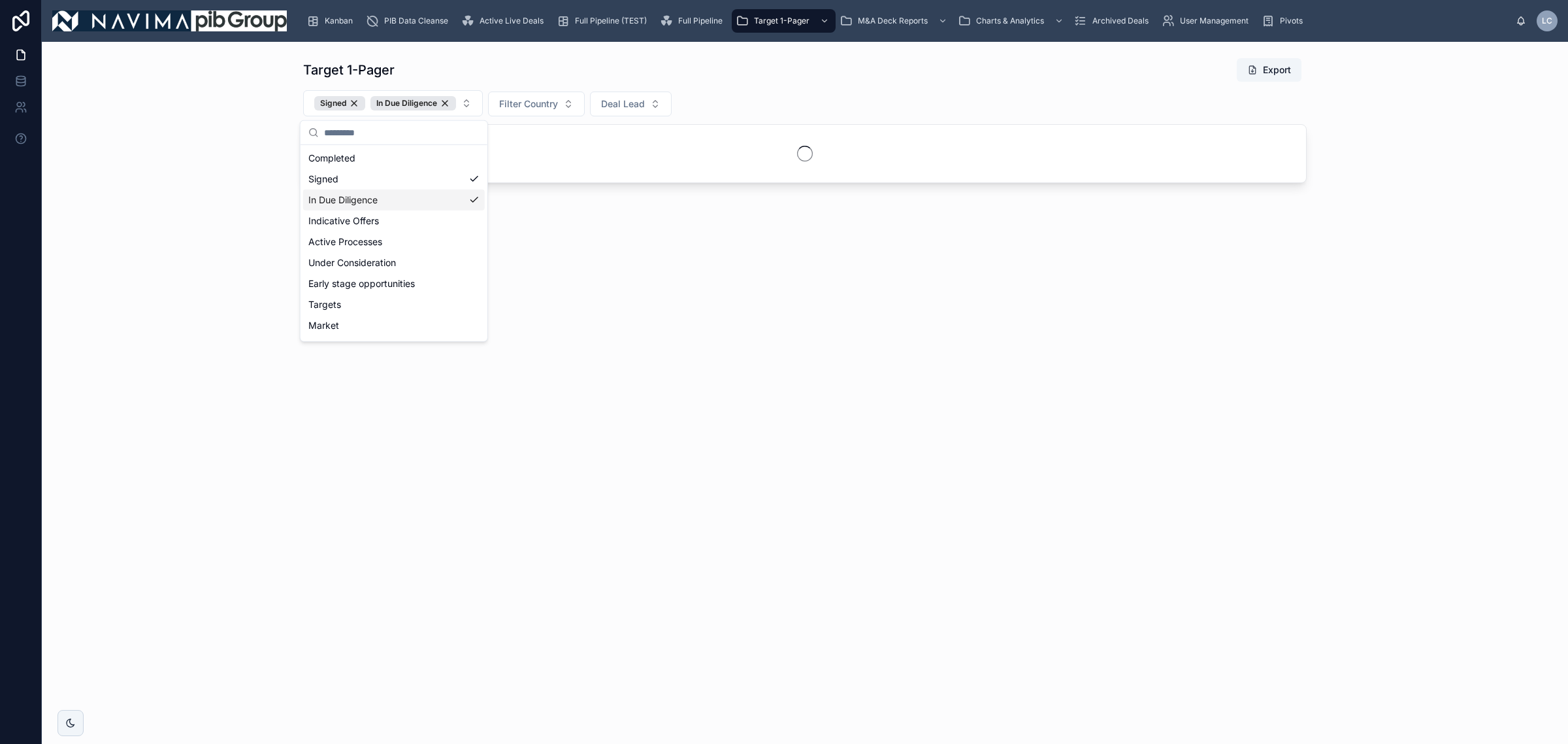
click at [330, 220] on div "Indicative Offers" at bounding box center [394, 221] width 182 height 21
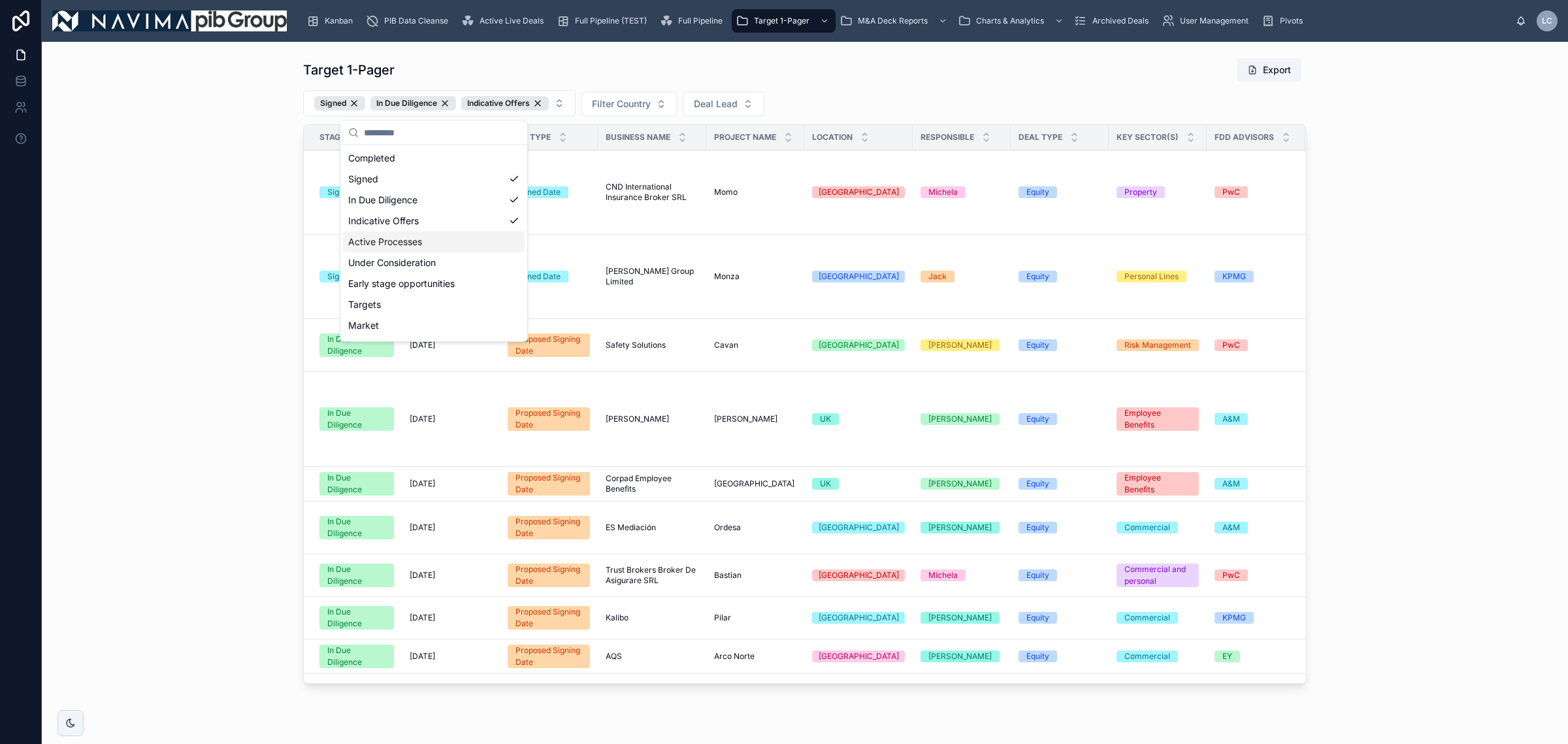
click at [409, 245] on div "Active Processes" at bounding box center [433, 242] width 182 height 21
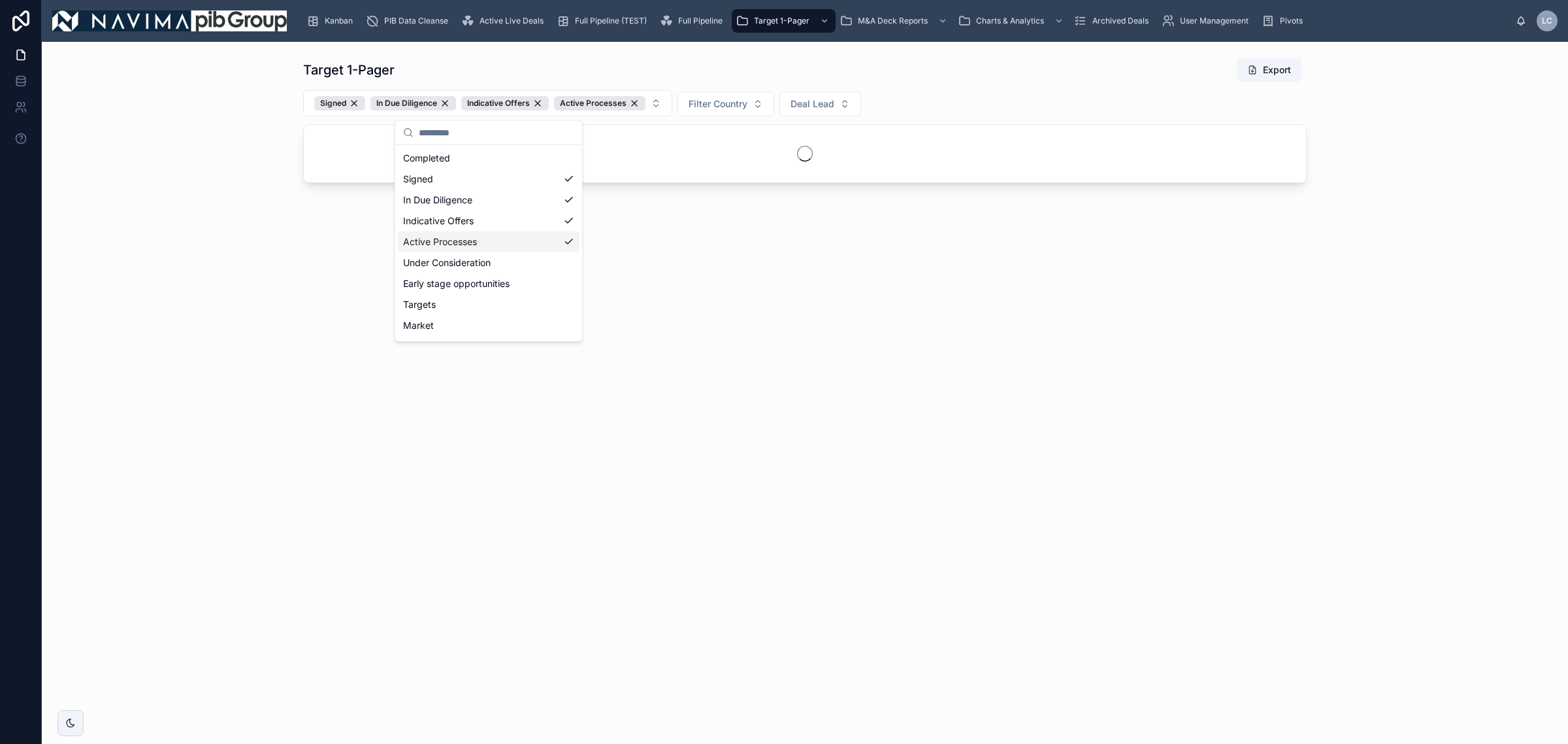
click at [466, 263] on div "Under Consideration" at bounding box center [488, 263] width 182 height 21
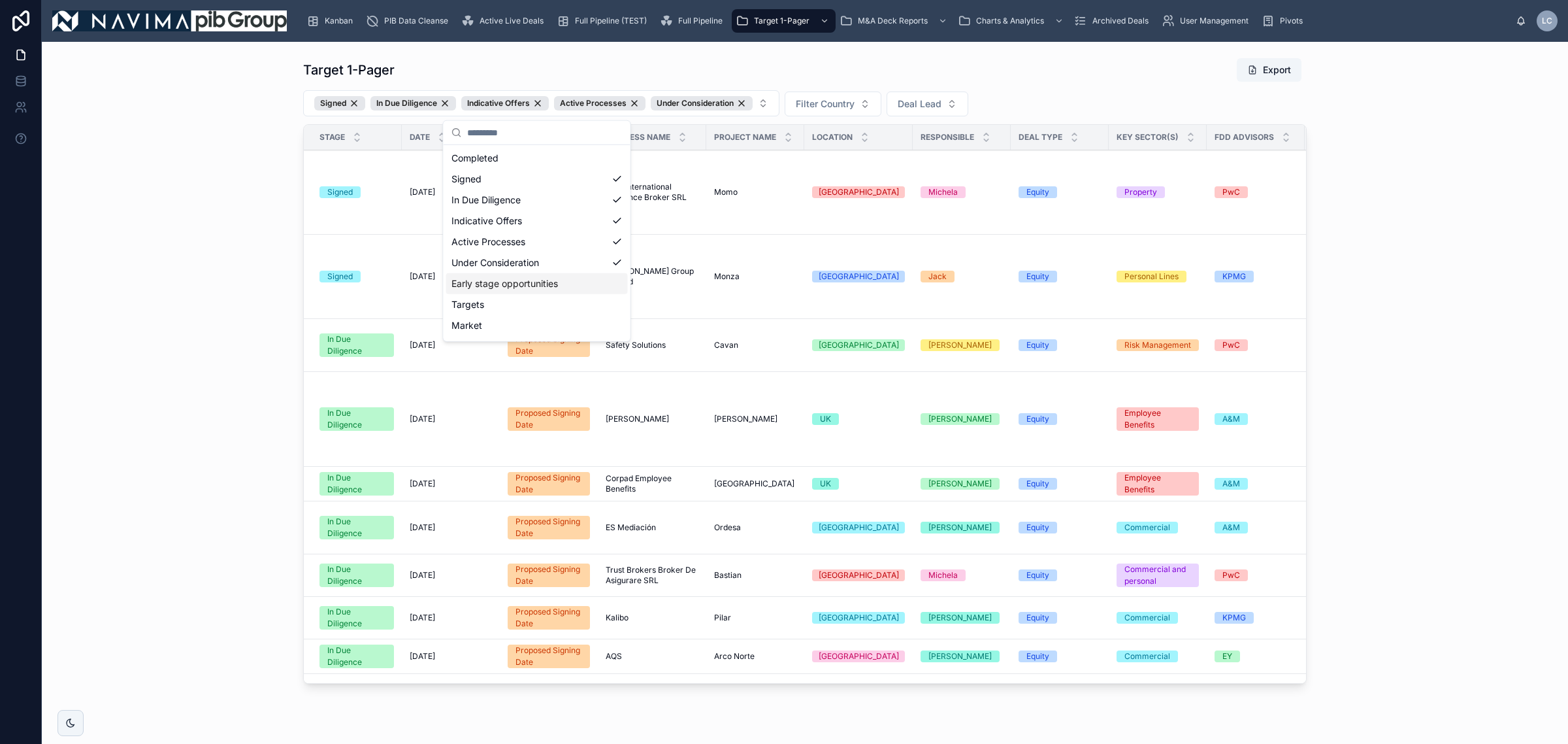
click at [590, 283] on div "Early stage opportunities" at bounding box center [537, 283] width 182 height 21
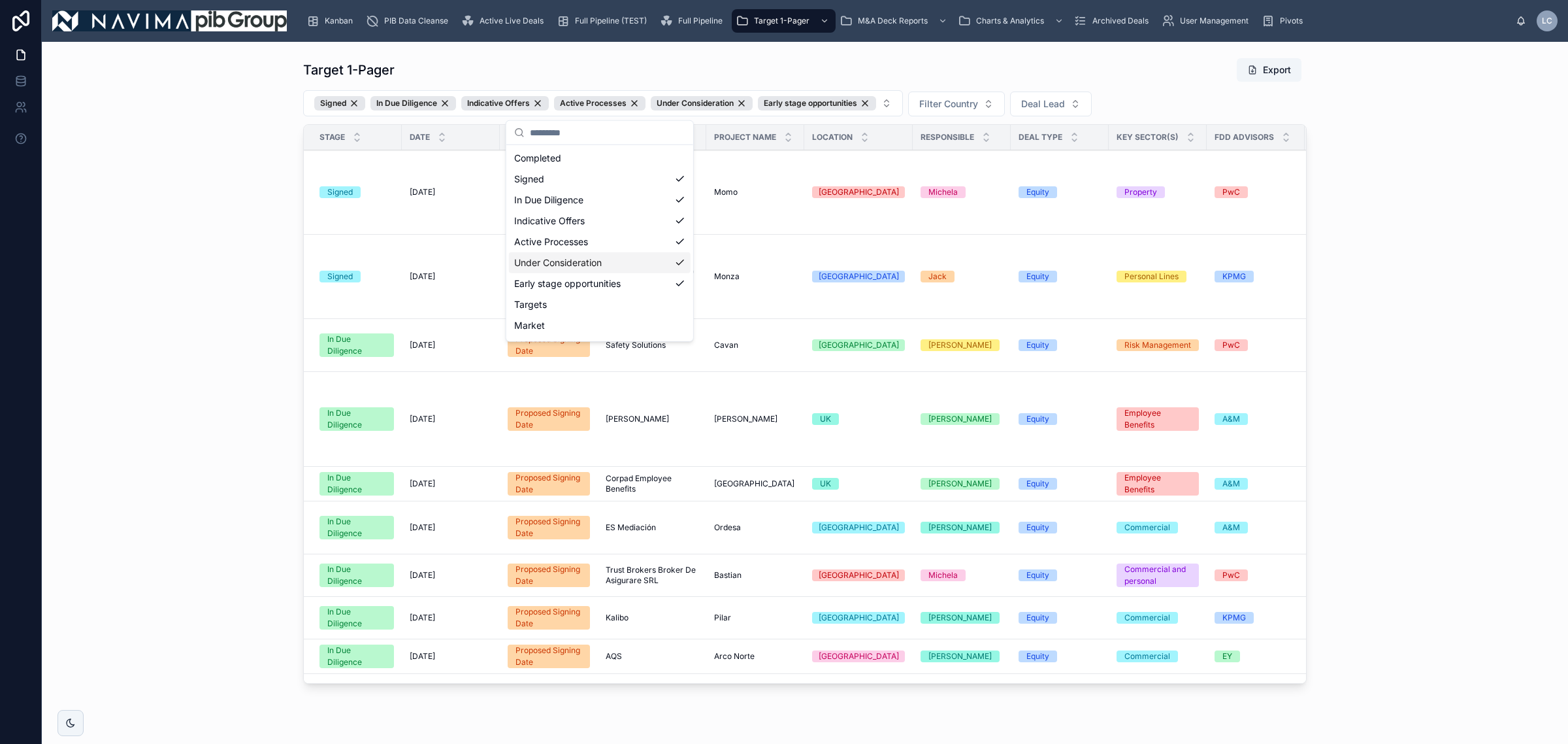
click at [1270, 69] on button "Export" at bounding box center [1270, 69] width 65 height 24
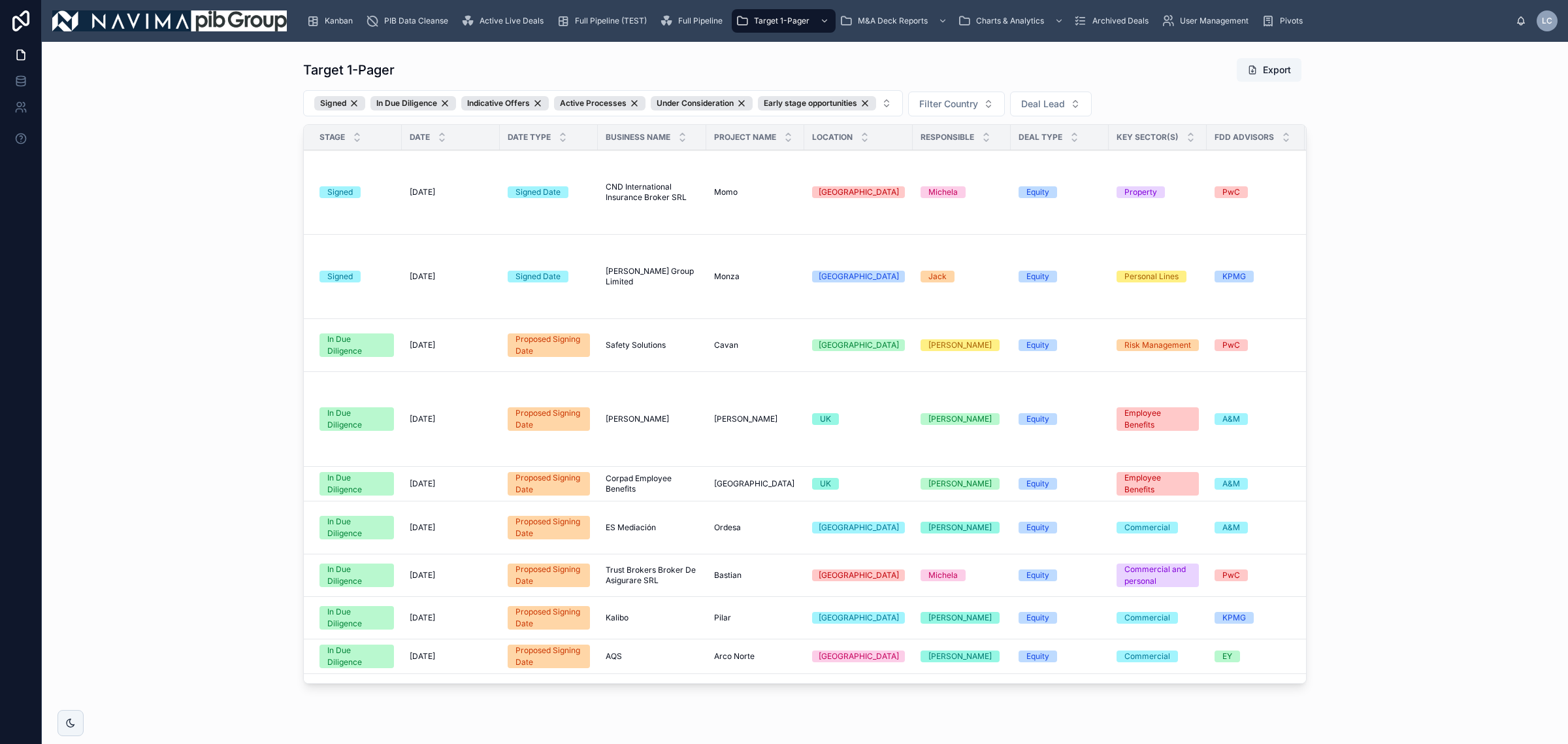
click at [494, 20] on span "Active Live Deals" at bounding box center [511, 21] width 64 height 11
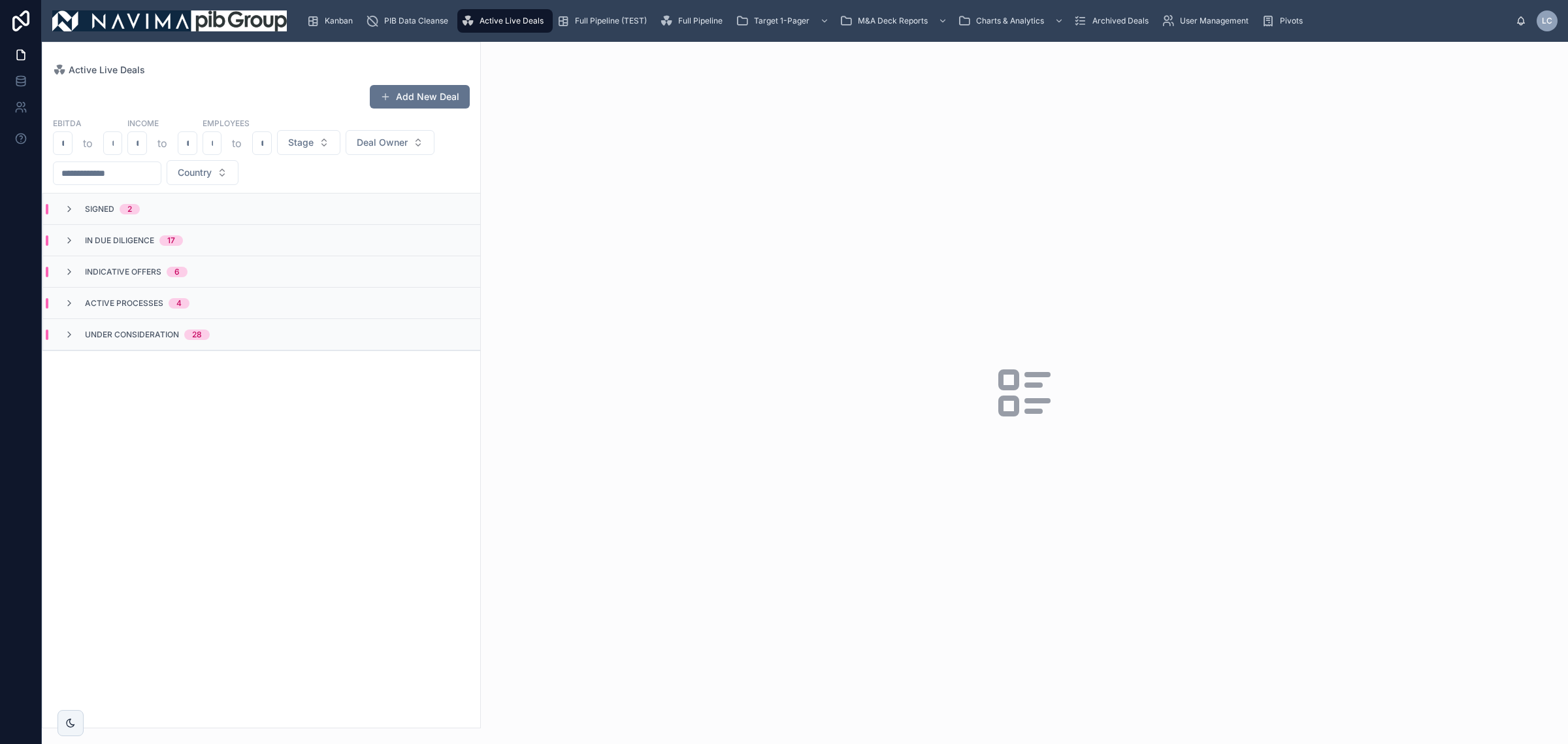
click at [98, 242] on span "In Due Diligence" at bounding box center [119, 240] width 69 height 11
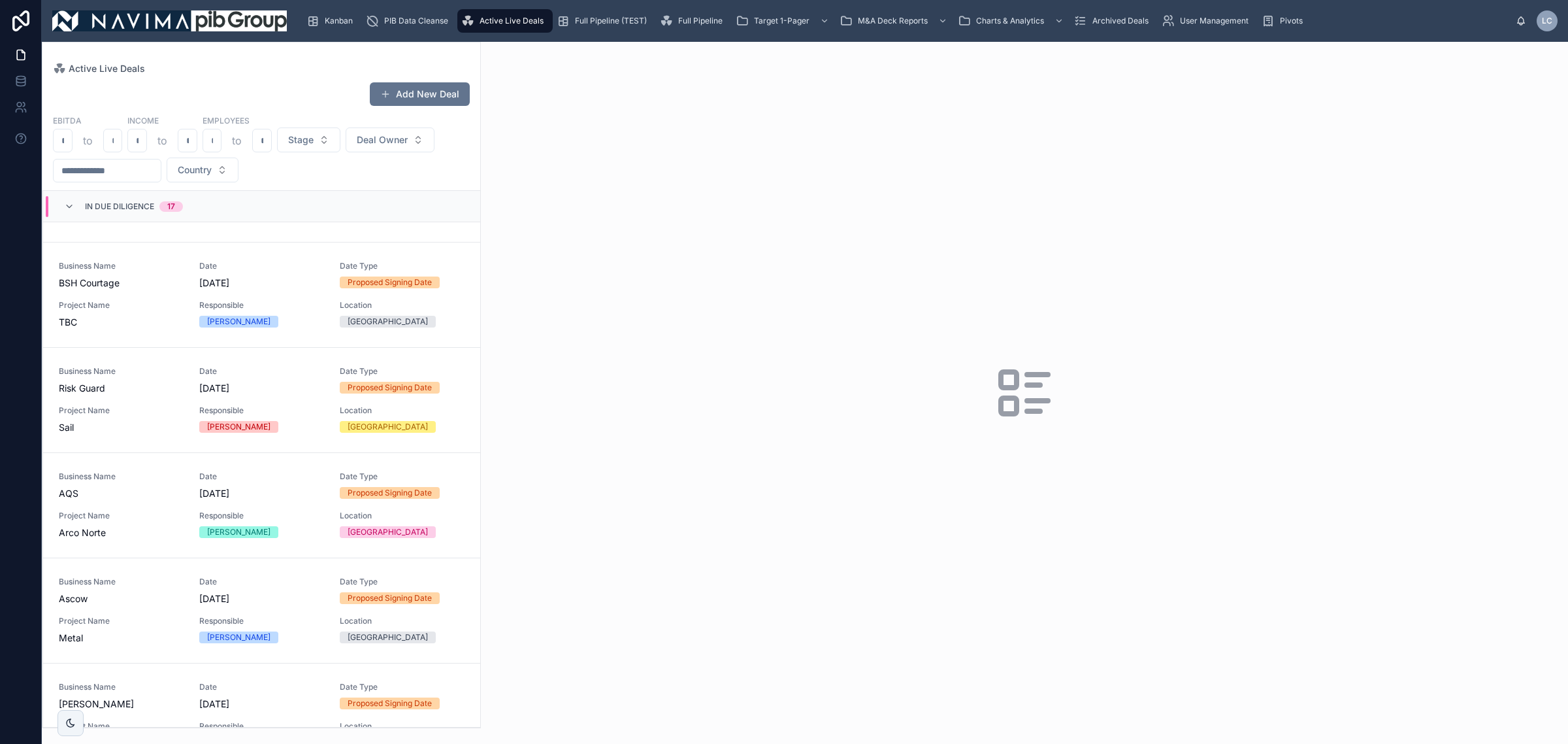
scroll to position [1144, 0]
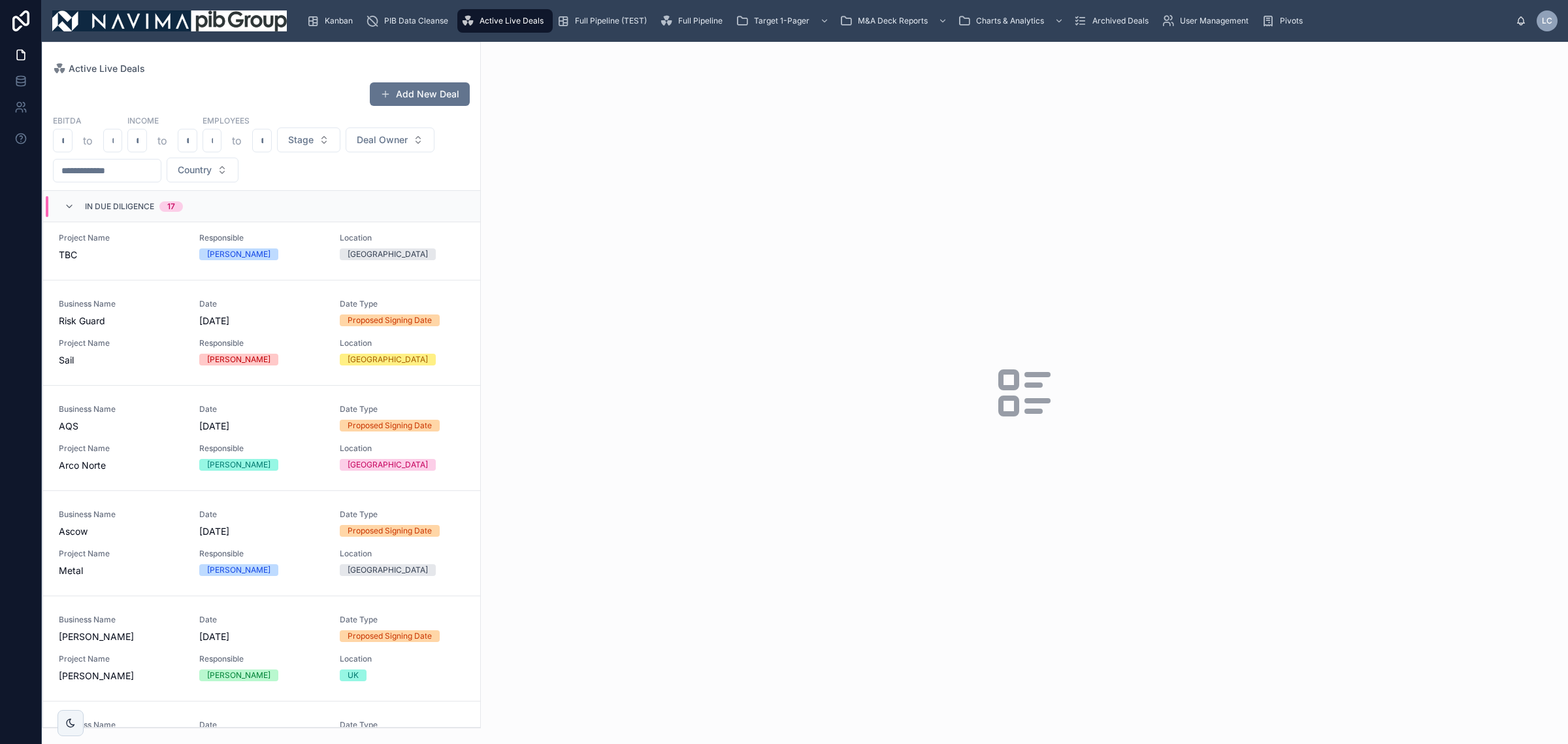
click at [217, 364] on div "[PERSON_NAME]" at bounding box center [239, 359] width 63 height 11
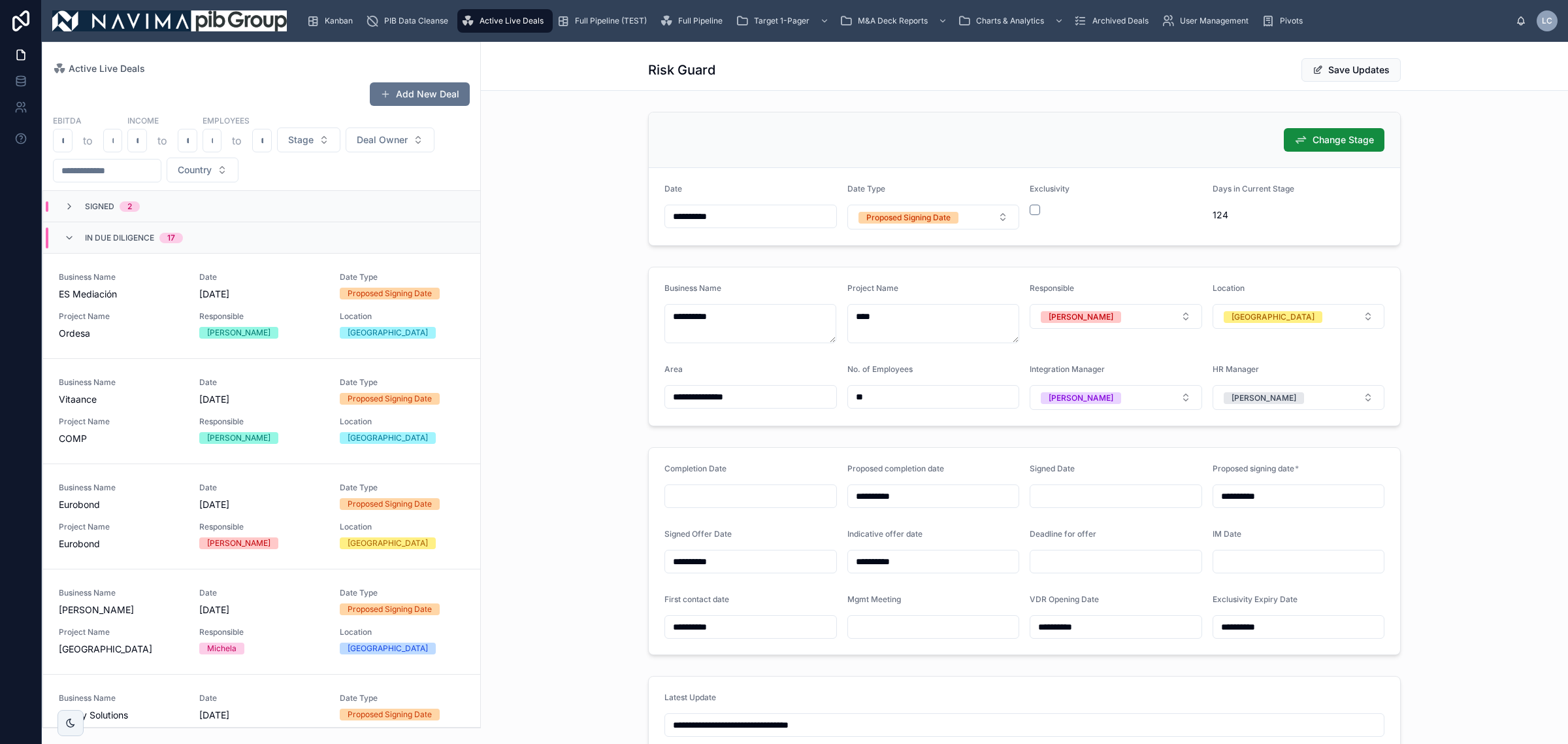
click at [517, 14] on div "Active Live Deals" at bounding box center [505, 21] width 88 height 21
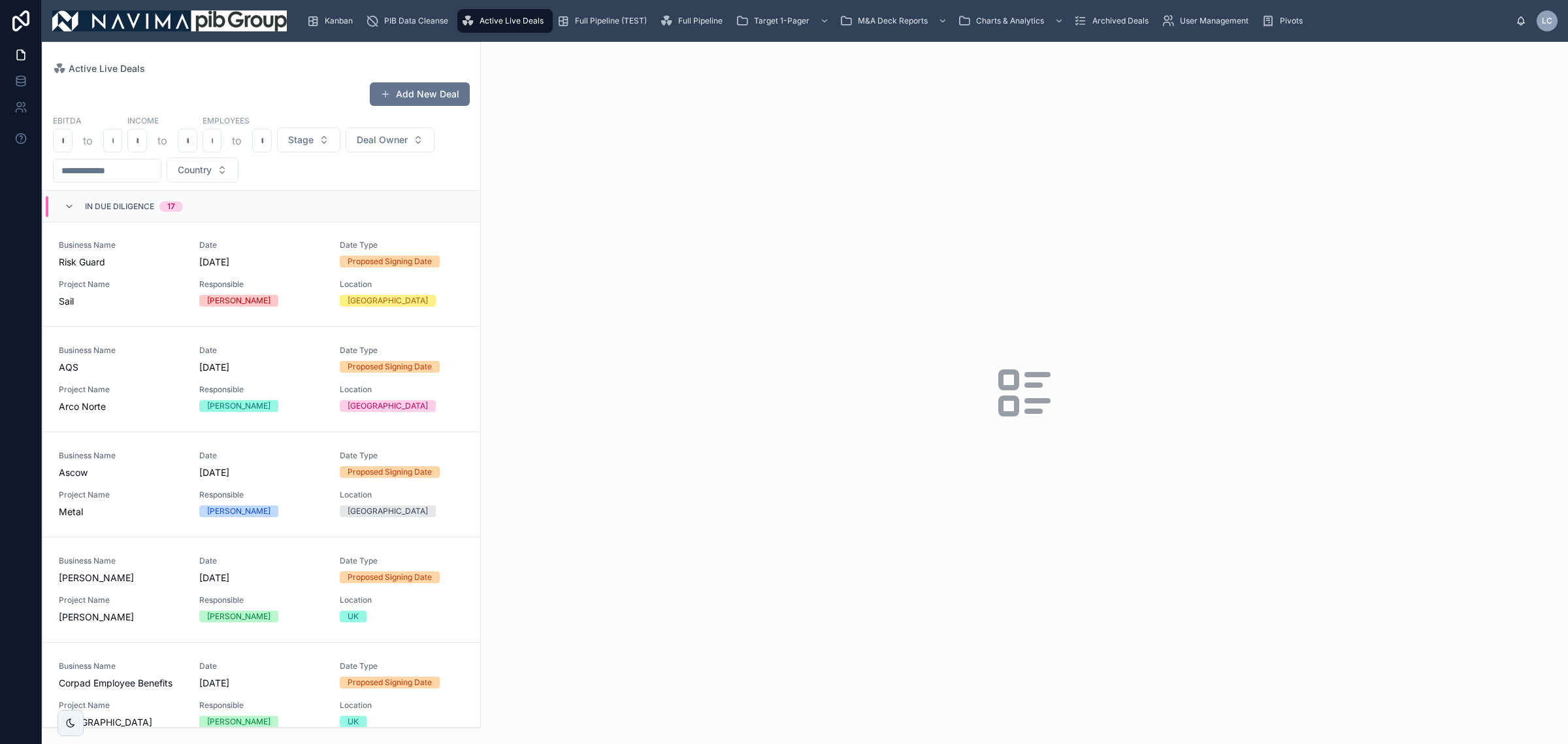
scroll to position [1062, 0]
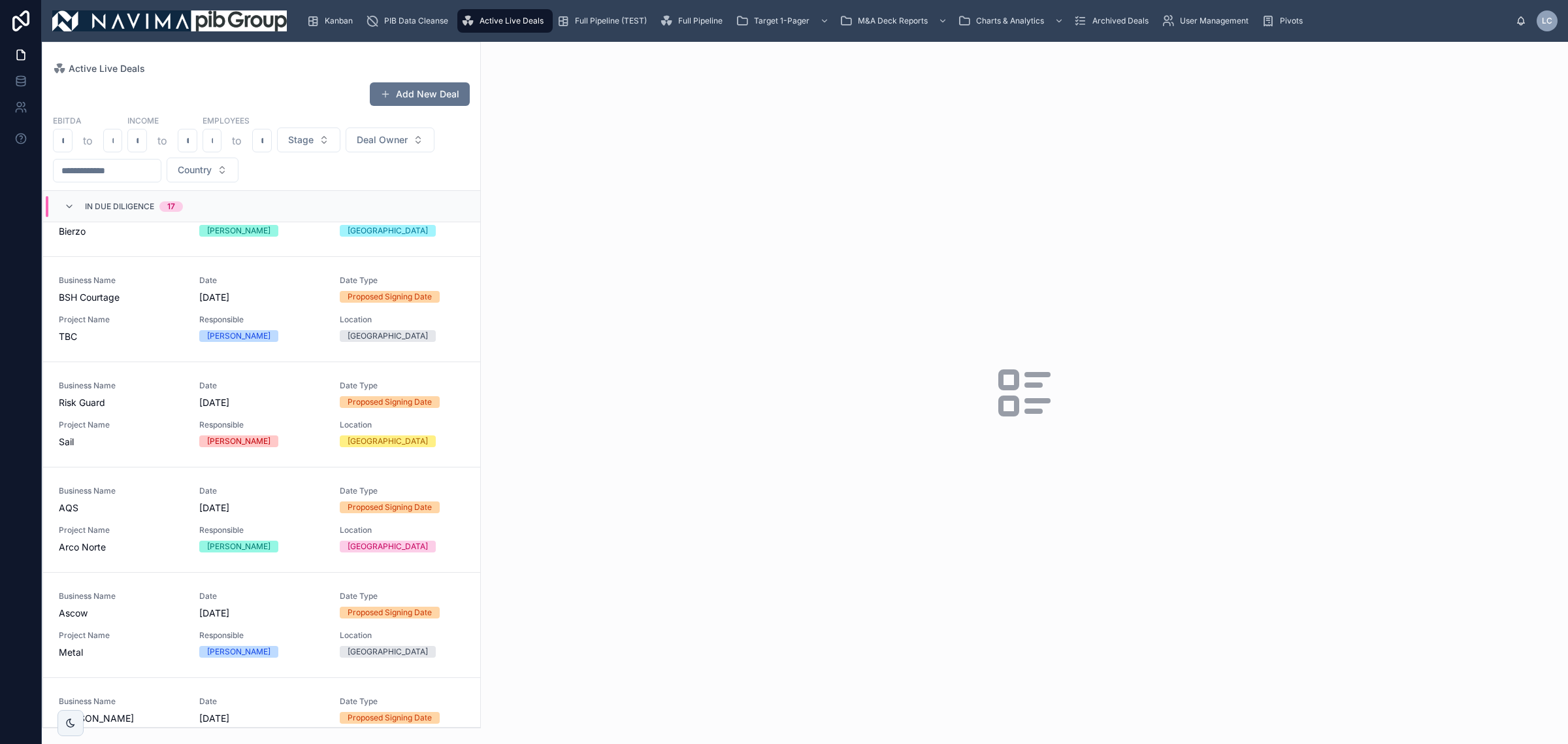
click at [177, 304] on span "BSH Courtage" at bounding box center [121, 297] width 125 height 13
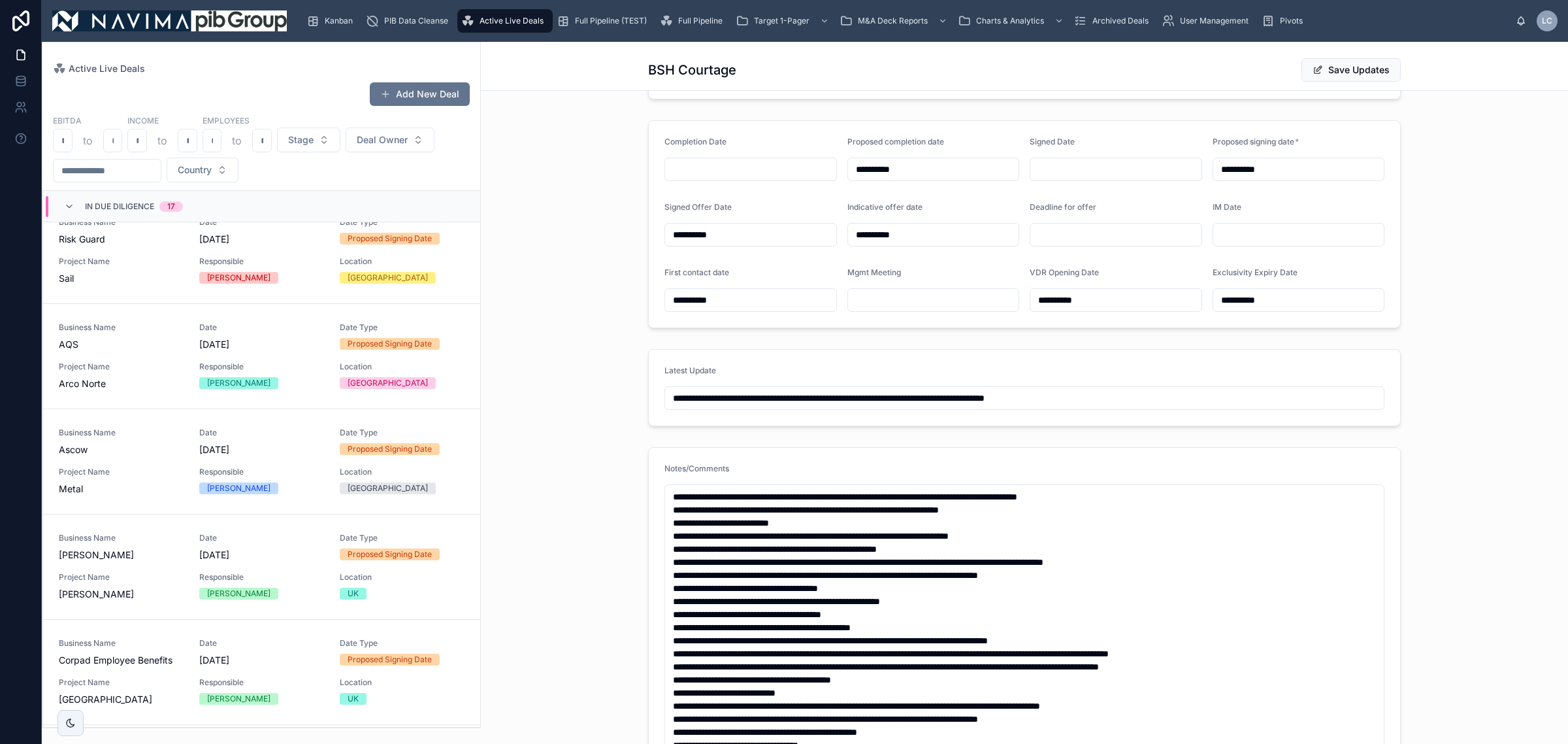
scroll to position [1426, 0]
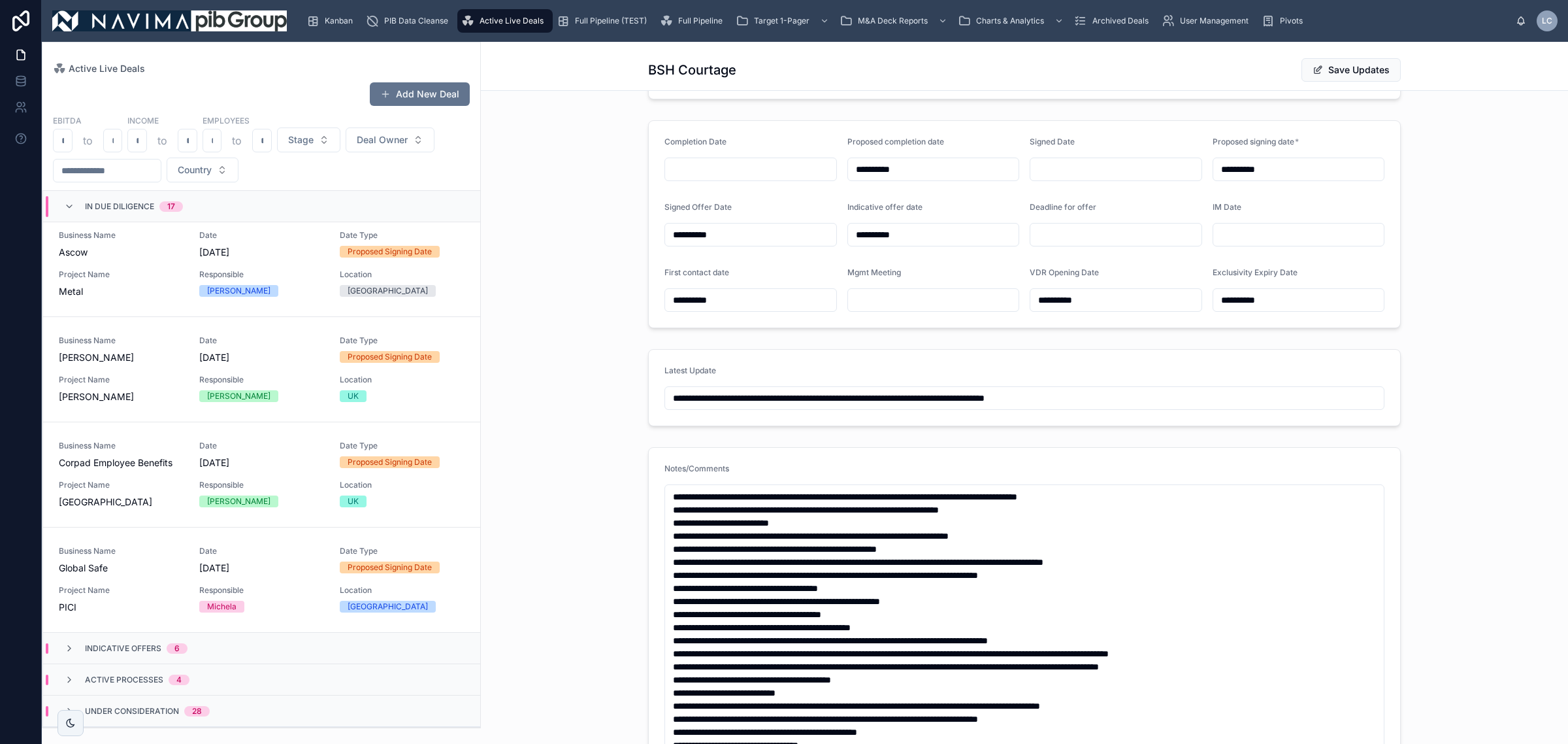
click at [177, 597] on div "Project Name PICI" at bounding box center [121, 599] width 125 height 29
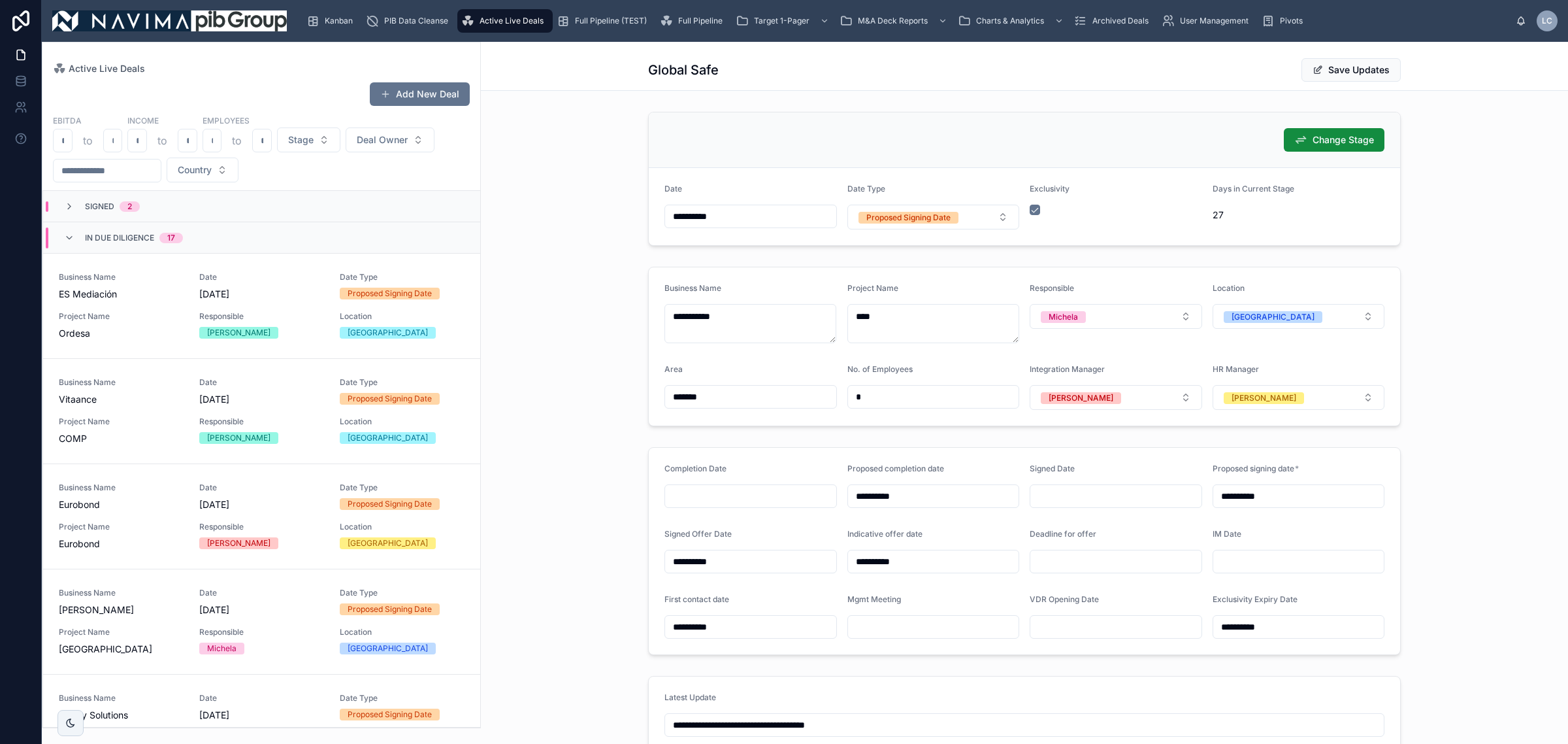
scroll to position [327, 0]
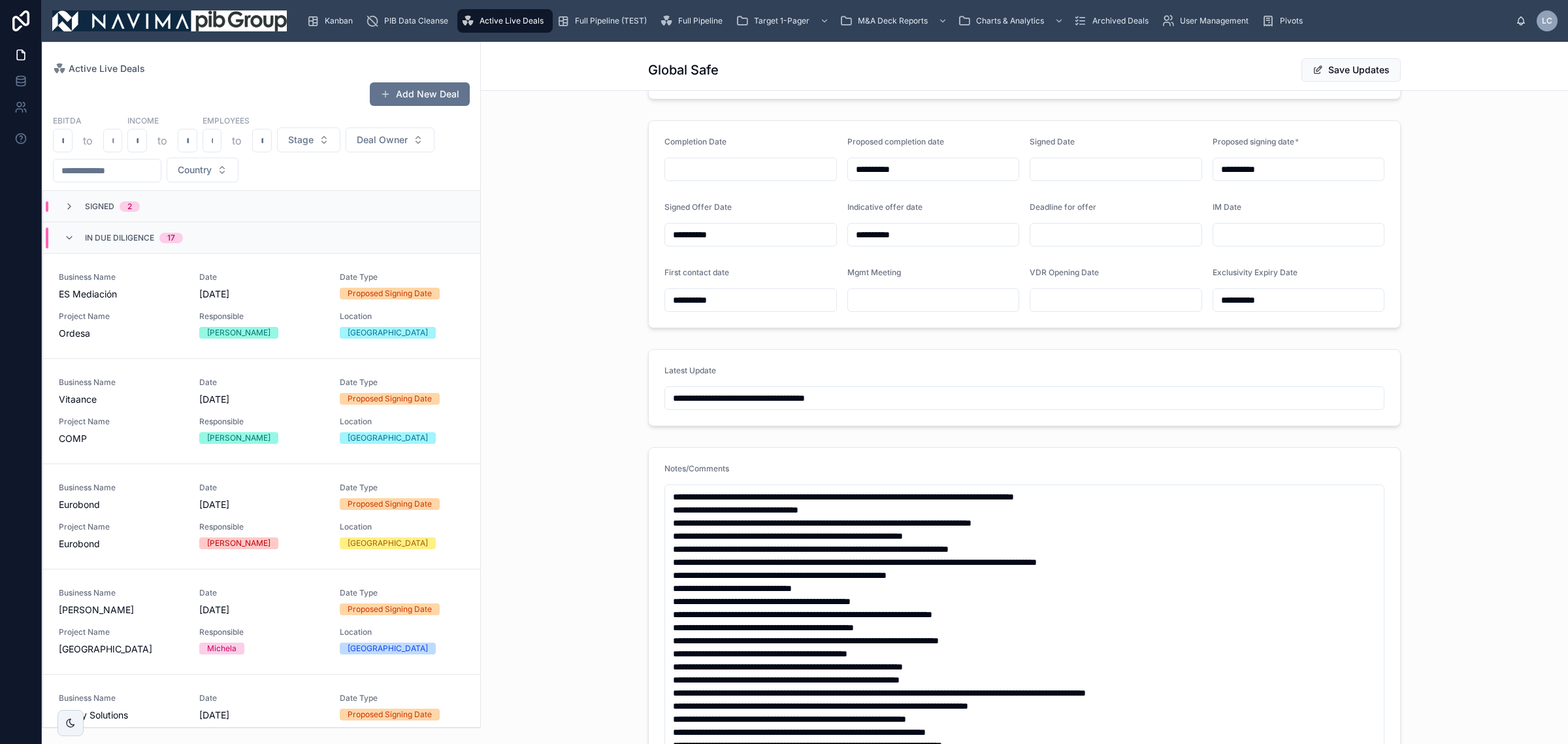
click at [244, 248] on div "In Due Diligence 17" at bounding box center [261, 238] width 438 height 32
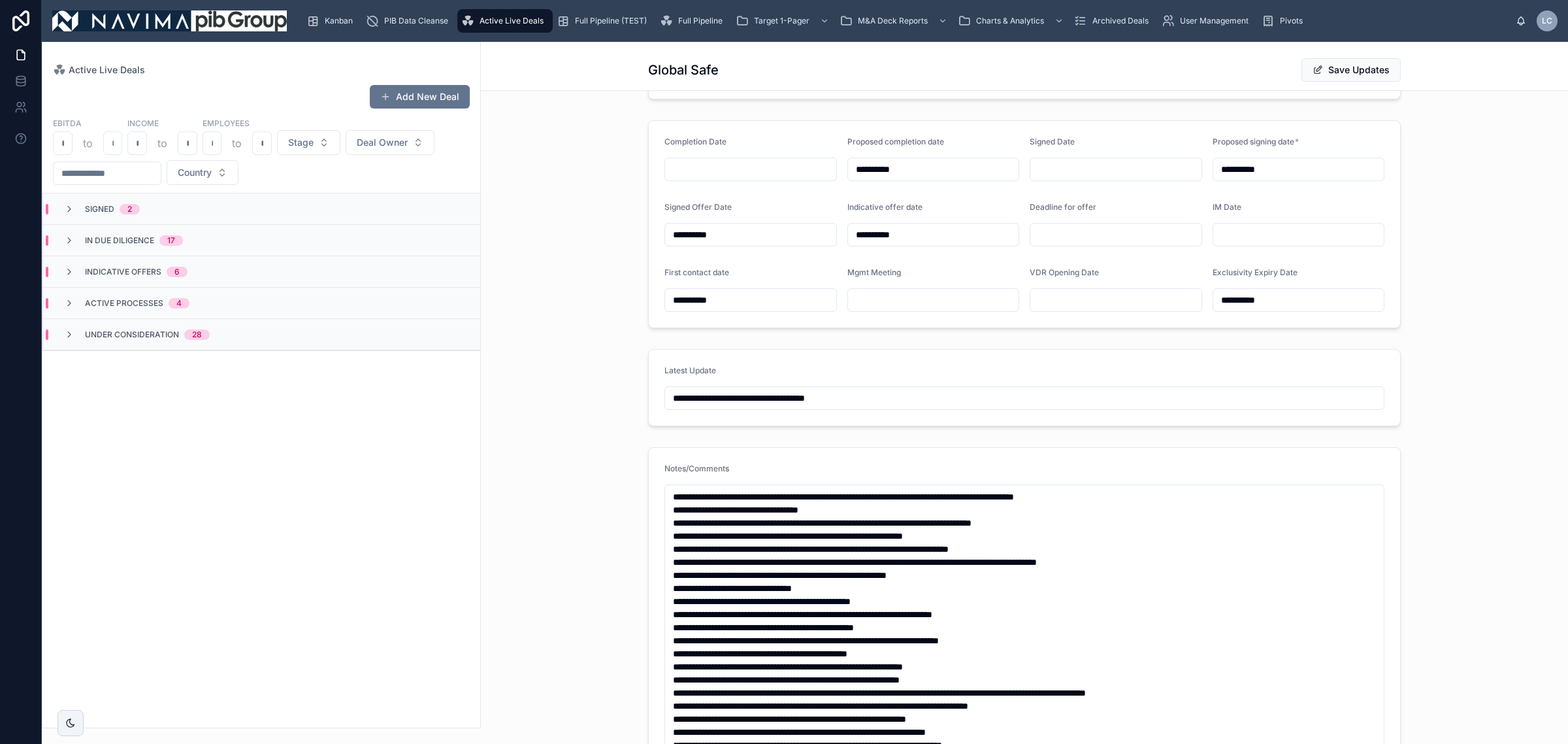
click at [206, 297] on div "Active Processes 4" at bounding box center [261, 304] width 438 height 32
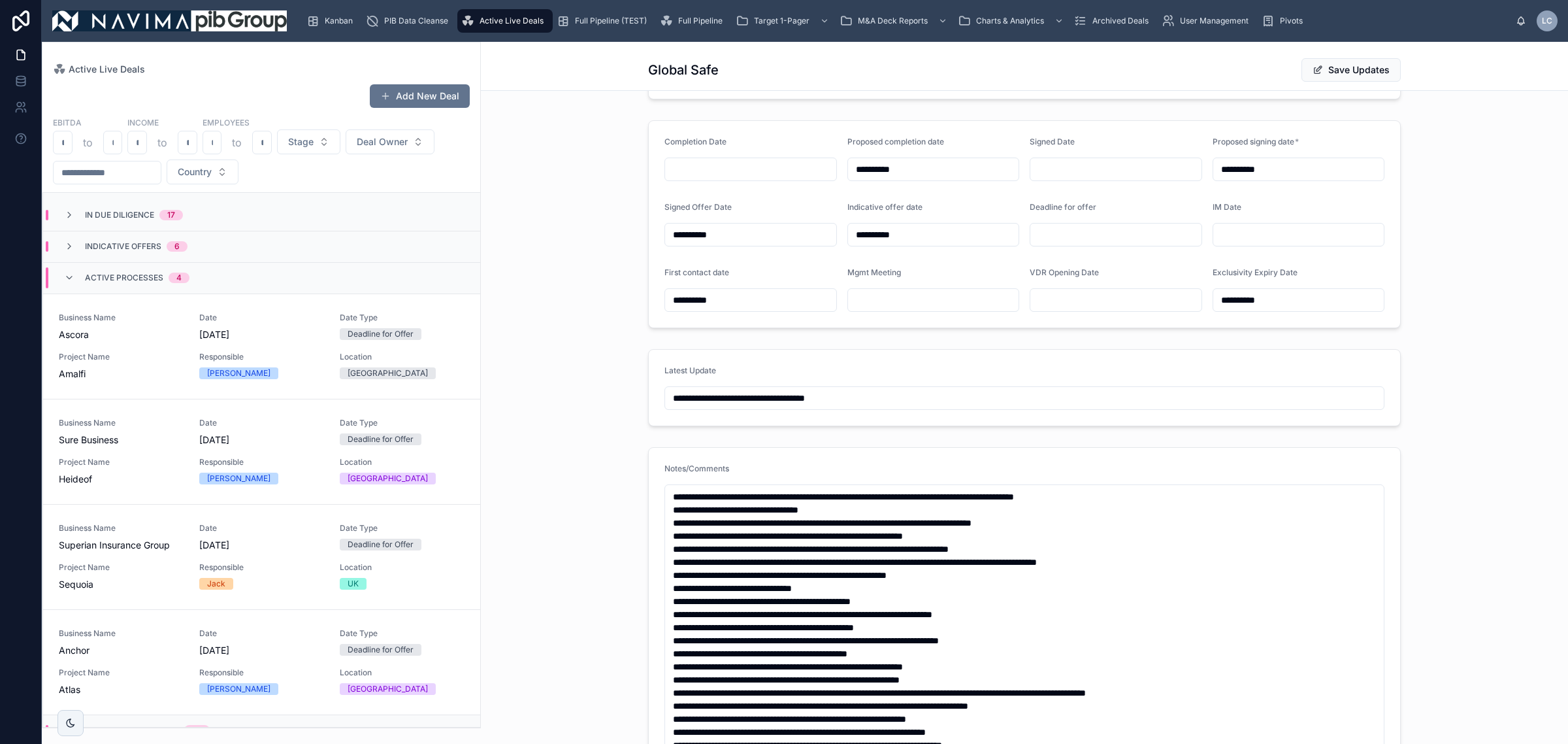
scroll to position [44, 0]
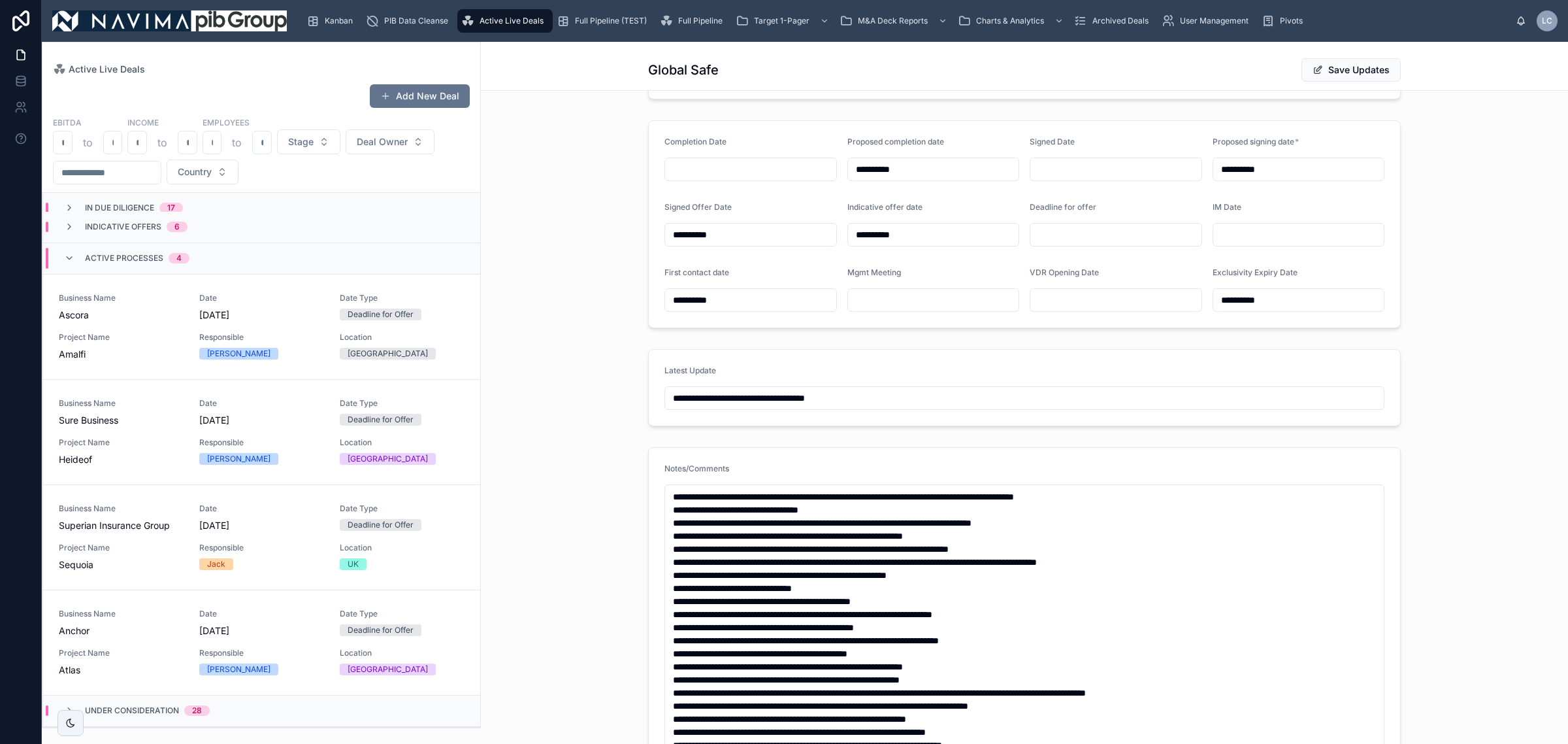
click at [214, 517] on div "Date [DATE]" at bounding box center [261, 518] width 125 height 29
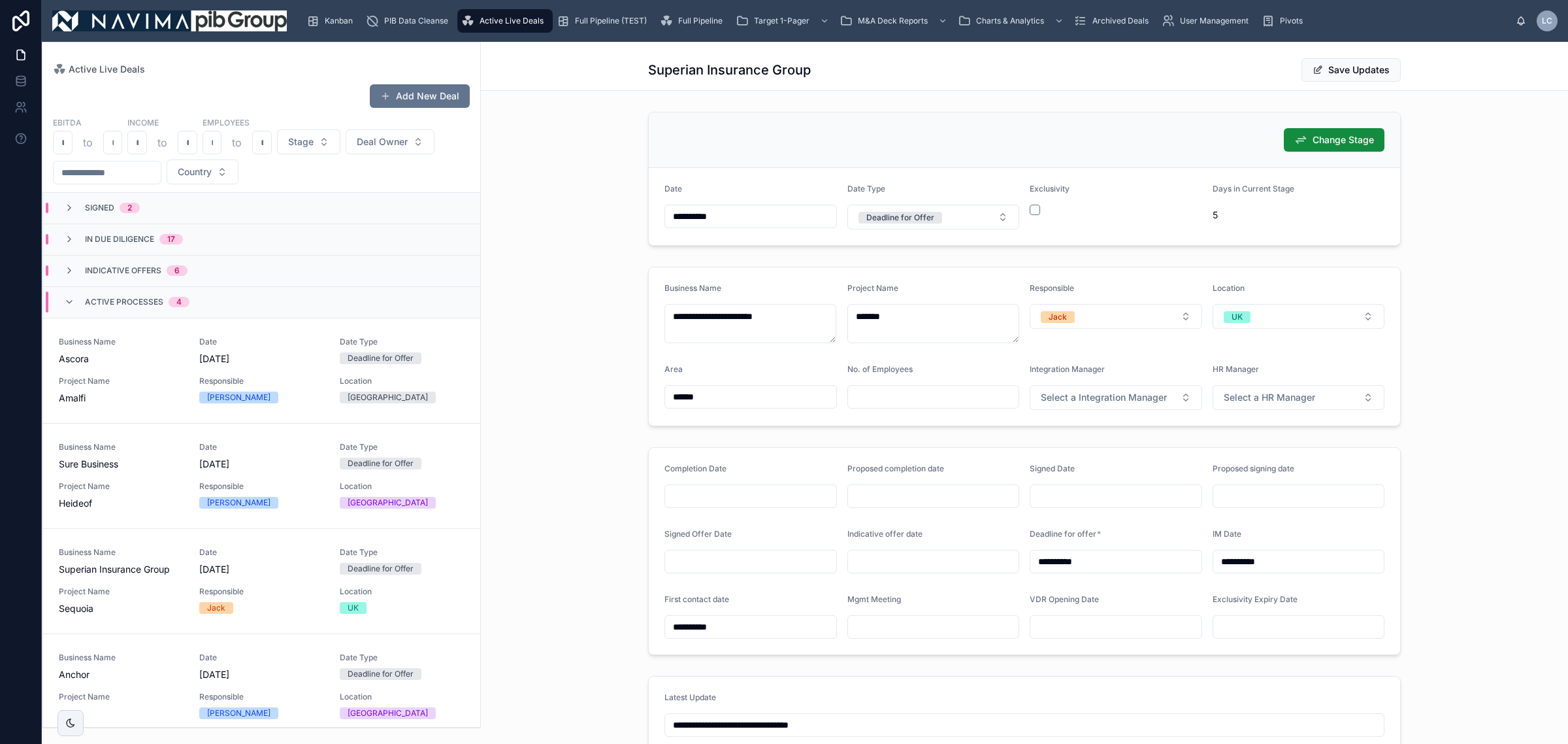
click at [880, 394] on input "text" at bounding box center [933, 397] width 171 height 18
type input "**"
click at [630, 11] on div "Full Pipeline (TEST)" at bounding box center [604, 21] width 96 height 21
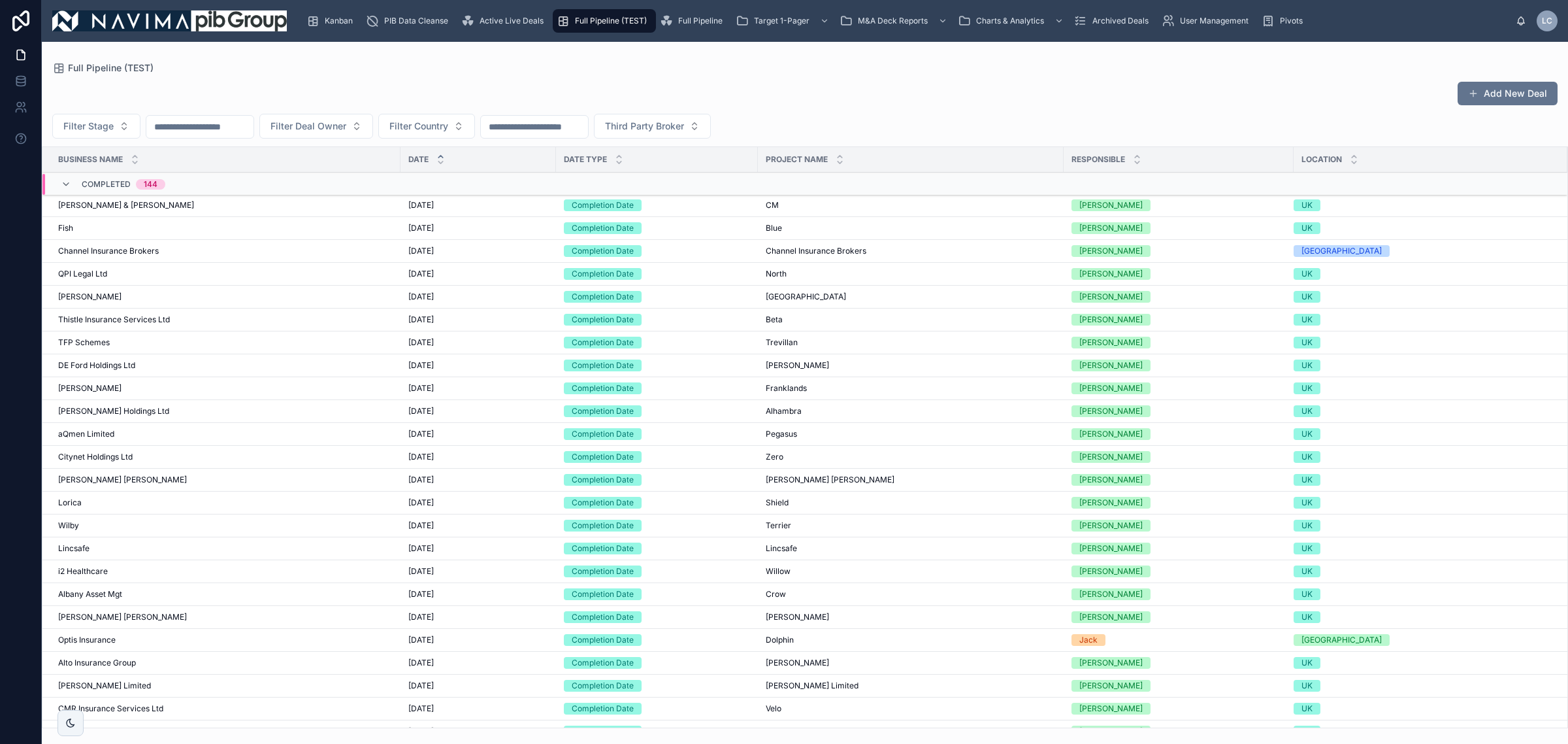
click at [452, 115] on button "Filter Country" at bounding box center [426, 126] width 96 height 25
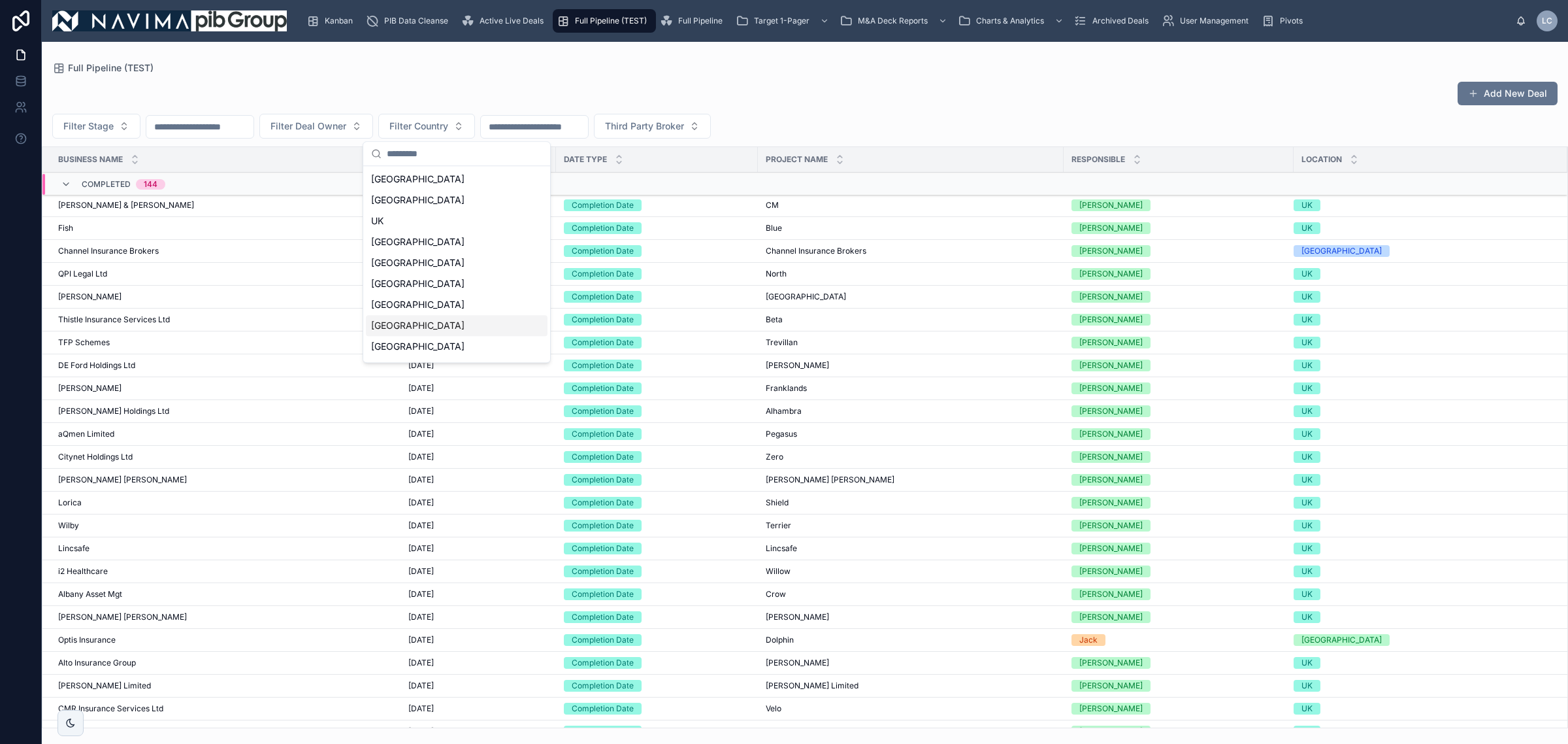
click at [412, 325] on div "[GEOGRAPHIC_DATA]" at bounding box center [456, 326] width 182 height 21
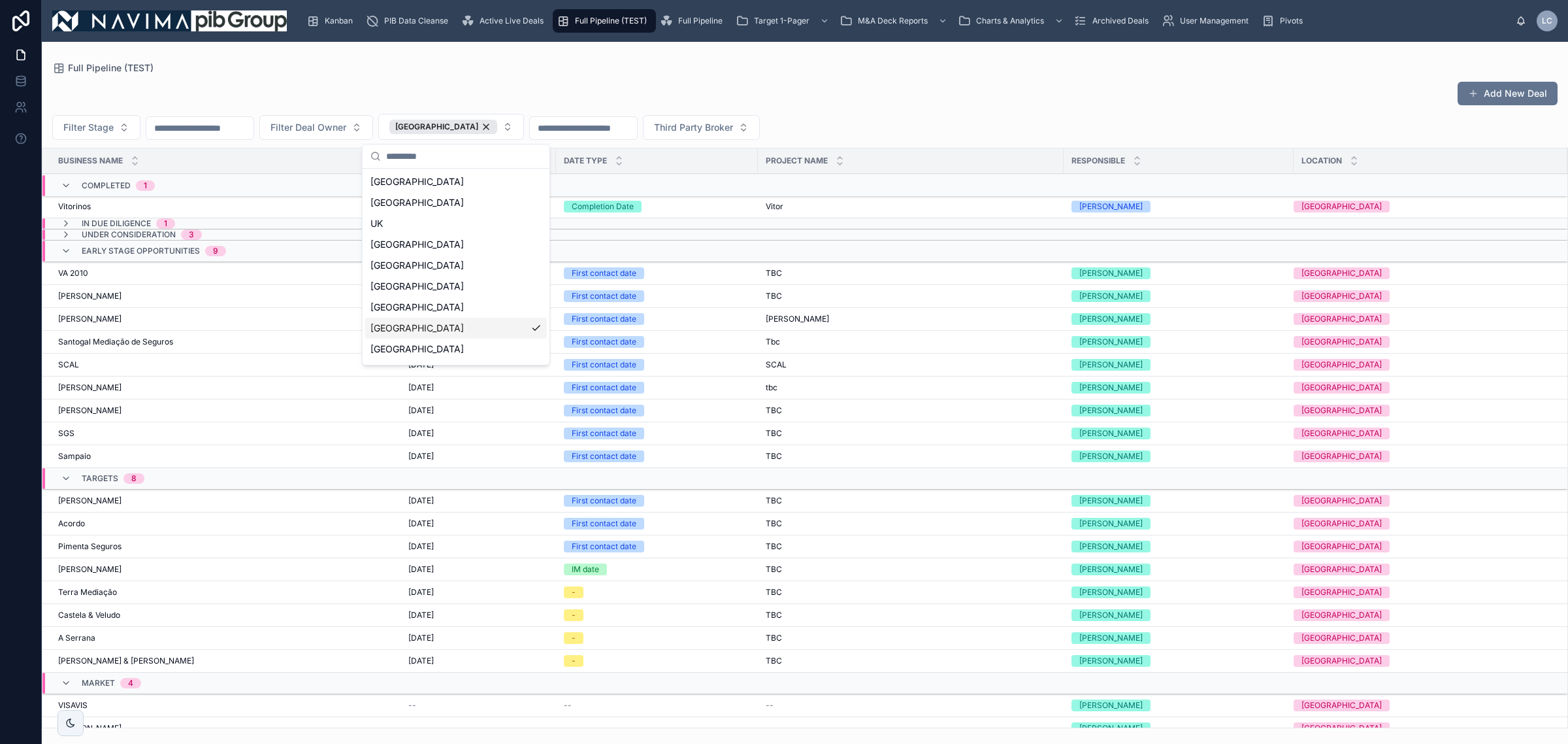
click at [123, 454] on div "[PERSON_NAME] [PERSON_NAME]" at bounding box center [225, 456] width 335 height 11
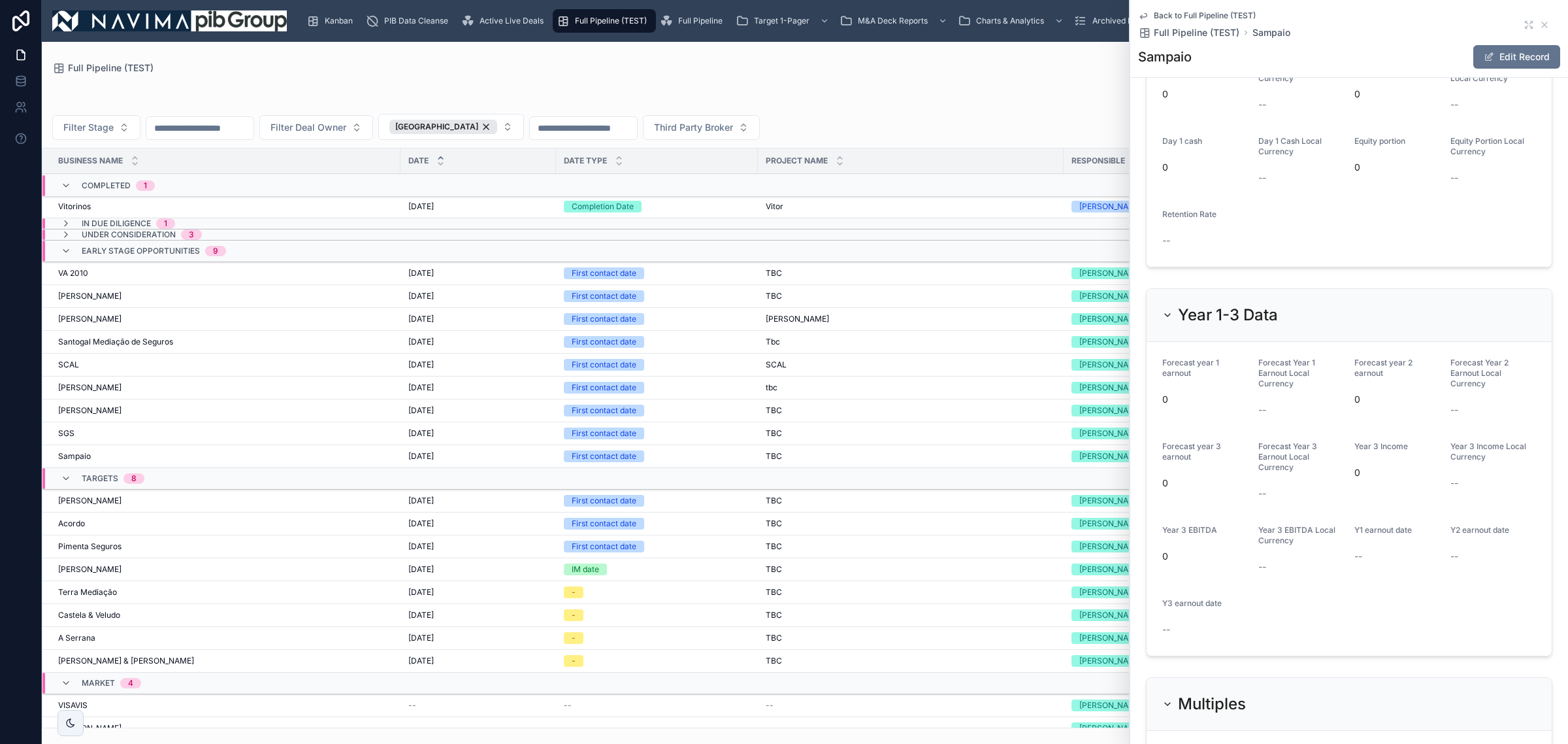
scroll to position [1226, 0]
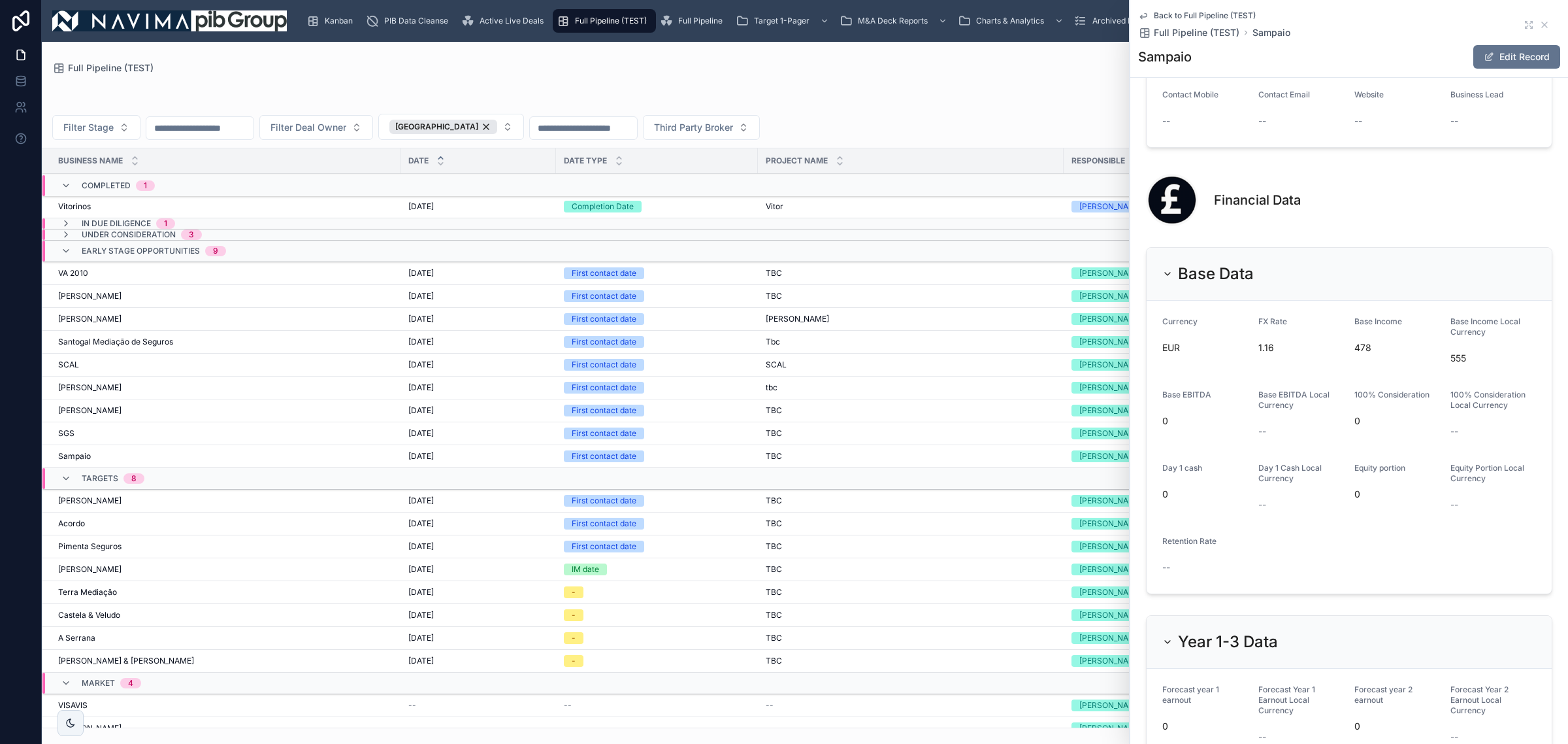
click at [1498, 56] on button "Edit Record" at bounding box center [1516, 56] width 87 height 24
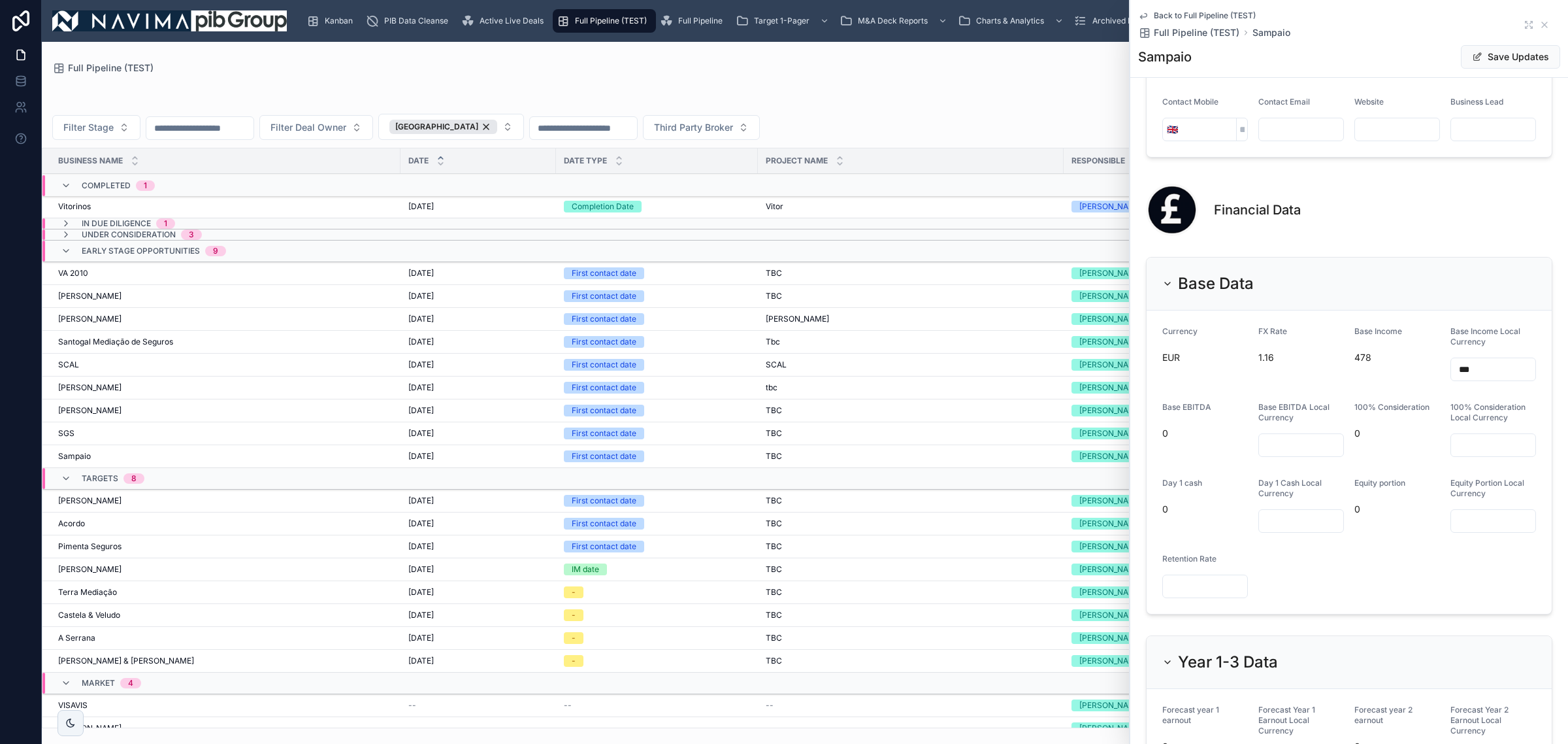
click at [1302, 454] on input "text" at bounding box center [1301, 445] width 84 height 18
type input "***"
click at [1516, 54] on button "Save Updates" at bounding box center [1510, 56] width 99 height 24
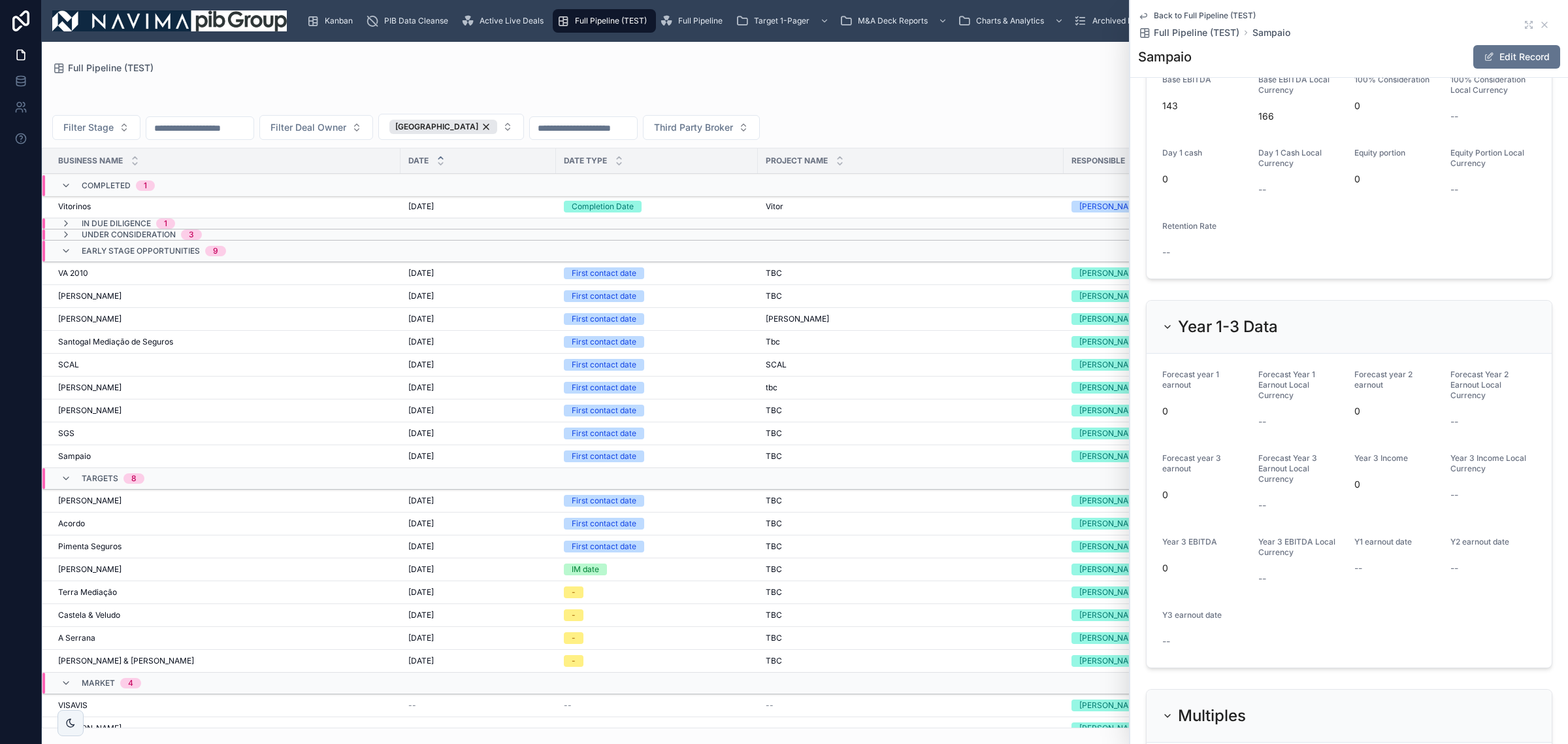
scroll to position [1226, 0]
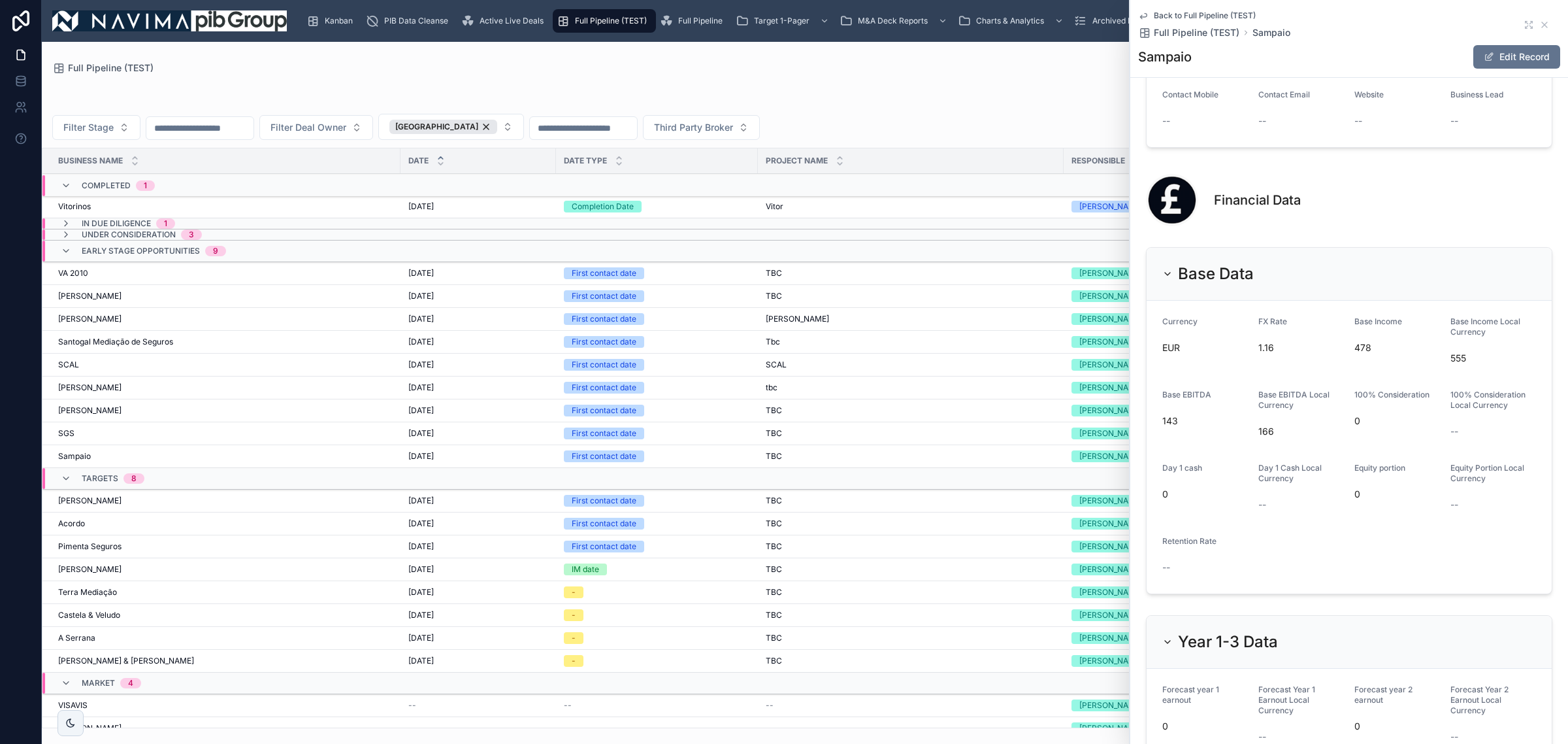
click at [1494, 54] on button "Edit Record" at bounding box center [1516, 56] width 87 height 24
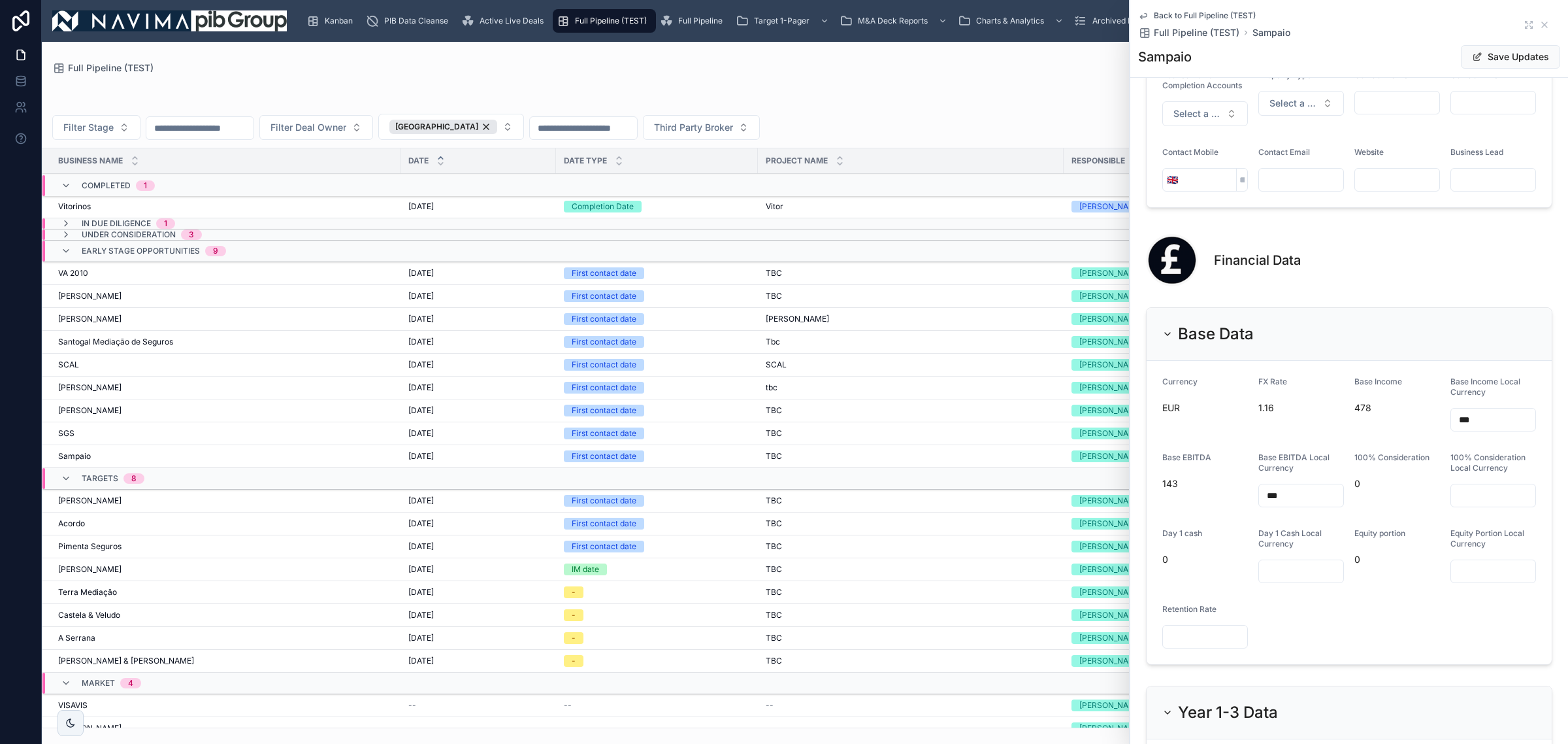
scroll to position [1277, 0]
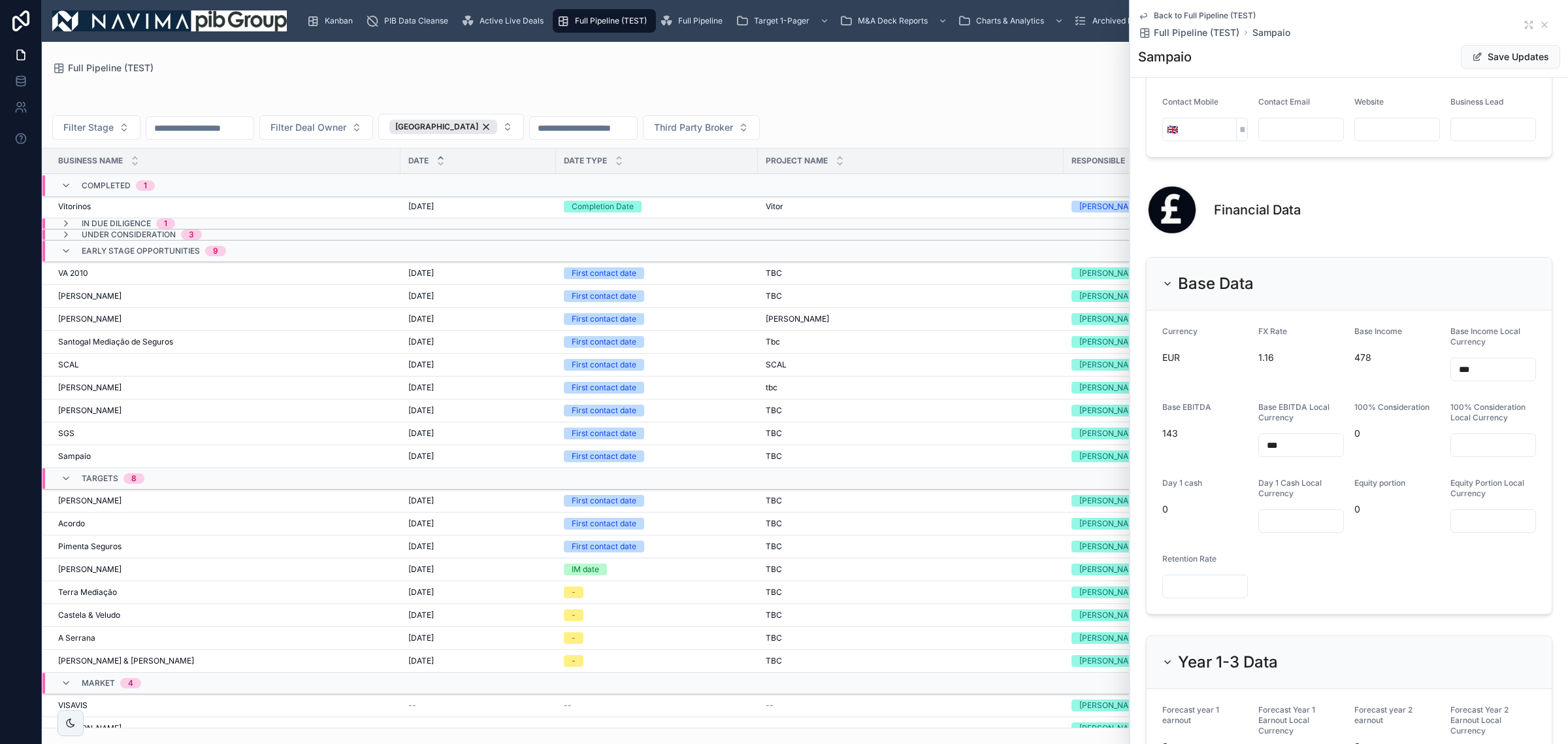
click at [1467, 454] on input "text" at bounding box center [1493, 445] width 84 height 18
type input "*****"
click at [1475, 614] on form "Currency EUR FX Rate 1.16 Base Income 478 Base Income Local Currency *** Base E…" at bounding box center [1350, 462] width 405 height 304
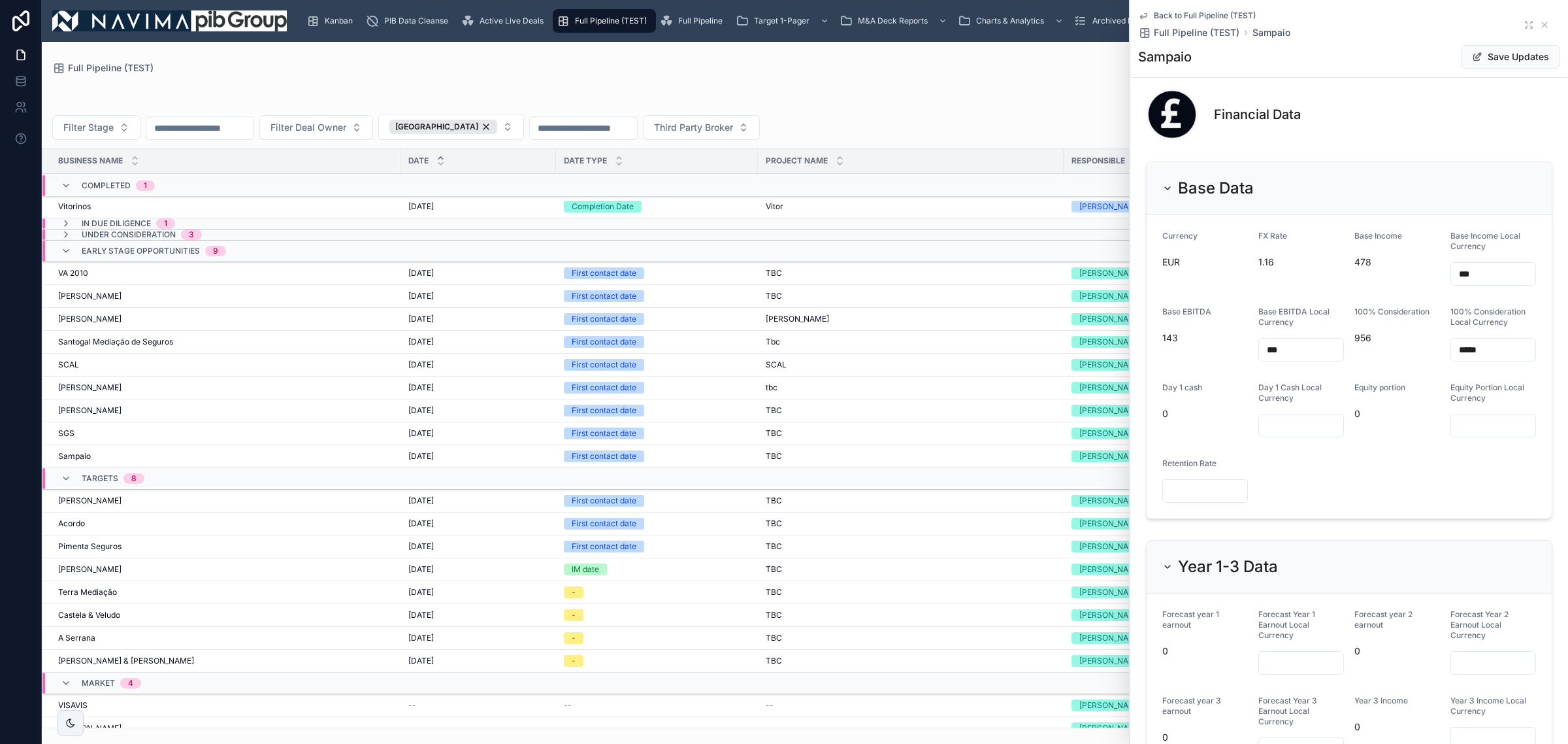
scroll to position [1358, 0]
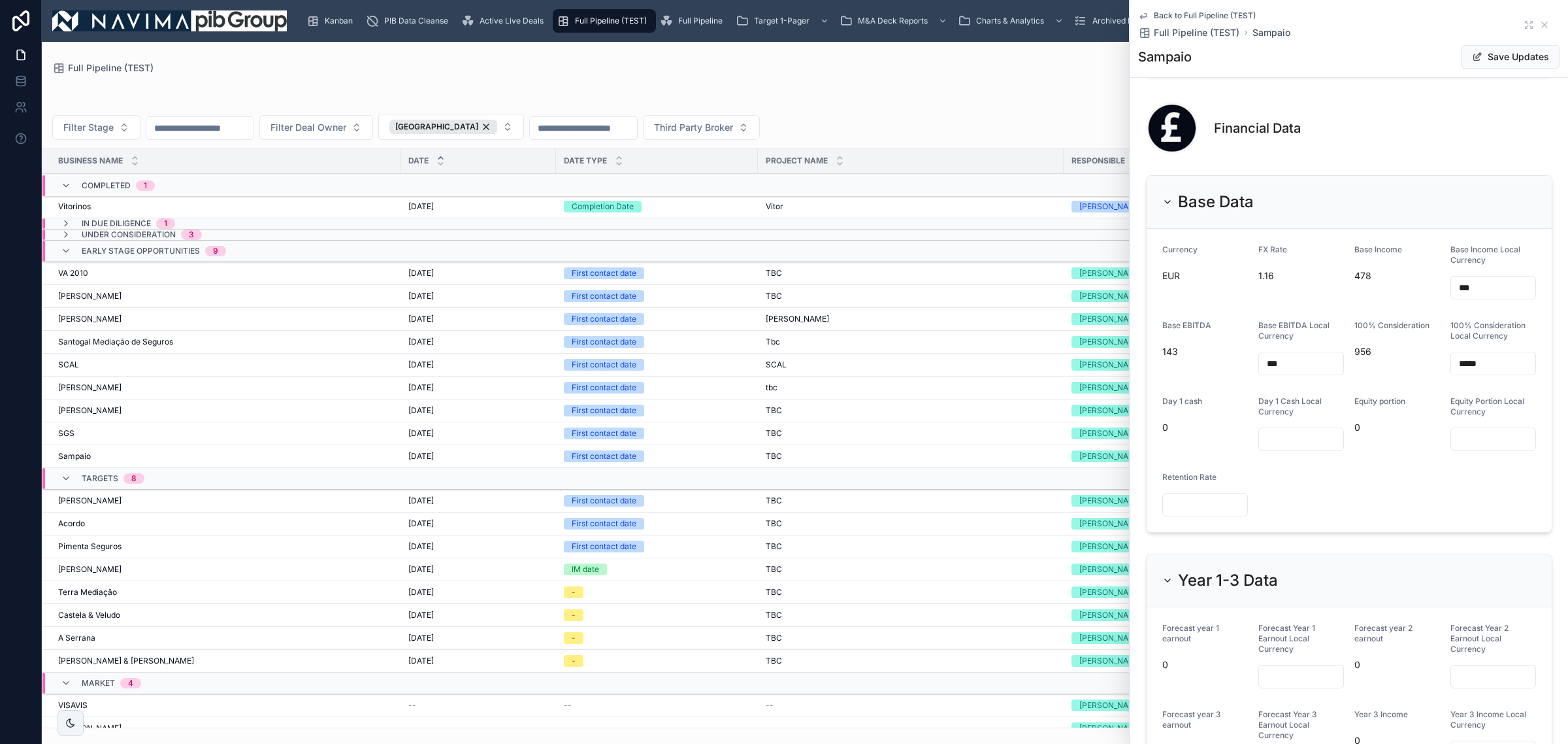
click at [419, 428] on td "[DATE] [DATE]" at bounding box center [478, 433] width 155 height 23
click at [534, 435] on div "[DATE] [DATE]" at bounding box center [478, 433] width 139 height 11
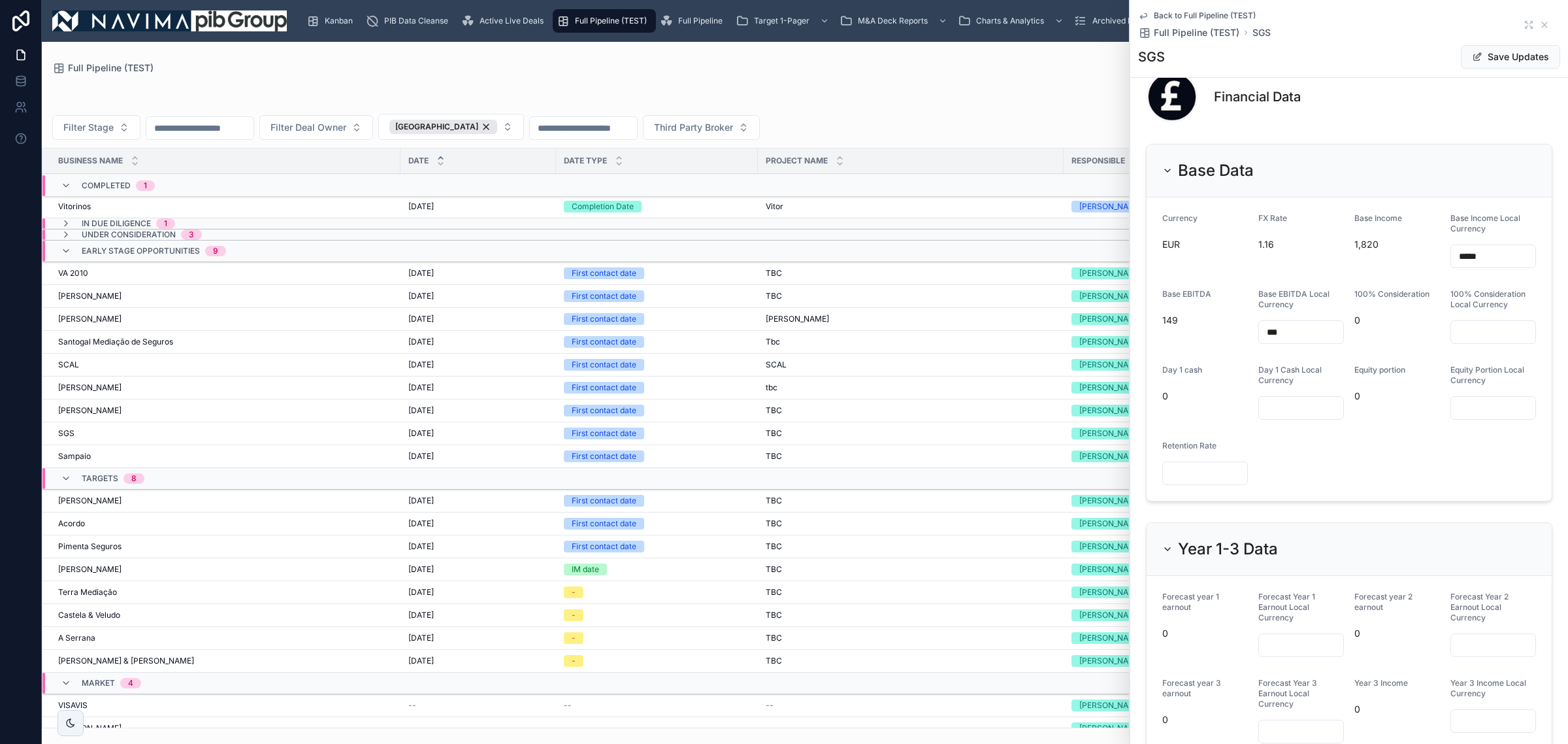
click at [1489, 341] on input "text" at bounding box center [1493, 332] width 84 height 18
click at [1387, 501] on form "Currency EUR FX Rate 1.16 Base Income 1,820 Base Income Local Currency ***** Ba…" at bounding box center [1350, 349] width 405 height 304
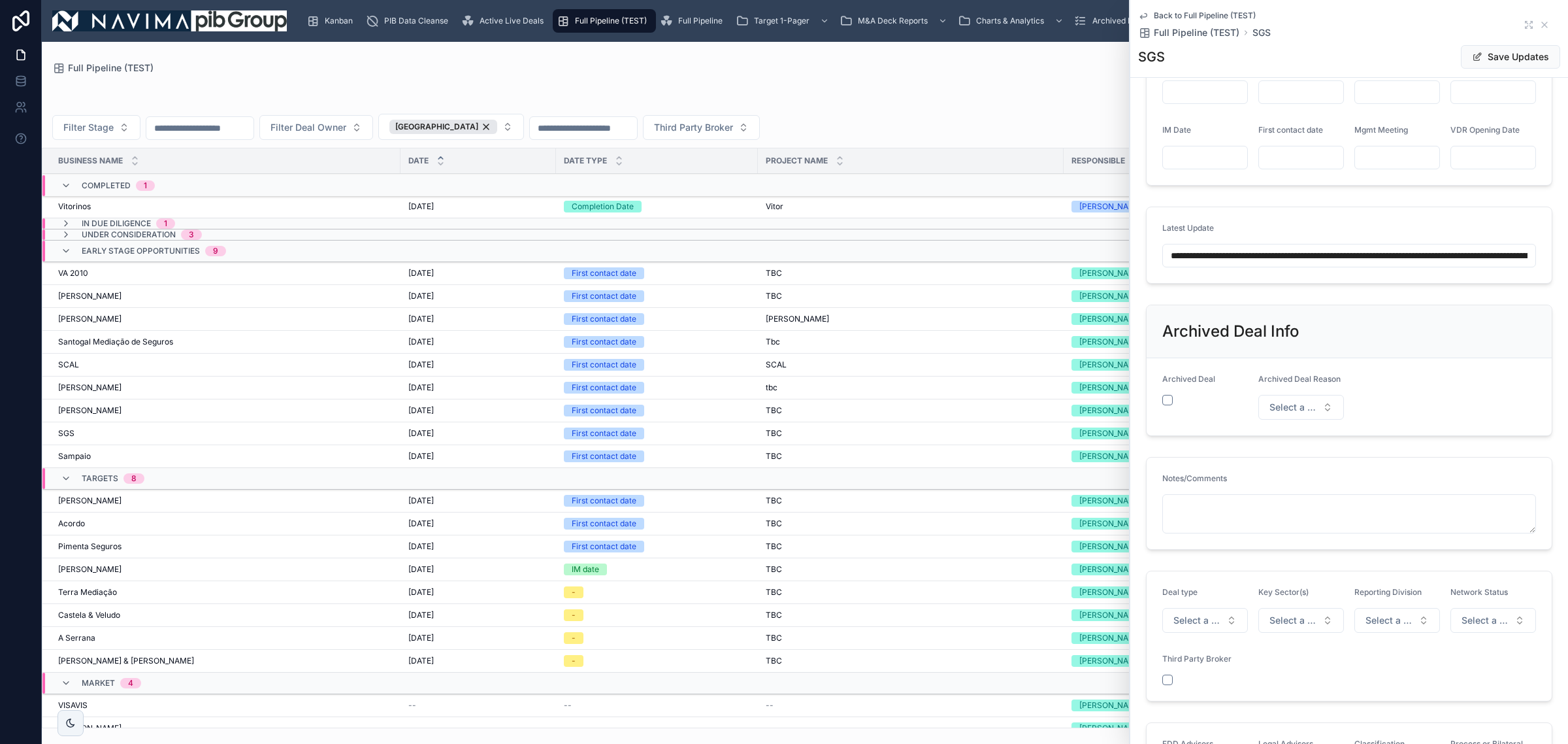
scroll to position [0, 132]
drag, startPoint x: 1393, startPoint y: 266, endPoint x: 1704, endPoint y: 267, distance: 311.0
click at [1568, 267] on html "Kanban PIB Data Cleanse Active Live Deals Full Pipeline (TEST) Full Pipeline Ta…" at bounding box center [784, 372] width 1568 height 744
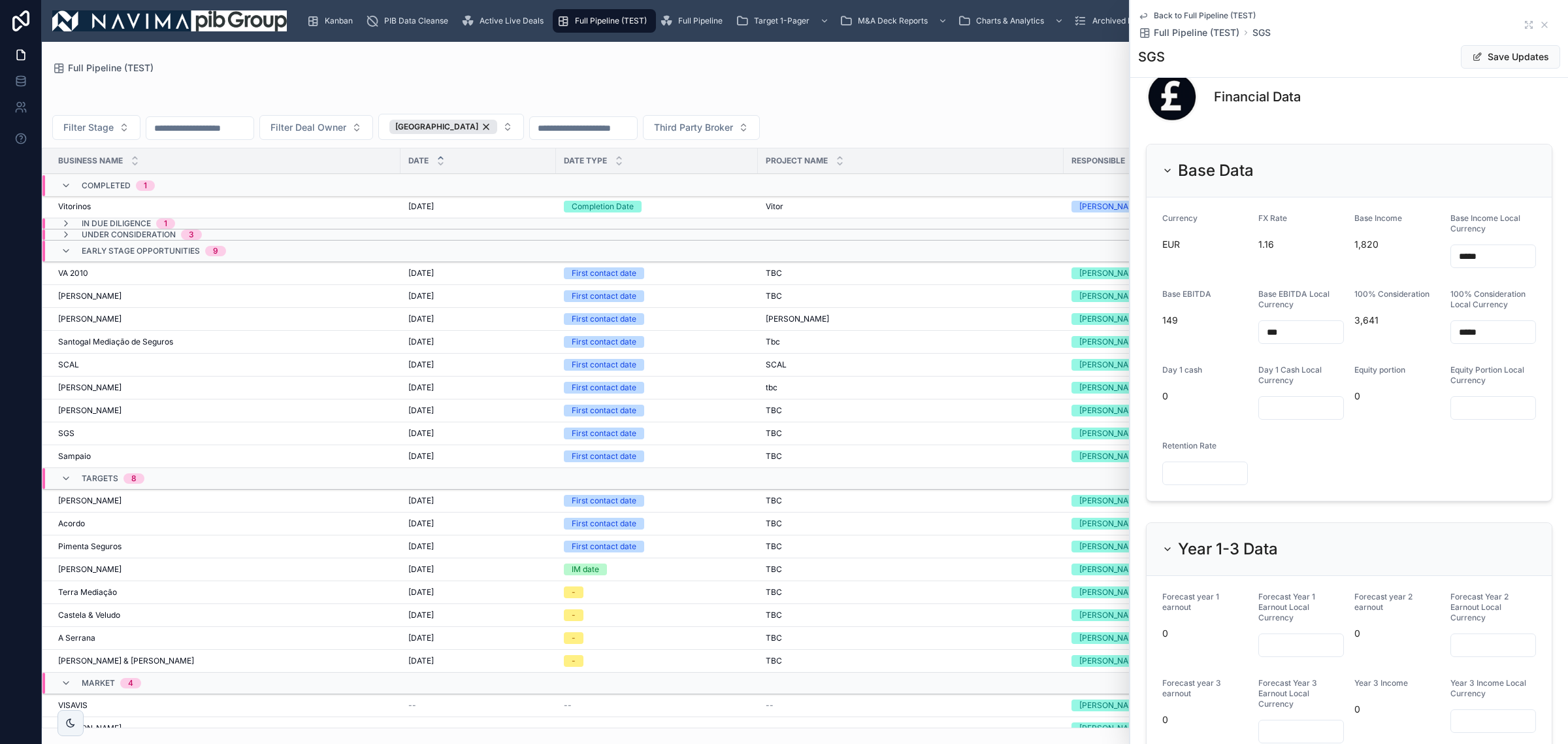
scroll to position [0, 0]
drag, startPoint x: 1503, startPoint y: 348, endPoint x: 1340, endPoint y: 351, distance: 163.0
click at [1350, 351] on form "Currency EUR FX Rate 1.16 Base Income 1,820 Base Income Local Currency ***** Ba…" at bounding box center [1350, 349] width 405 height 304
click at [1492, 341] on input "*****" at bounding box center [1493, 332] width 84 height 18
drag, startPoint x: 1396, startPoint y: 345, endPoint x: 1342, endPoint y: 345, distance: 54.0
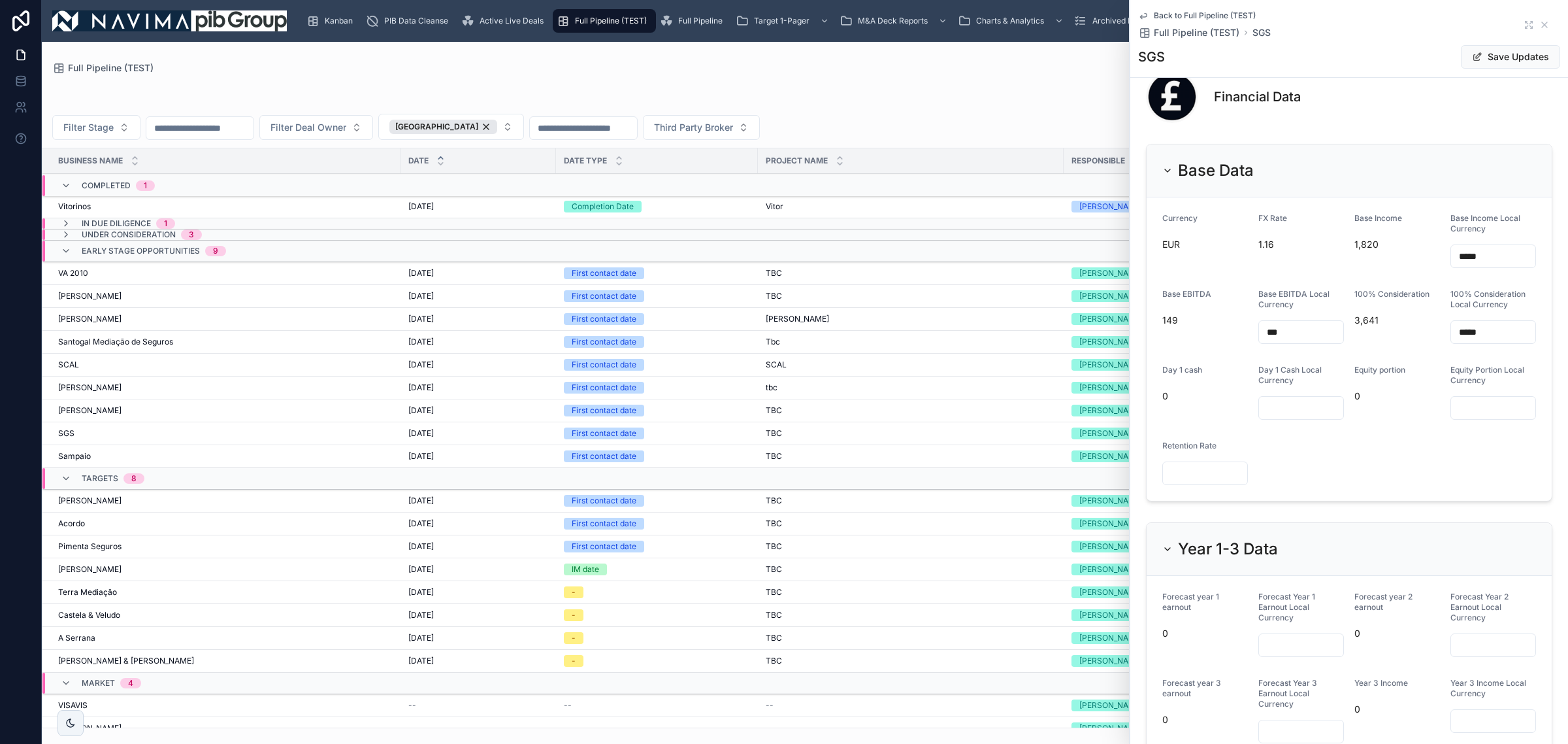
click at [1379, 347] on form "Currency EUR FX Rate 1.16 Base Income 1,820 Base Income Local Currency ***** Ba…" at bounding box center [1350, 349] width 405 height 304
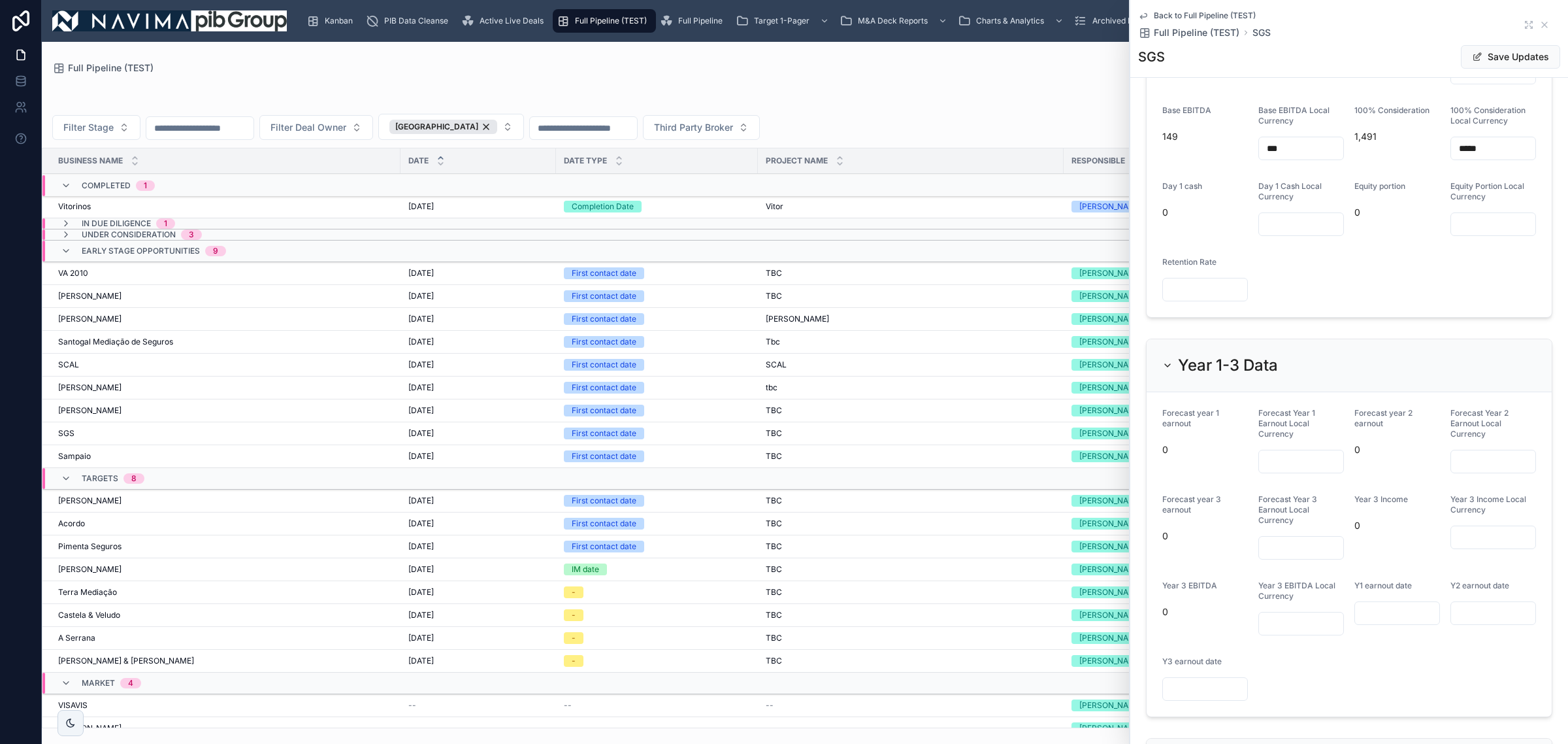
scroll to position [1307, 0]
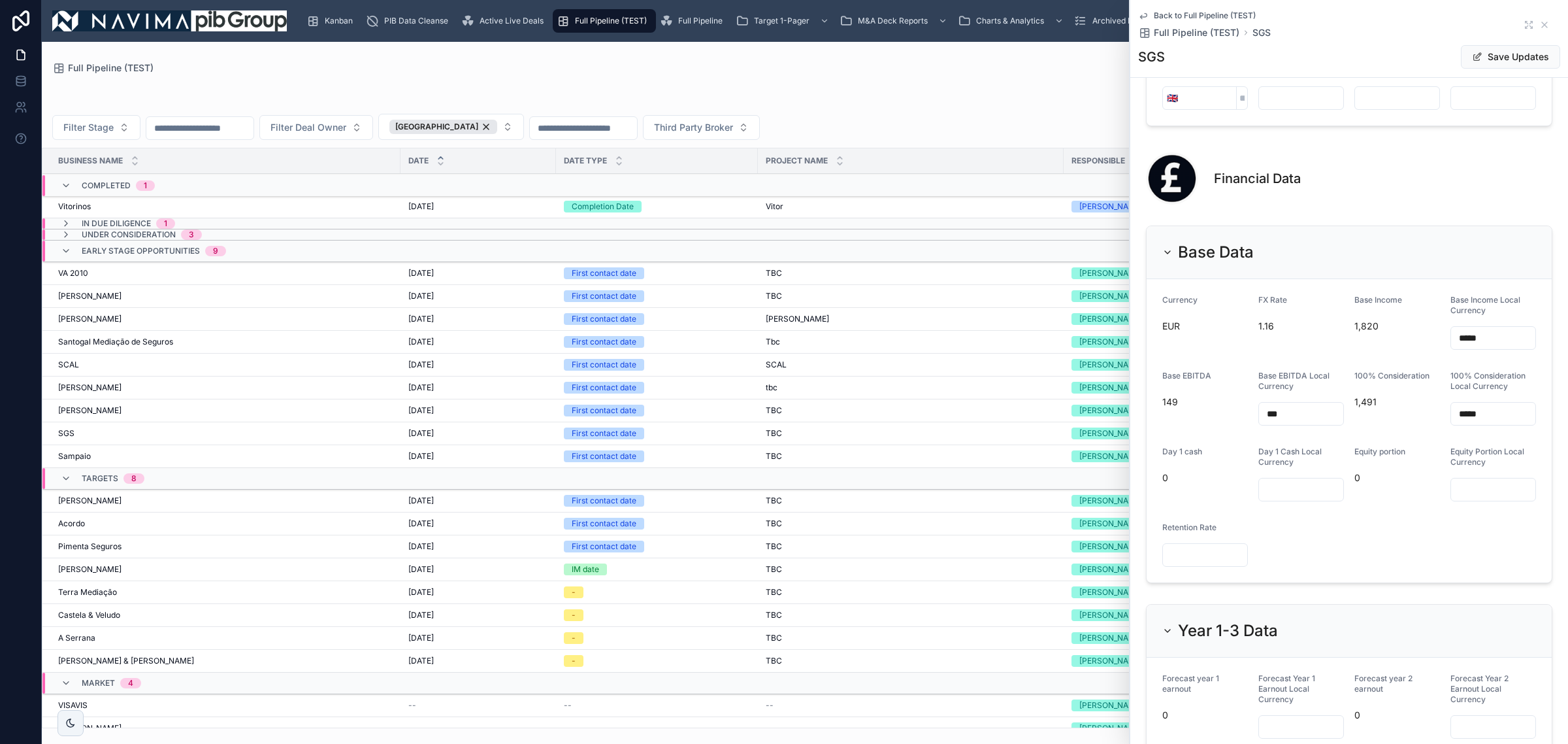
drag, startPoint x: 1485, startPoint y: 428, endPoint x: 1404, endPoint y: 417, distance: 81.7
click at [1408, 417] on form "Currency EUR FX Rate 1.16 Base Income 1,820 Base Income Local Currency ***** Ba…" at bounding box center [1350, 431] width 405 height 304
type input "*****"
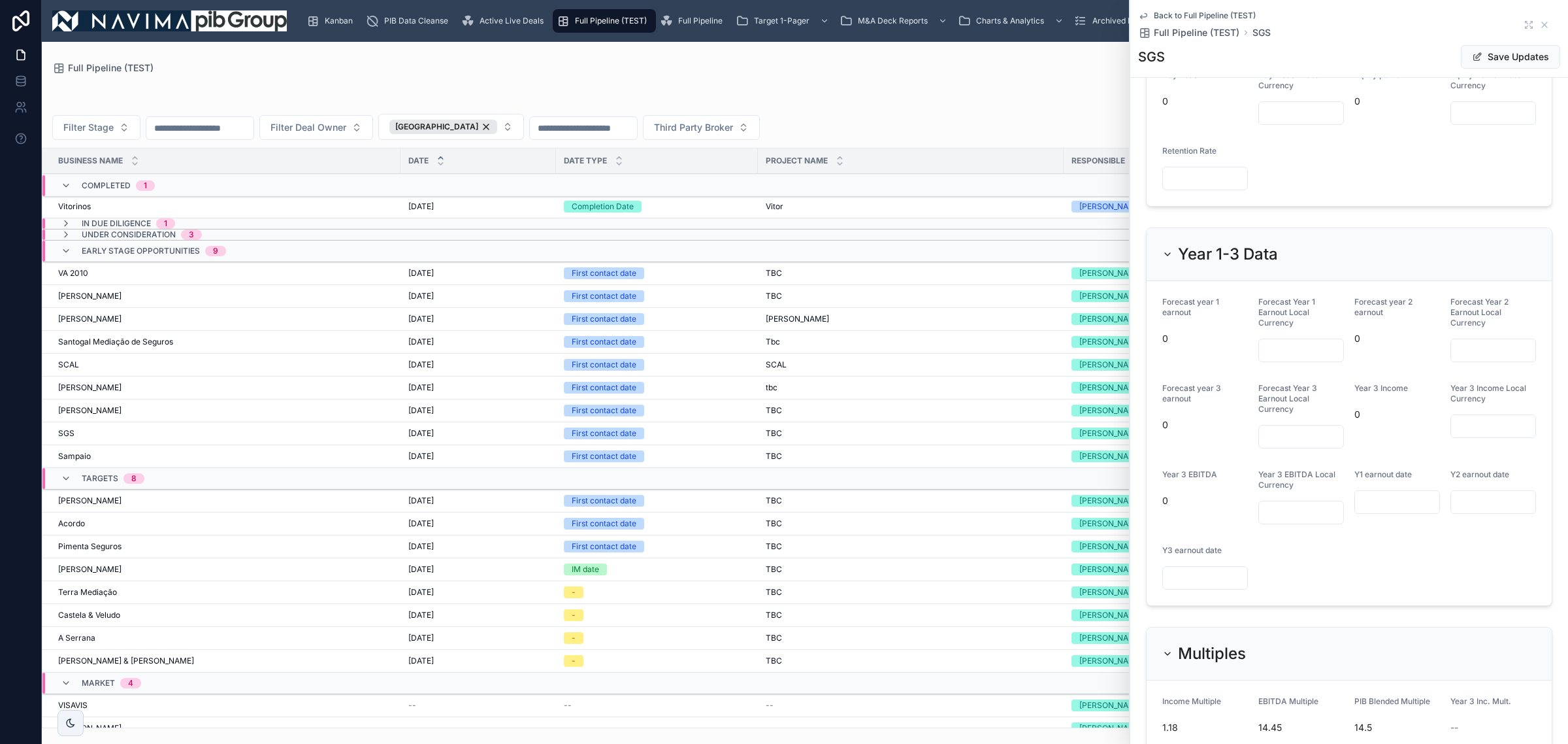
scroll to position [1471, 0]
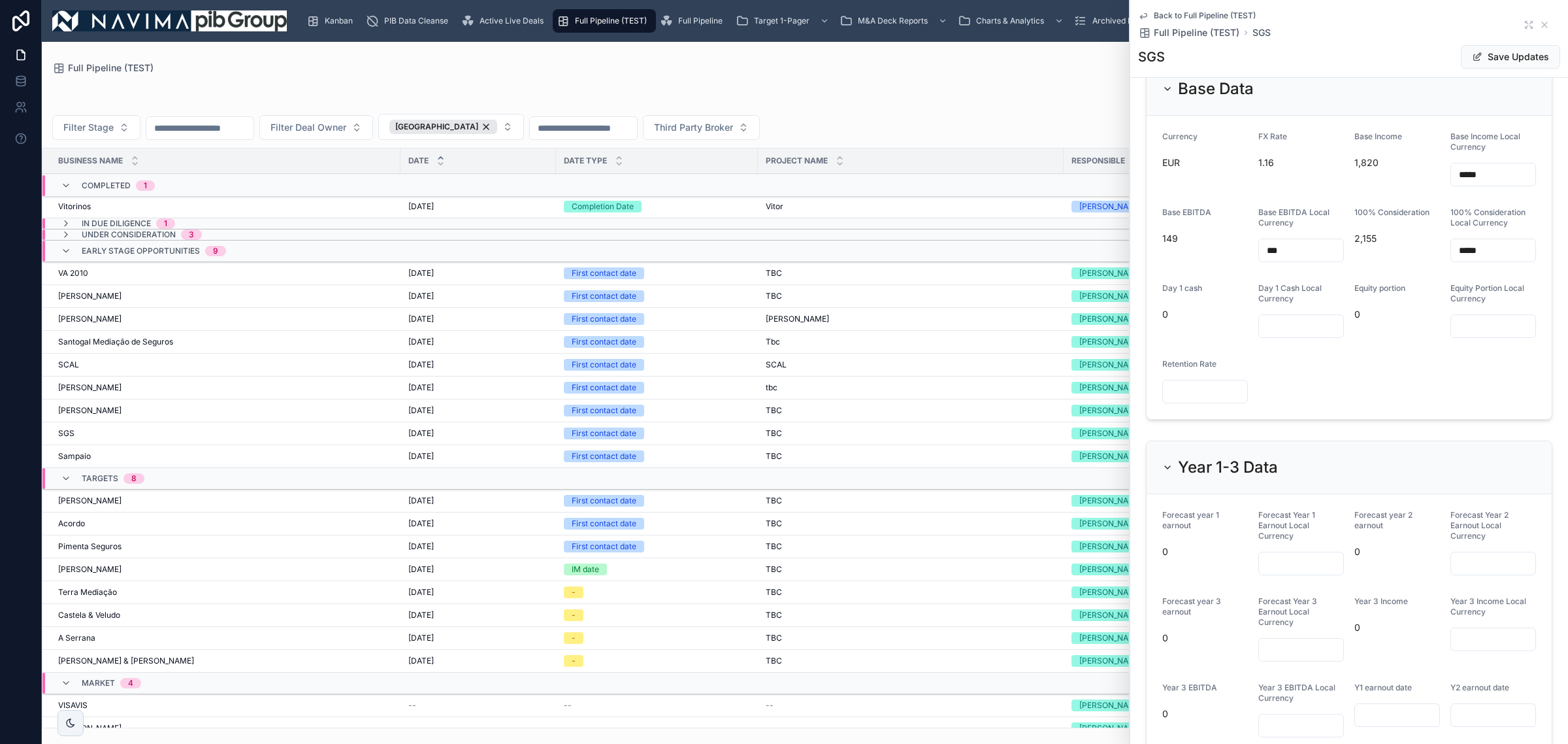
drag, startPoint x: 1488, startPoint y: 270, endPoint x: 1304, endPoint y: 268, distance: 184.0
click at [1317, 268] on form "Currency EUR FX Rate 1.16 Base Income 1,820 Base Income Local Currency ***** Ba…" at bounding box center [1350, 268] width 405 height 304
click at [1333, 387] on form "Currency EUR FX Rate 1.16 Base Income 1,820 Base Income Local Currency ***** Ba…" at bounding box center [1350, 268] width 405 height 304
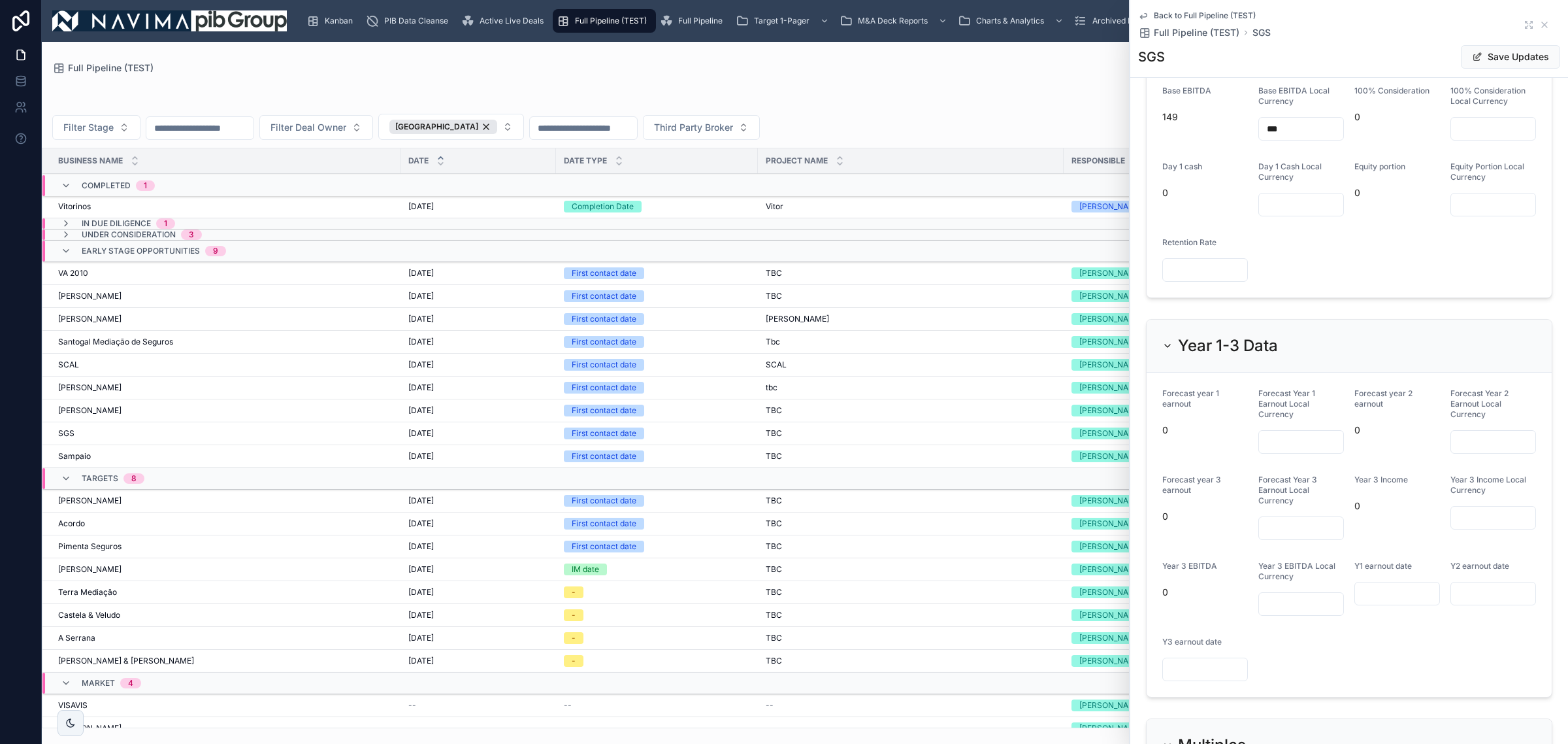
scroll to position [1879, 0]
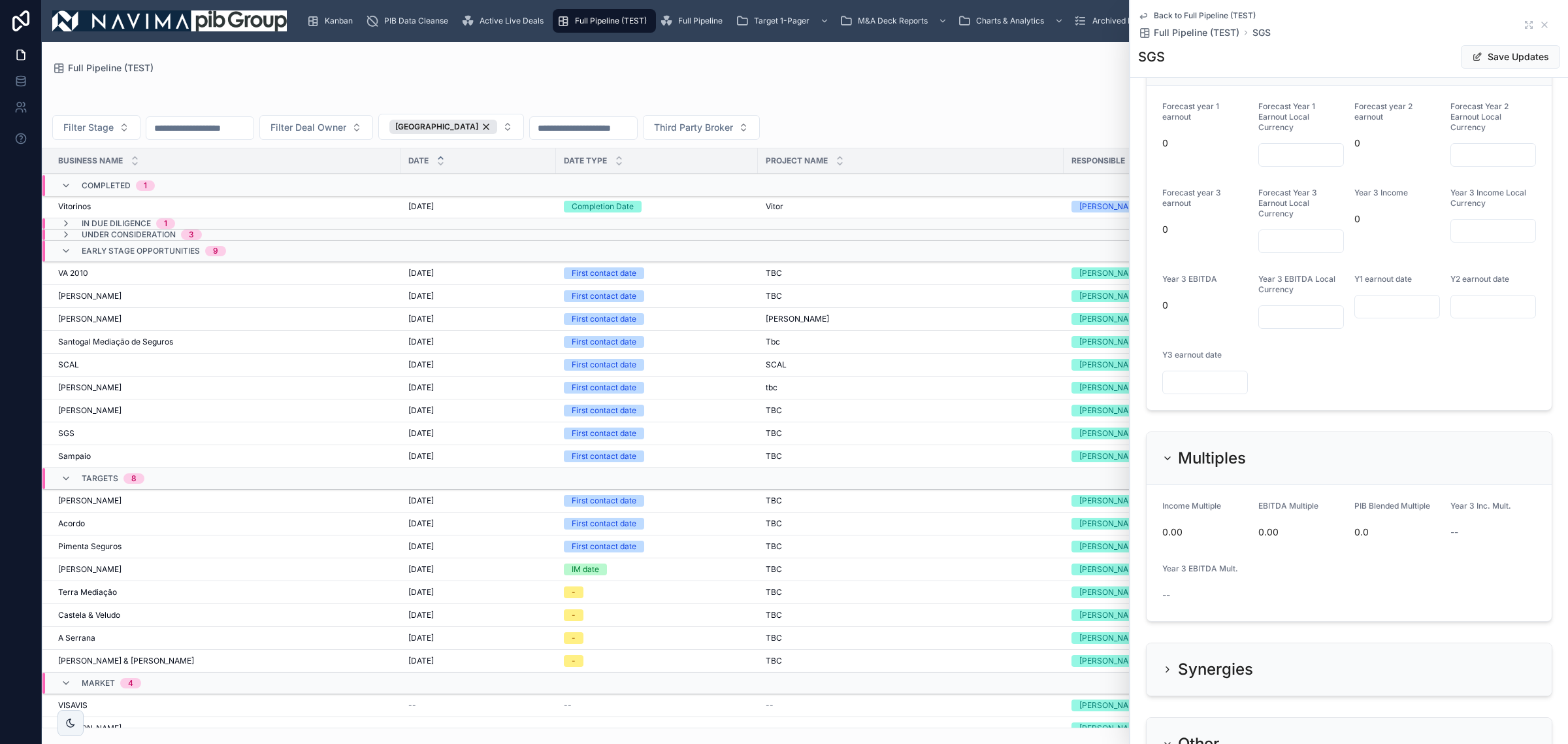
click at [136, 414] on div "[PERSON_NAME] [PERSON_NAME]" at bounding box center [225, 411] width 335 height 11
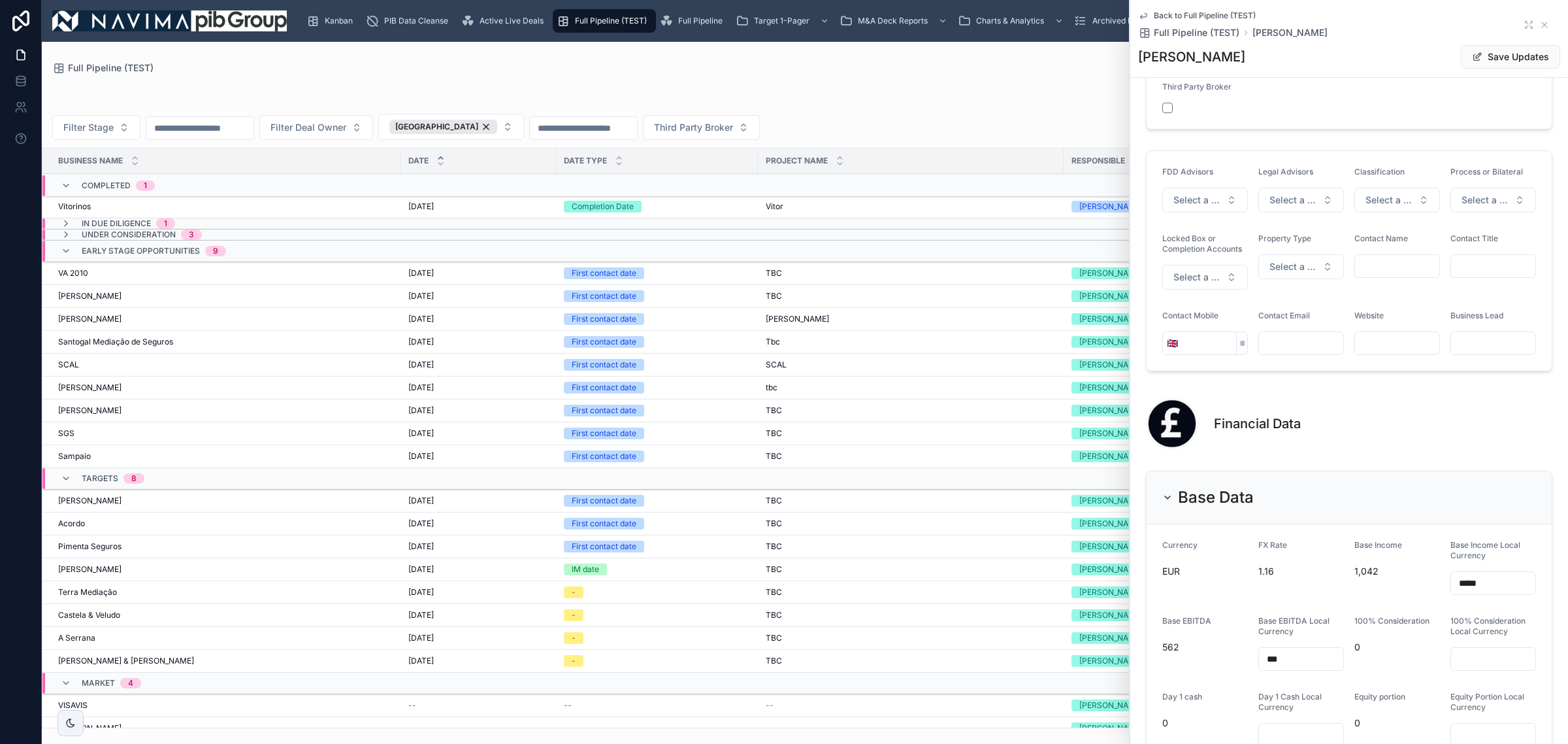
scroll to position [1307, 0]
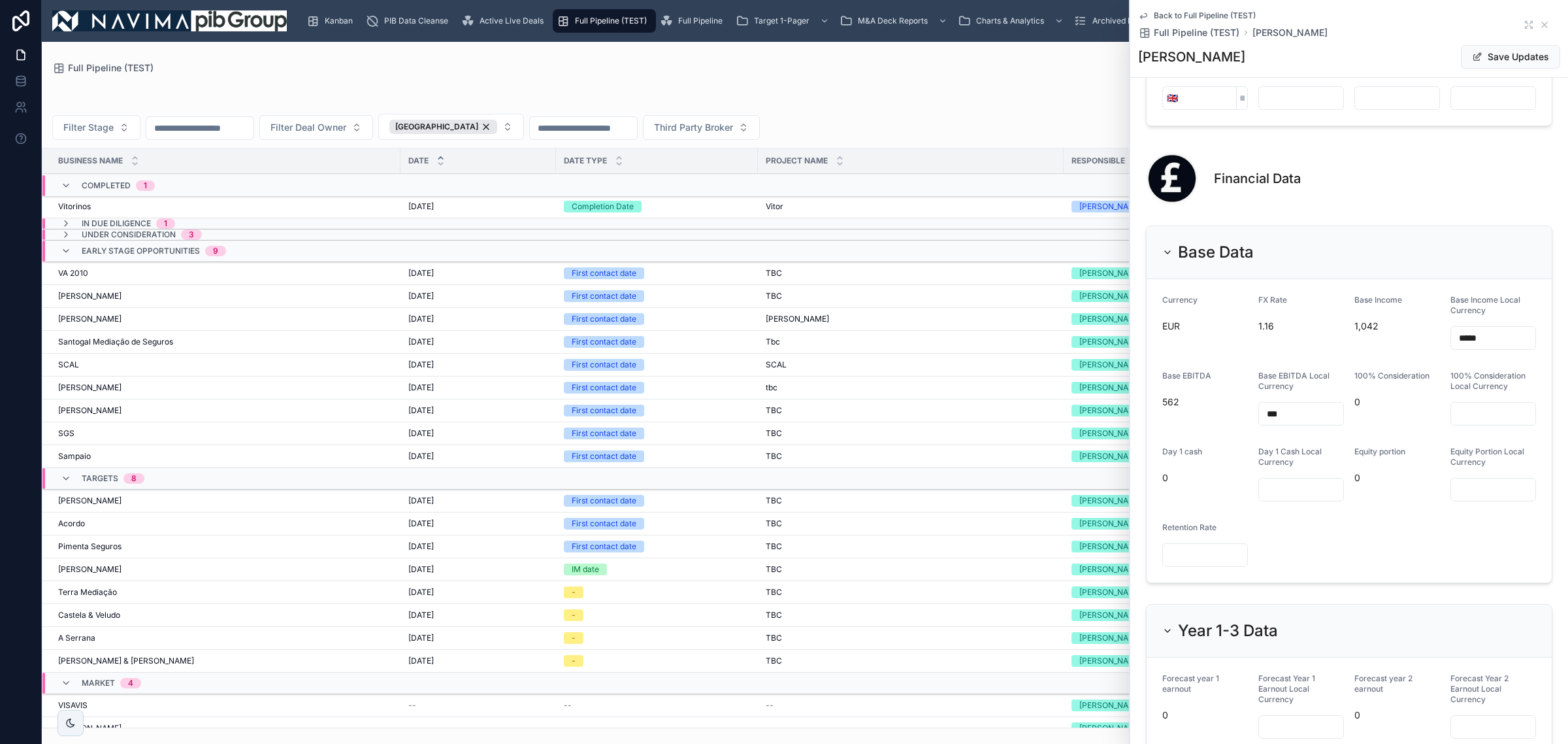
click at [1495, 418] on div at bounding box center [1493, 413] width 86 height 24
click at [1507, 423] on input "text" at bounding box center [1493, 413] width 84 height 18
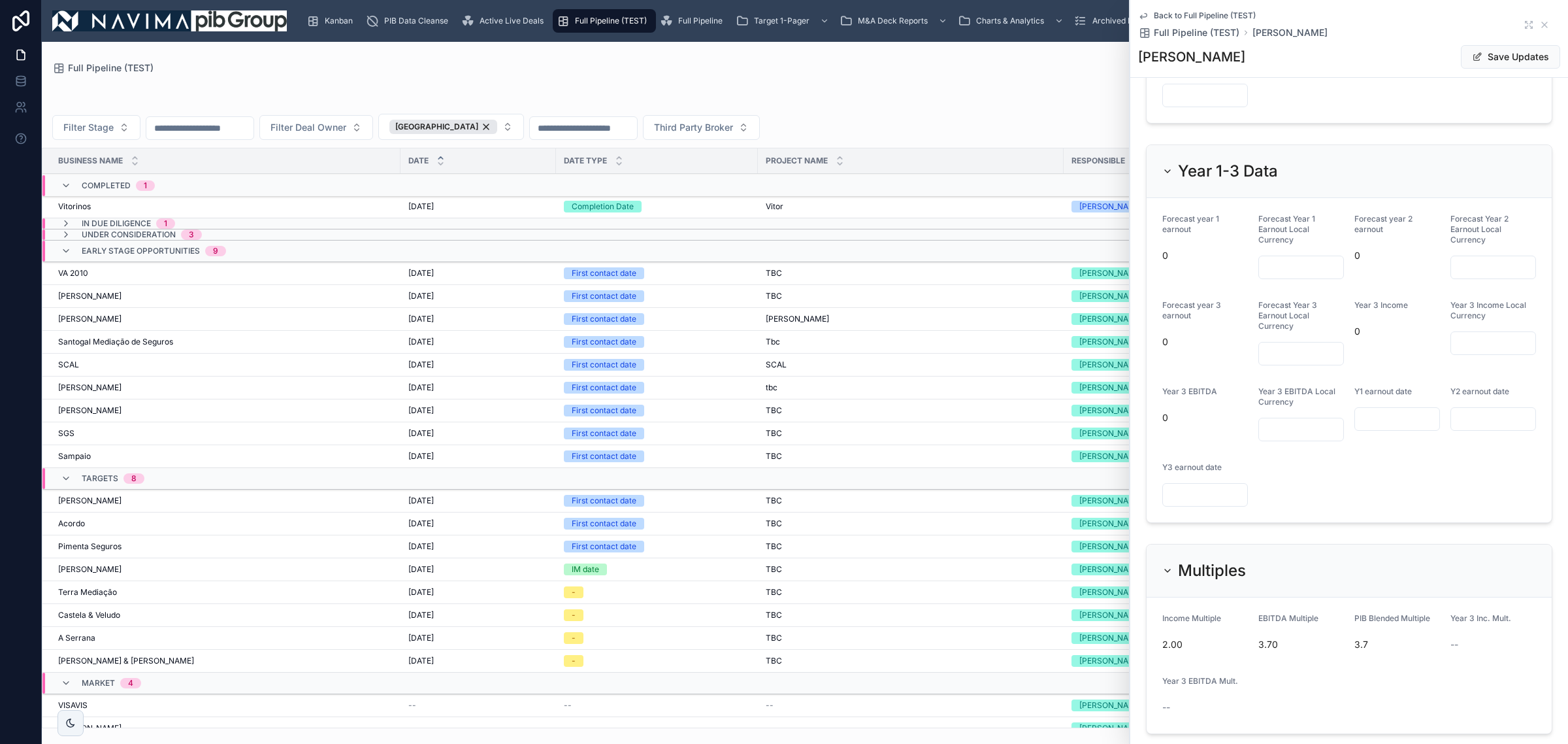
scroll to position [1798, 0]
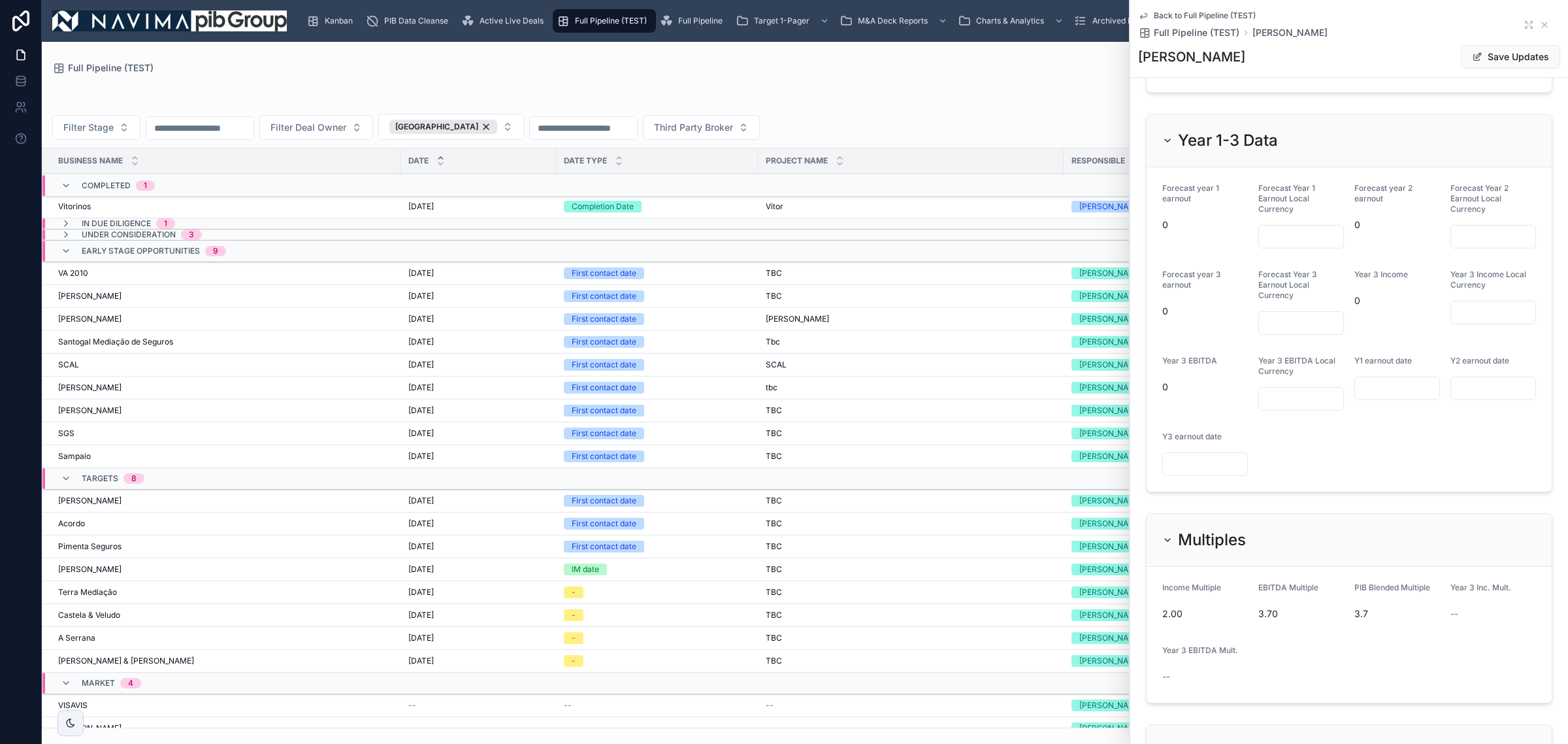
type input "*****"
click at [473, 14] on icon "scrollable content" at bounding box center [467, 20] width 13 height 13
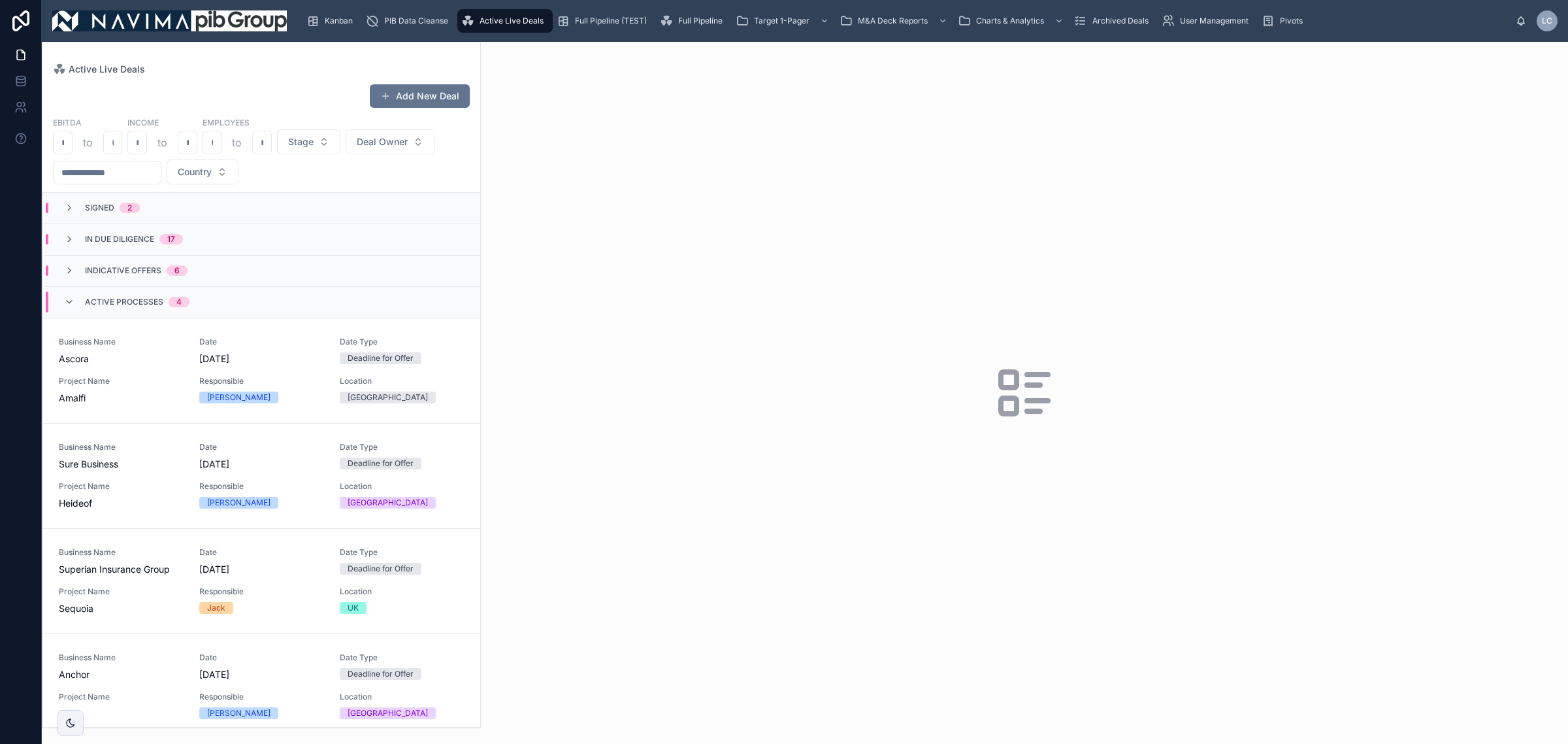
click at [166, 298] on div "Active Processes 4" at bounding box center [137, 302] width 104 height 21
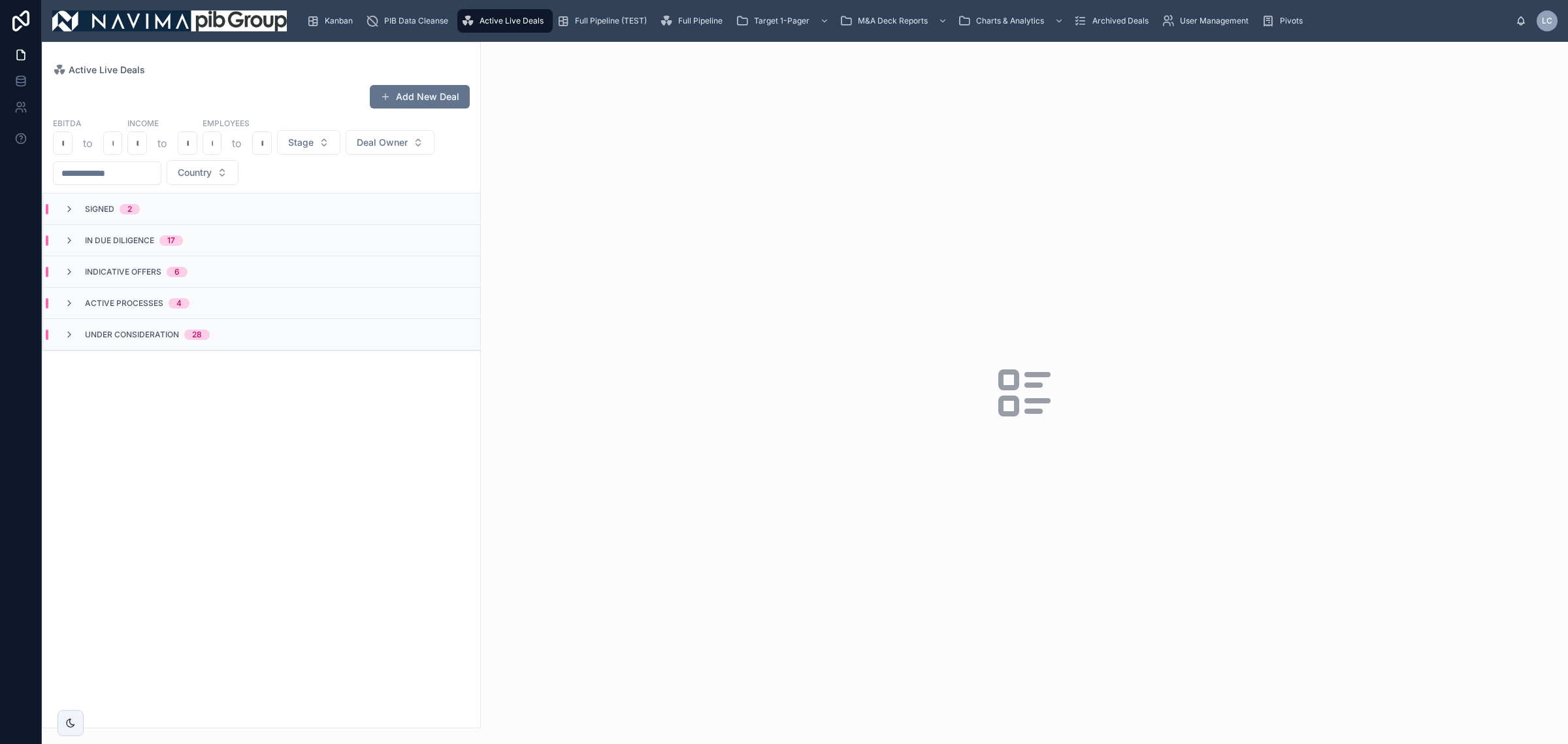
click at [167, 298] on div "Active Processes 4" at bounding box center [137, 304] width 104 height 11
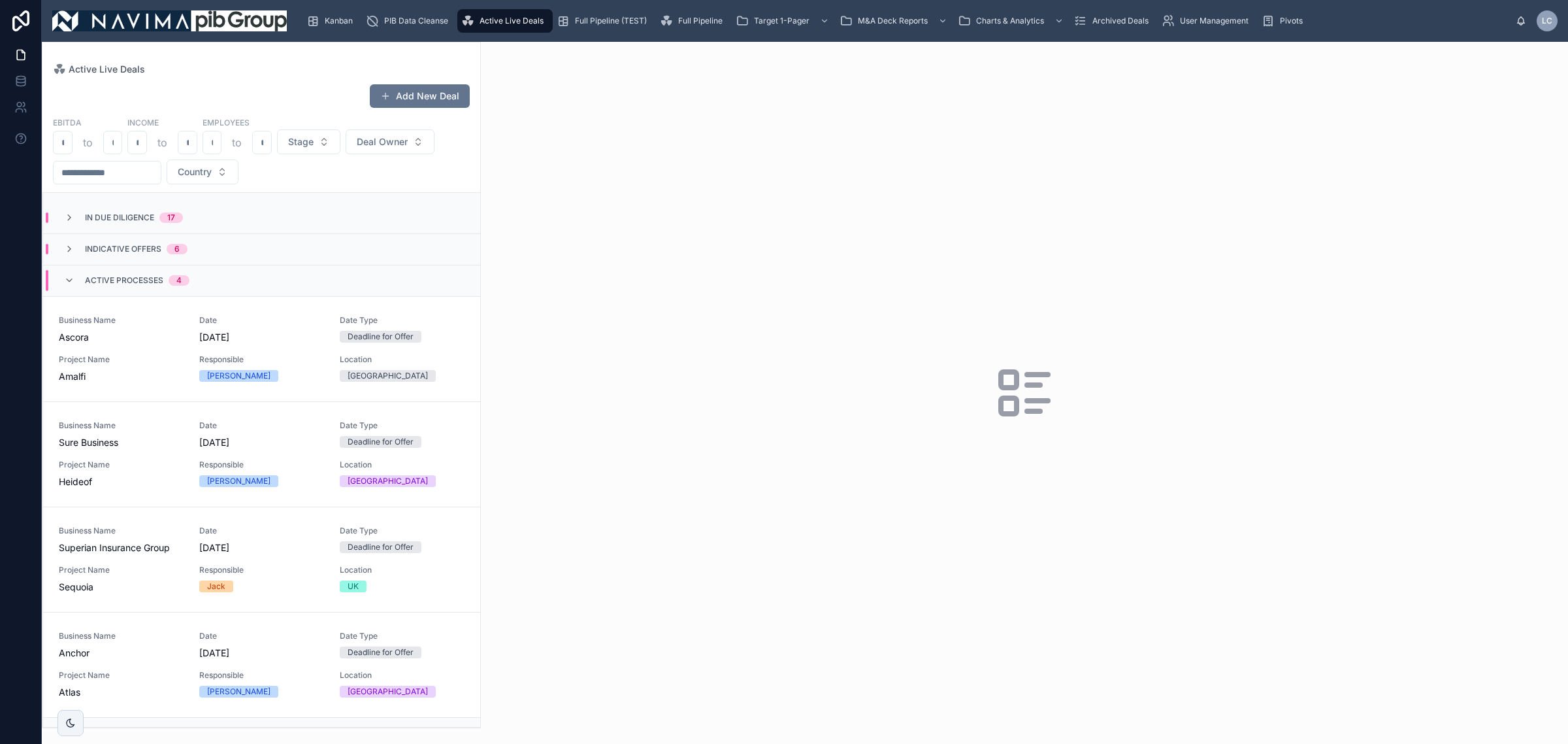
scroll to position [44, 0]
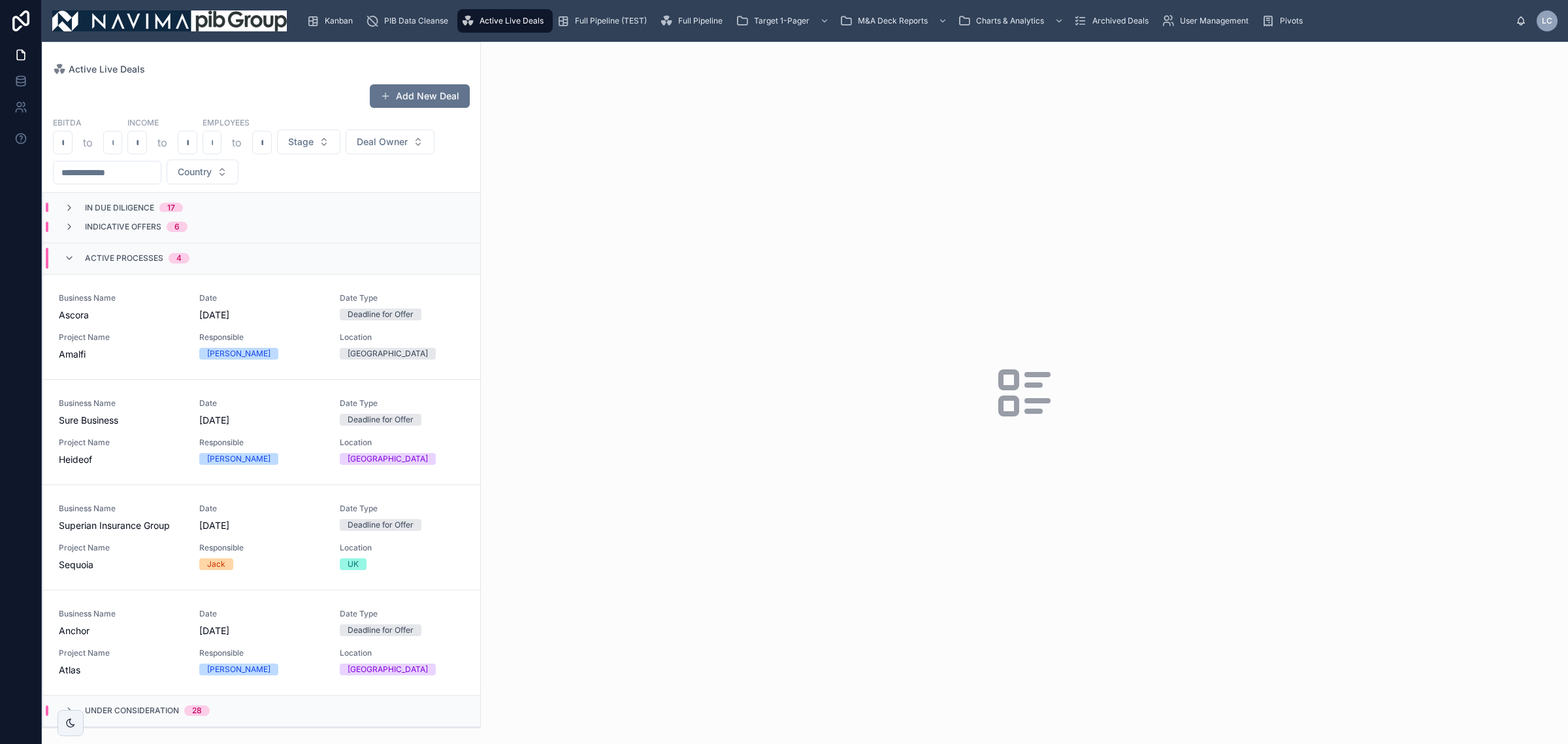
drag, startPoint x: 217, startPoint y: 540, endPoint x: 472, endPoint y: 612, distance: 265.0
click at [217, 543] on div "Business Name Superian Insurance Group Date [DATE] Date Type Deadline for Offer…" at bounding box center [261, 538] width 406 height 68
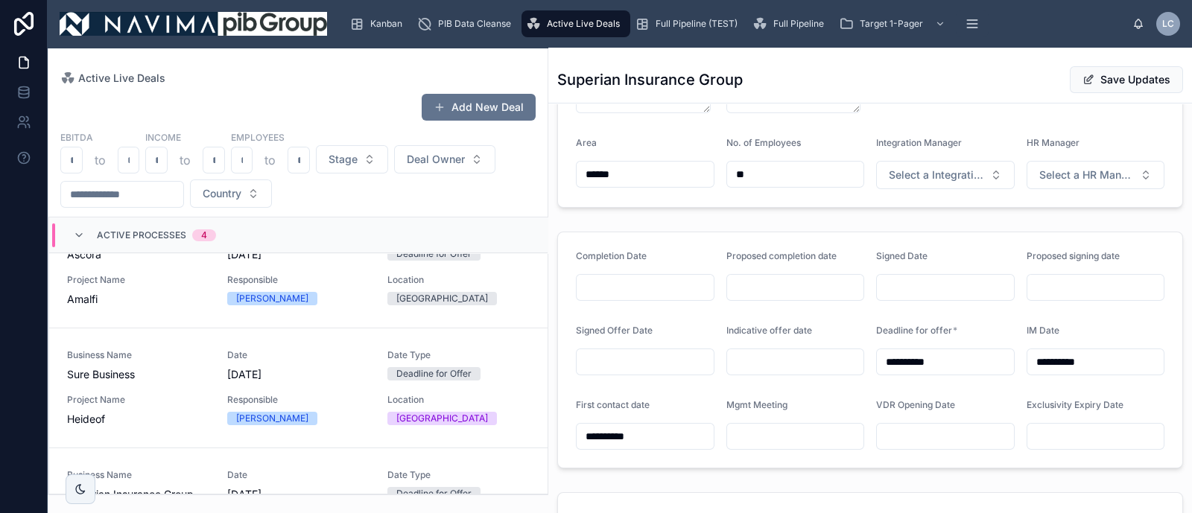
scroll to position [380, 0]
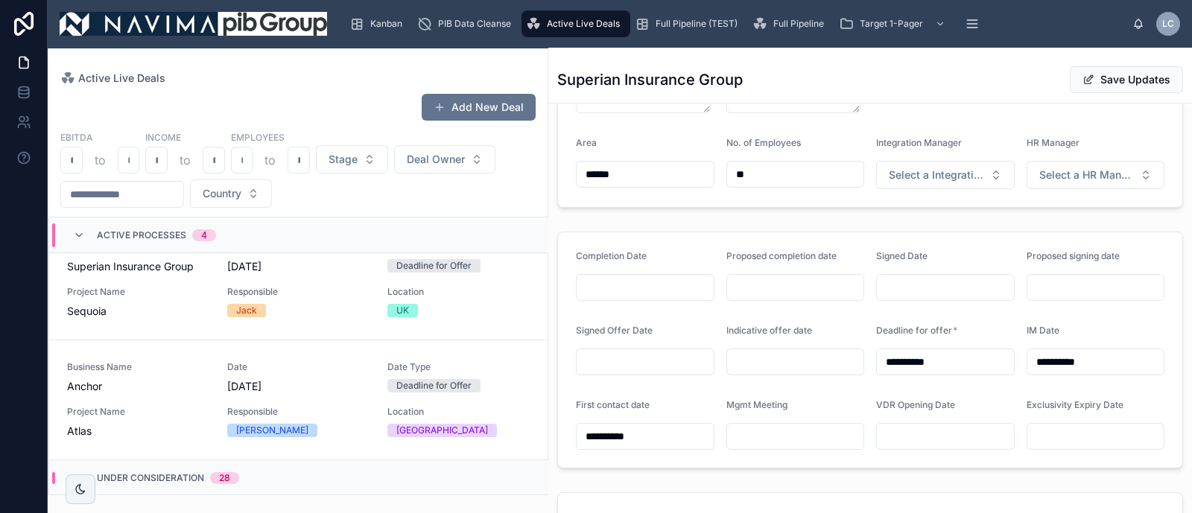
click at [183, 294] on span "Project Name" at bounding box center [138, 292] width 142 height 12
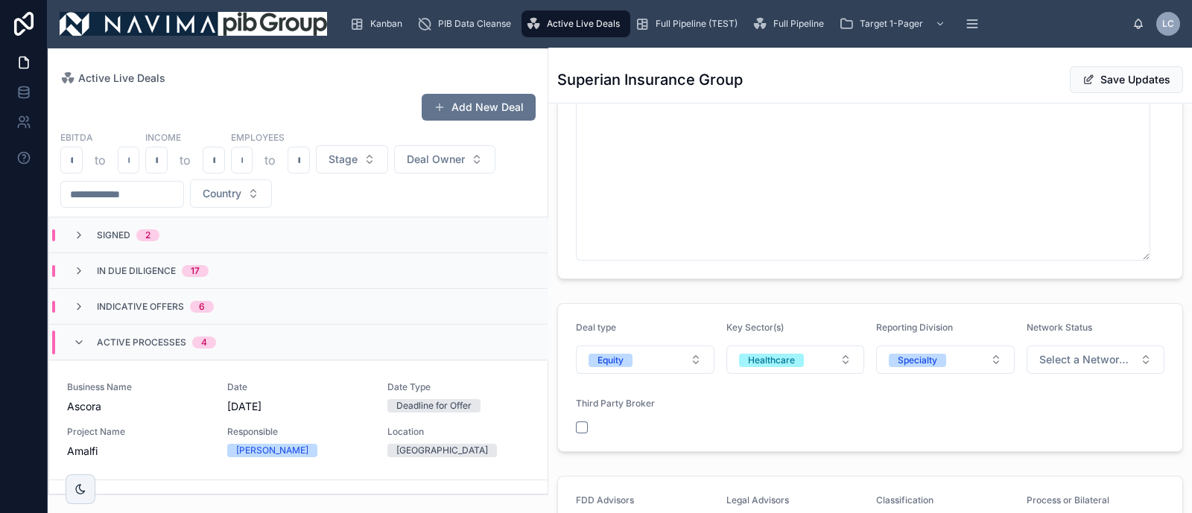
scroll to position [1595, 0]
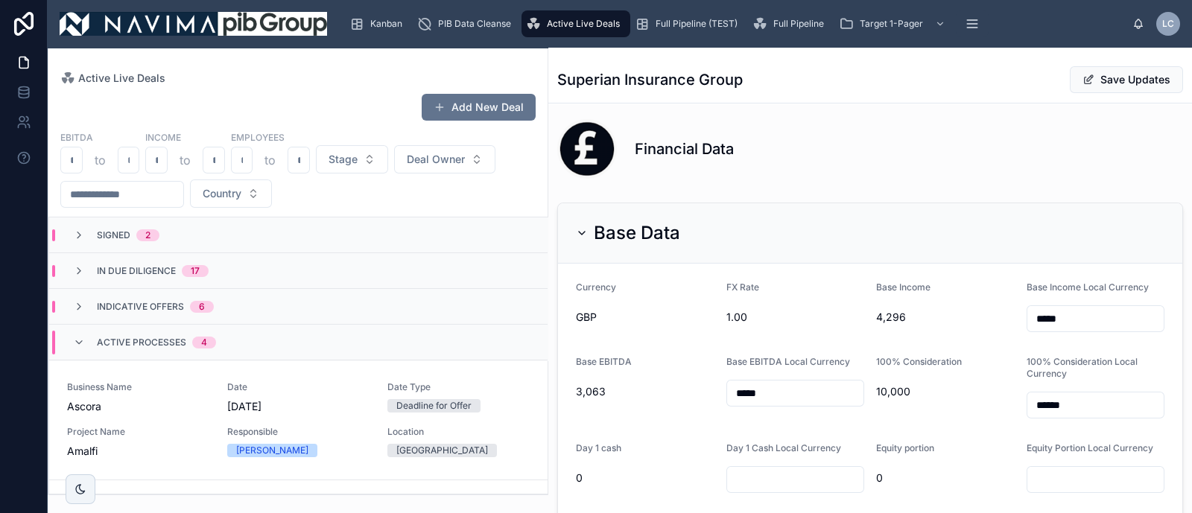
drag, startPoint x: 1092, startPoint y: 316, endPoint x: 908, endPoint y: 311, distance: 184.1
click at [908, 311] on form "Currency GBP FX Rate 1.00 Base Income 4,296 Base Income Local Currency ***** Ba…" at bounding box center [870, 425] width 624 height 322
type input "*****"
drag, startPoint x: 794, startPoint y: 388, endPoint x: 528, endPoint y: 388, distance: 266.8
click at [529, 388] on div "**********" at bounding box center [620, 281] width 1145 height 466
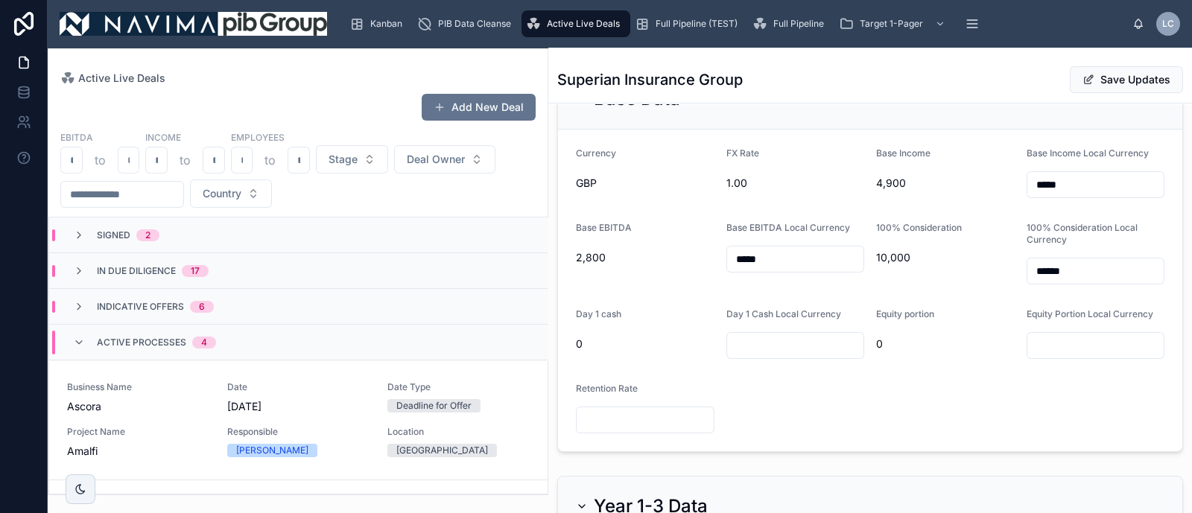
scroll to position [1689, 0]
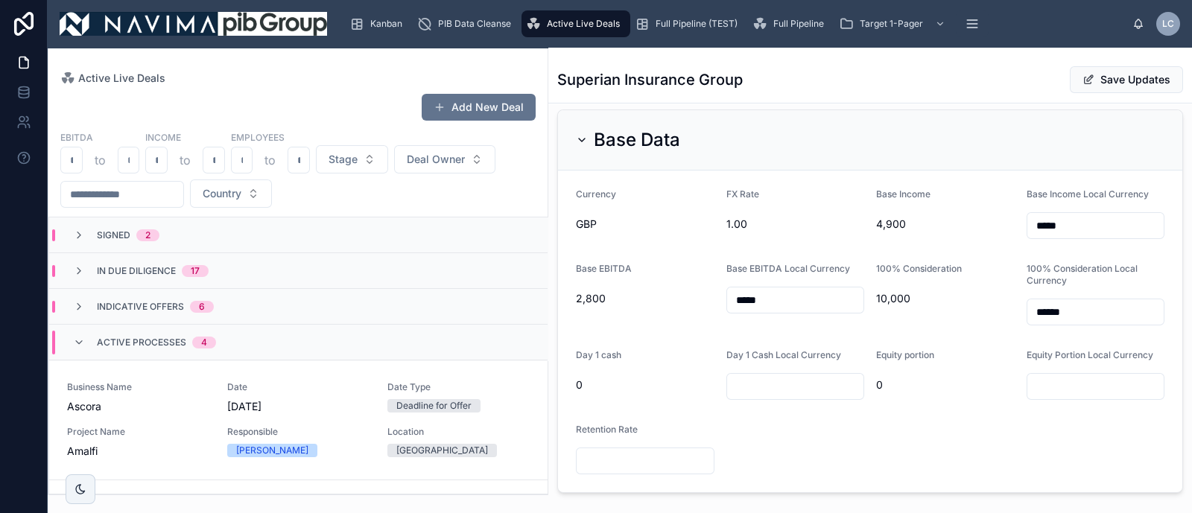
type input "*****"
drag, startPoint x: 1087, startPoint y: 314, endPoint x: 315, endPoint y: 292, distance: 772.3
click at [630, 313] on form "Currency GBP FX Rate 1.00 Base Income 4,900 Base Income Local Currency ***** Ba…" at bounding box center [870, 332] width 624 height 322
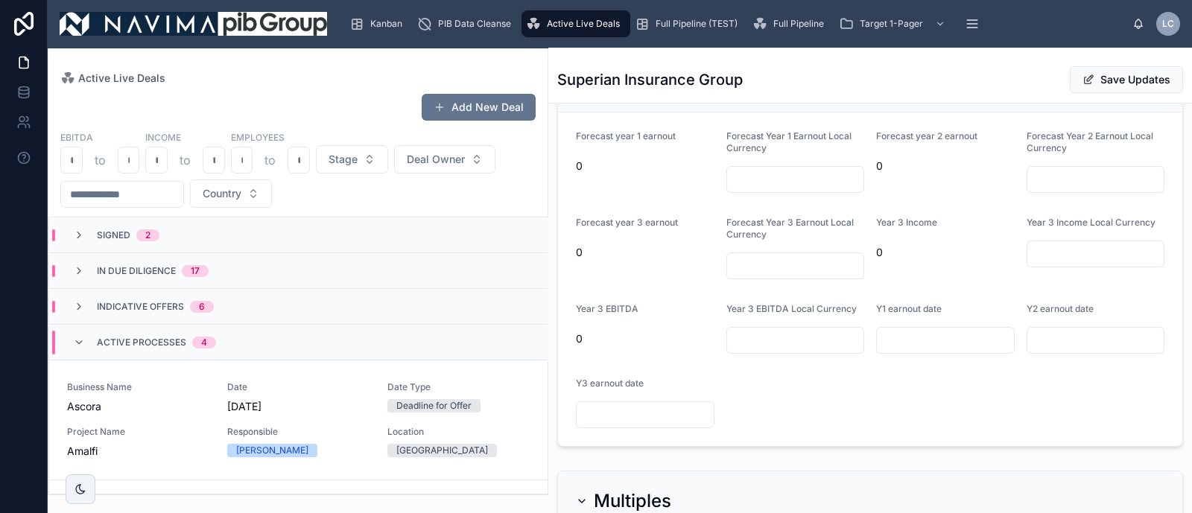
scroll to position [2527, 0]
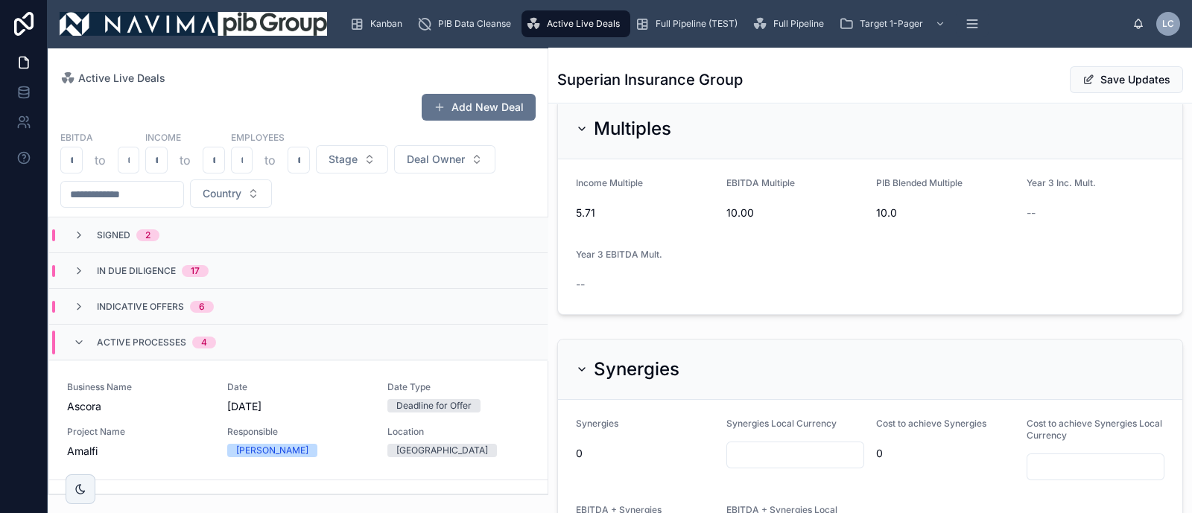
type input "******"
click at [1089, 68] on button "Save Updates" at bounding box center [1126, 79] width 113 height 27
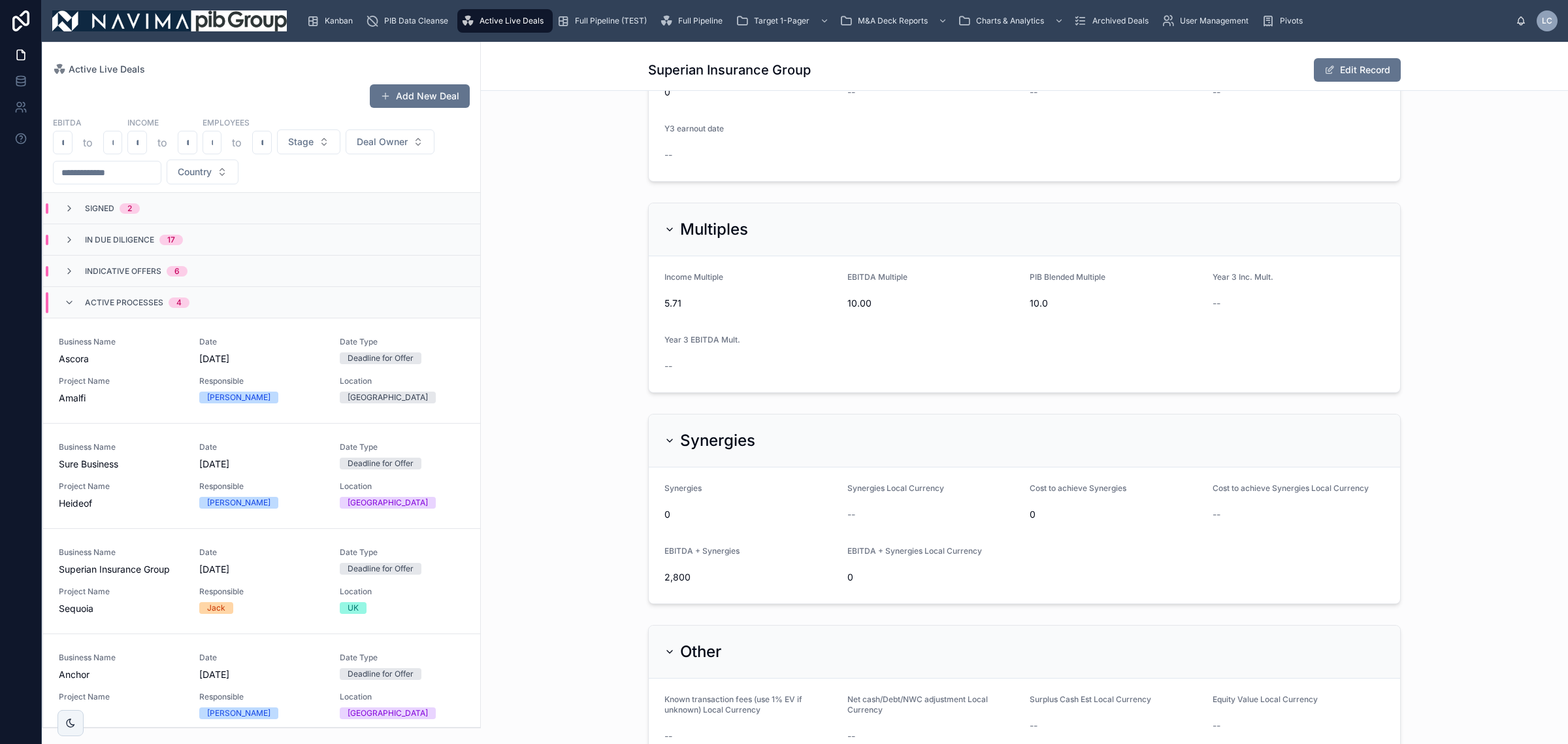
scroll to position [1782, 0]
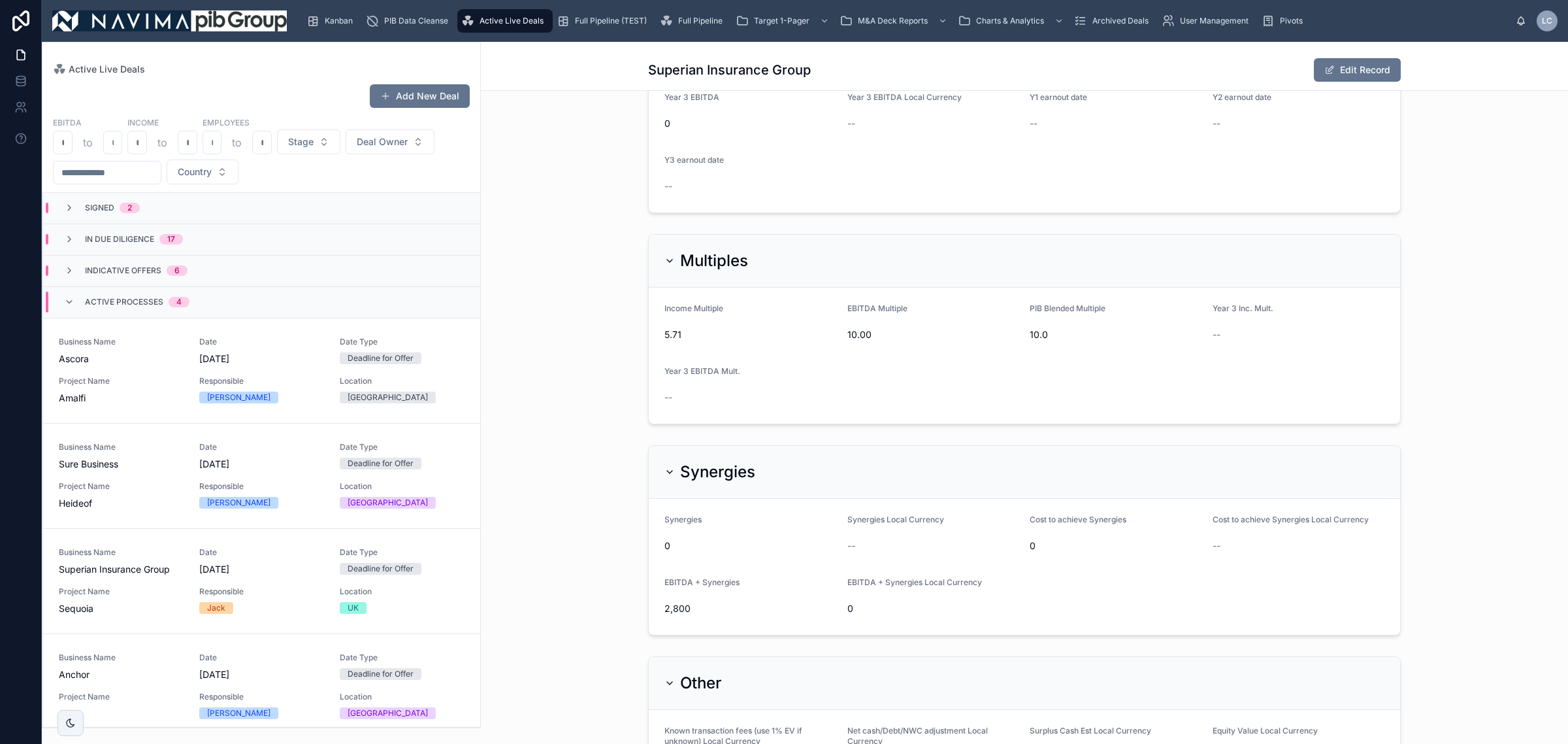
click at [171, 299] on span "4" at bounding box center [179, 302] width 21 height 11
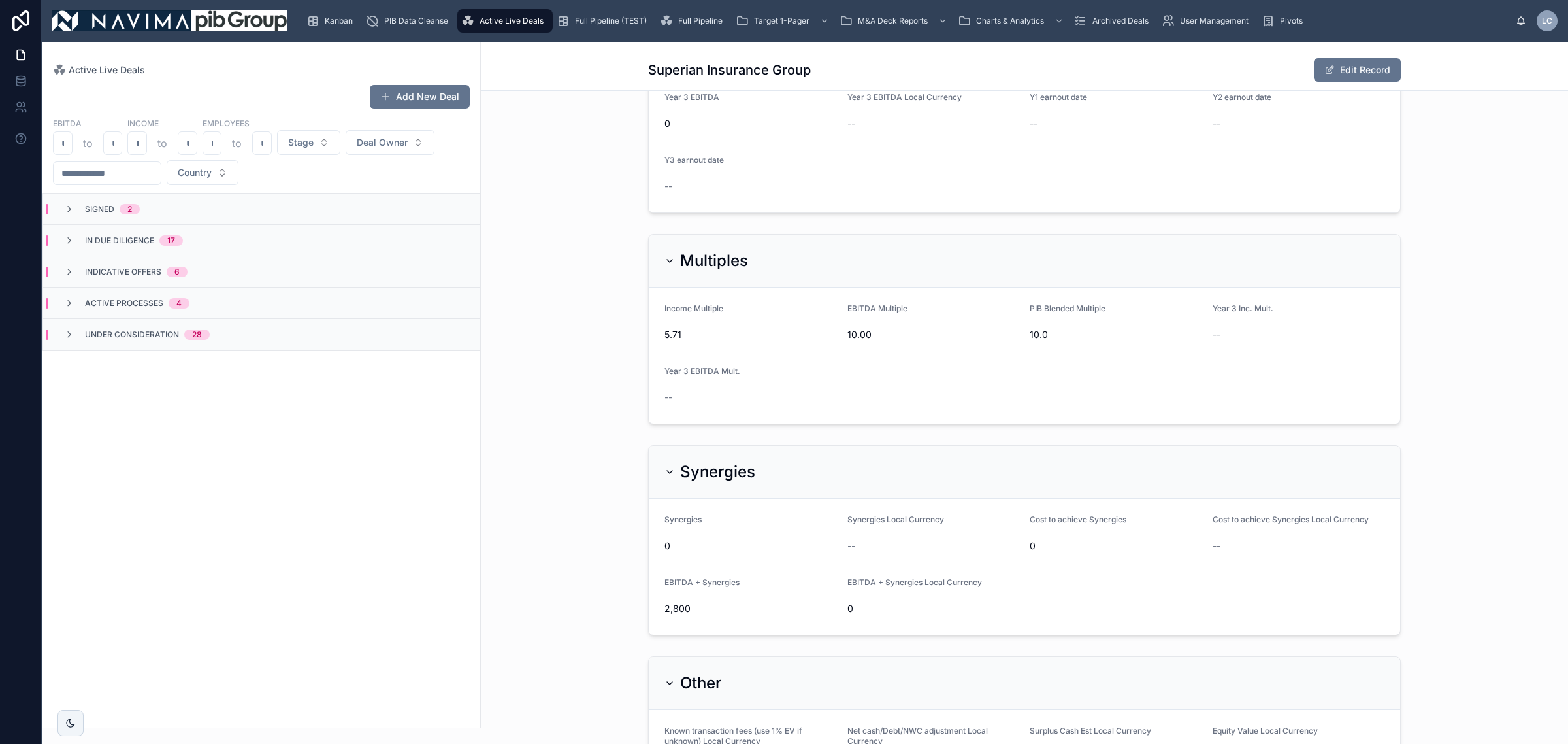
click at [499, 405] on div "Multiples Income Multiple 5.71 EBITDA Multiple 10.00 PIB Blended Multiple 10.0 …" at bounding box center [1024, 329] width 1087 height 201
click at [458, 22] on link "Active Live Deals" at bounding box center [505, 20] width 96 height 24
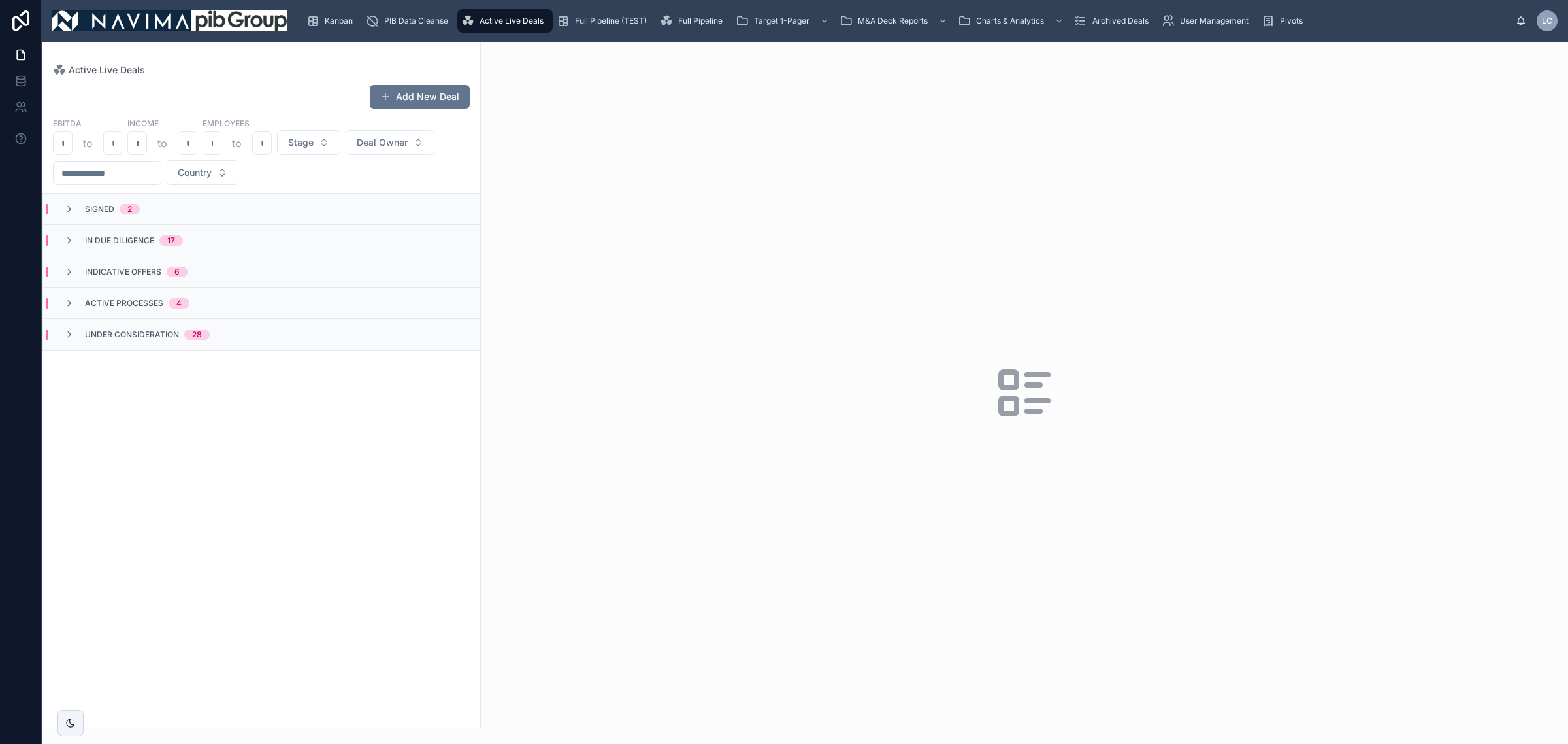
click at [1135, 531] on div at bounding box center [1024, 393] width 1087 height 702
